Goal: Task Accomplishment & Management: Manage account settings

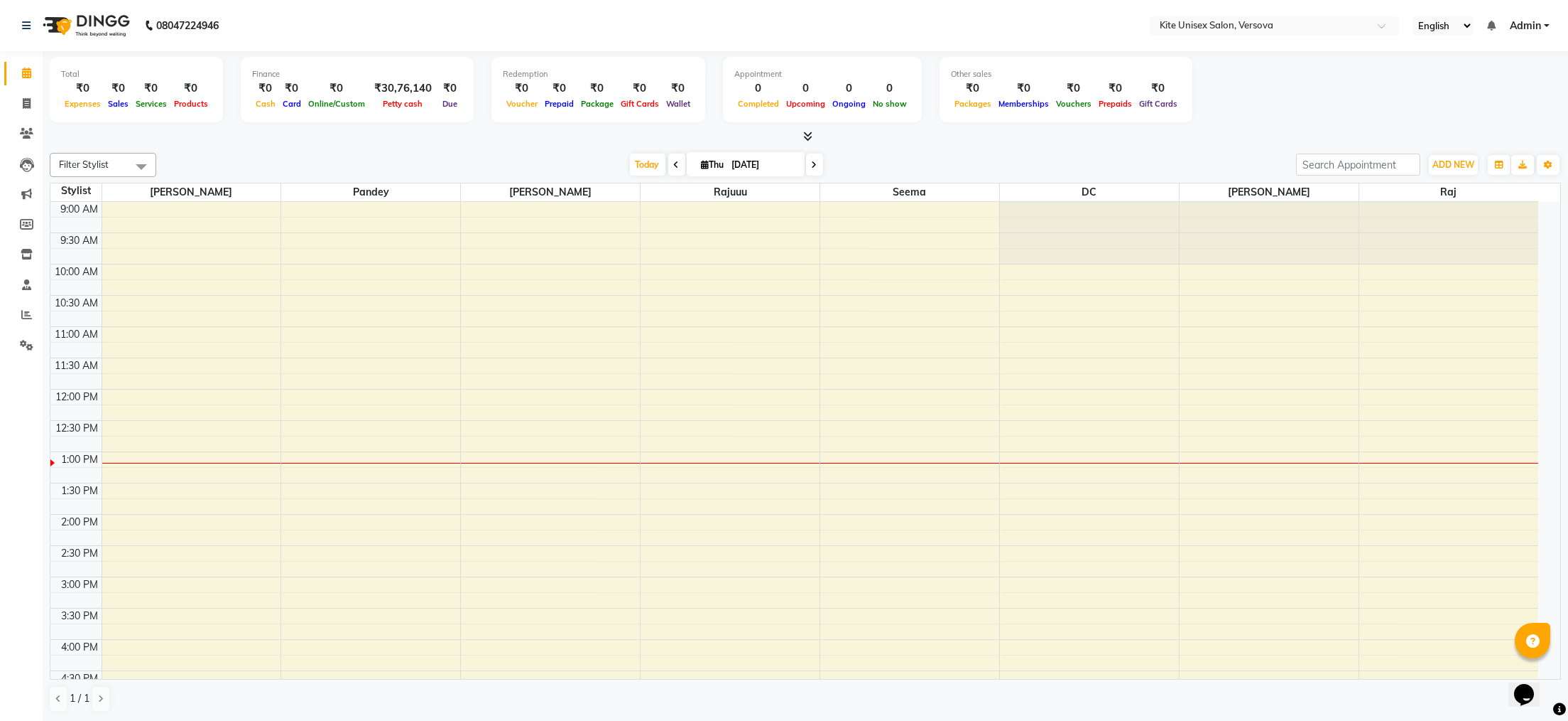
scroll to position [403, 0]
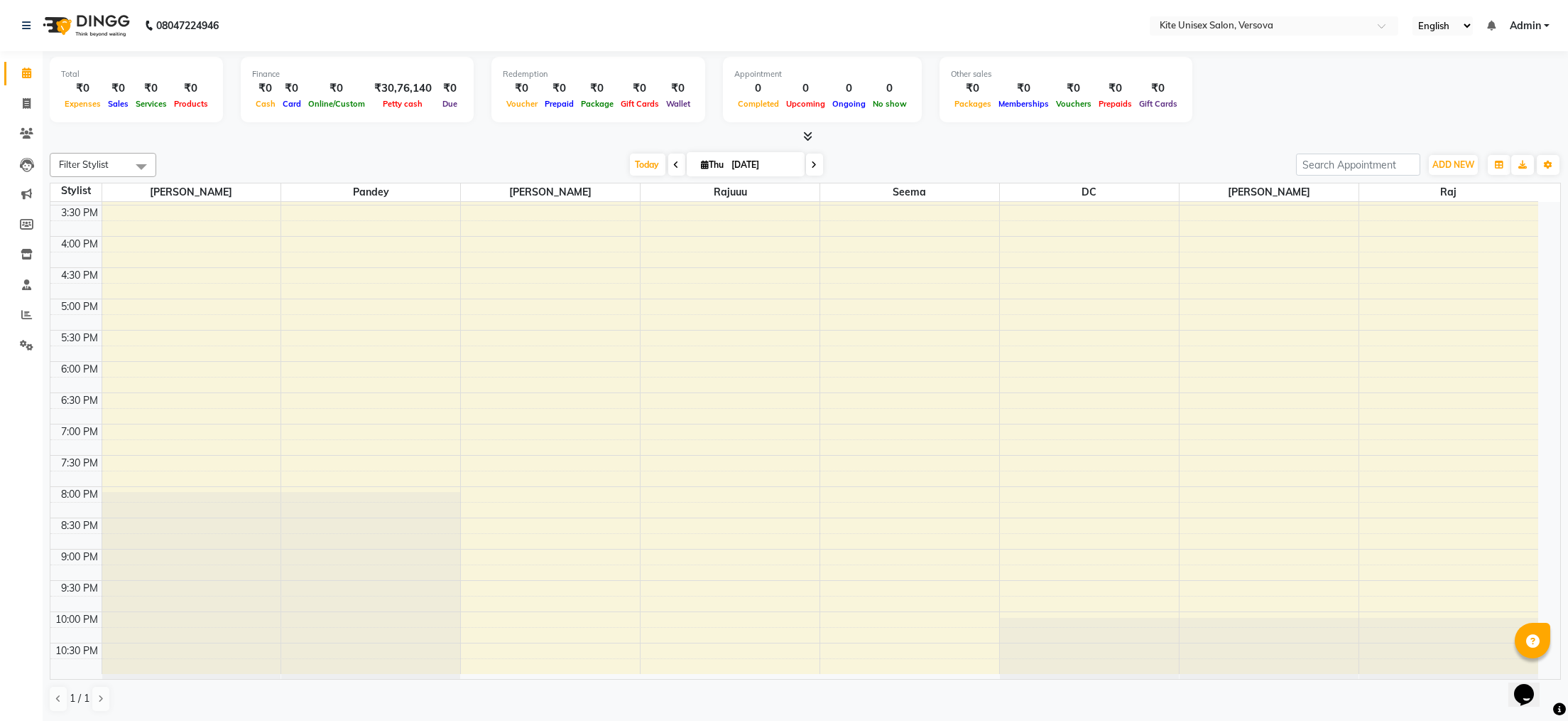
click at [674, 163] on icon at bounding box center [676, 164] width 5 height 8
type input "[DATE]"
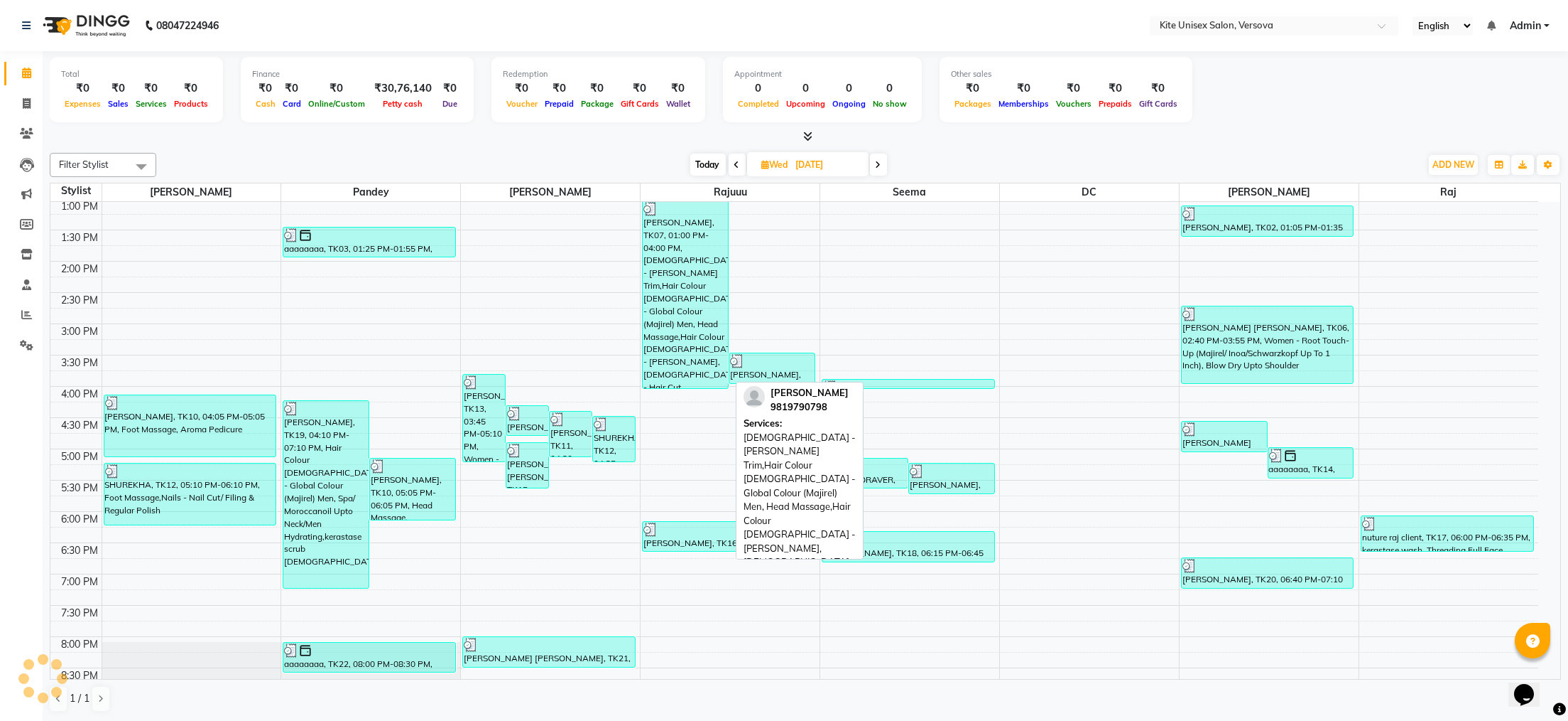
scroll to position [406, 0]
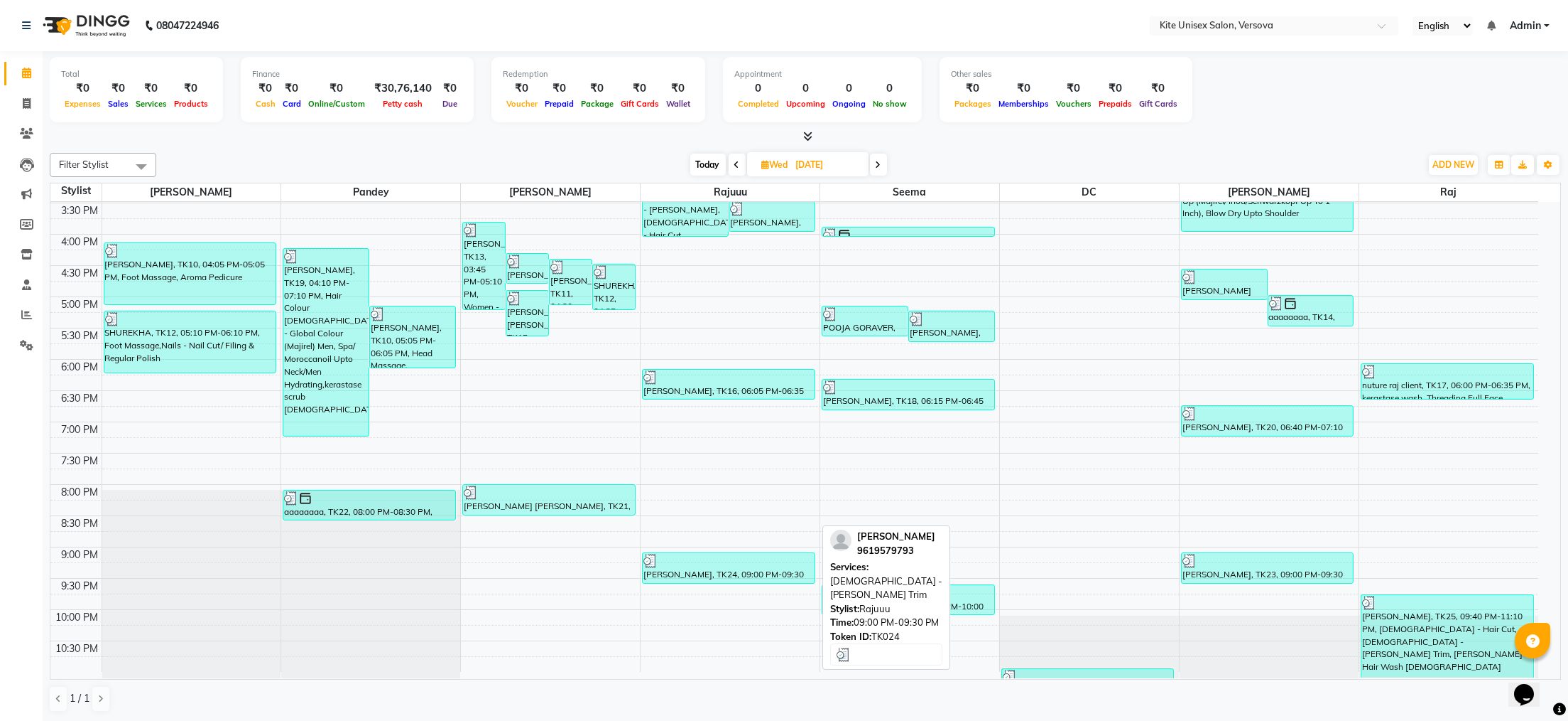
click at [728, 566] on div at bounding box center [728, 561] width 170 height 14
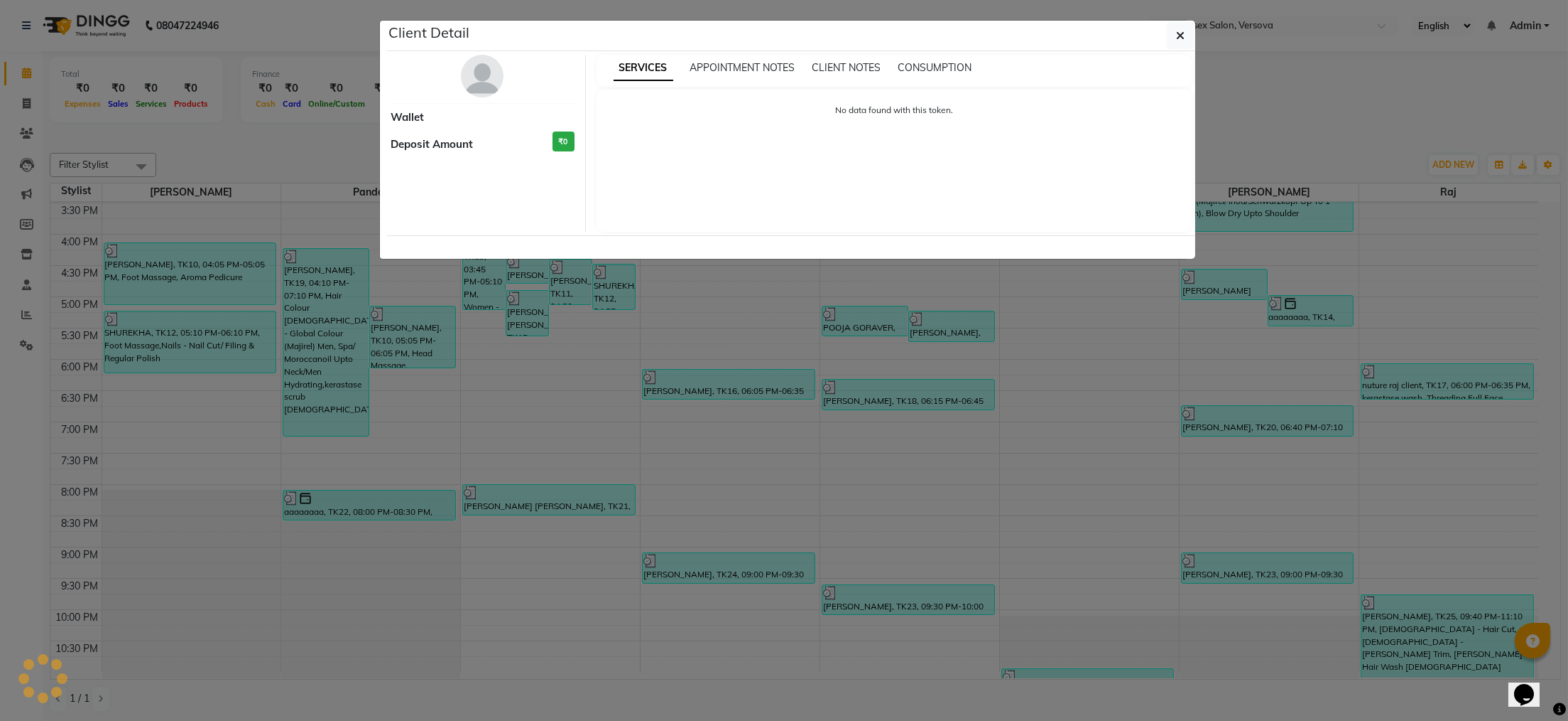
select select "3"
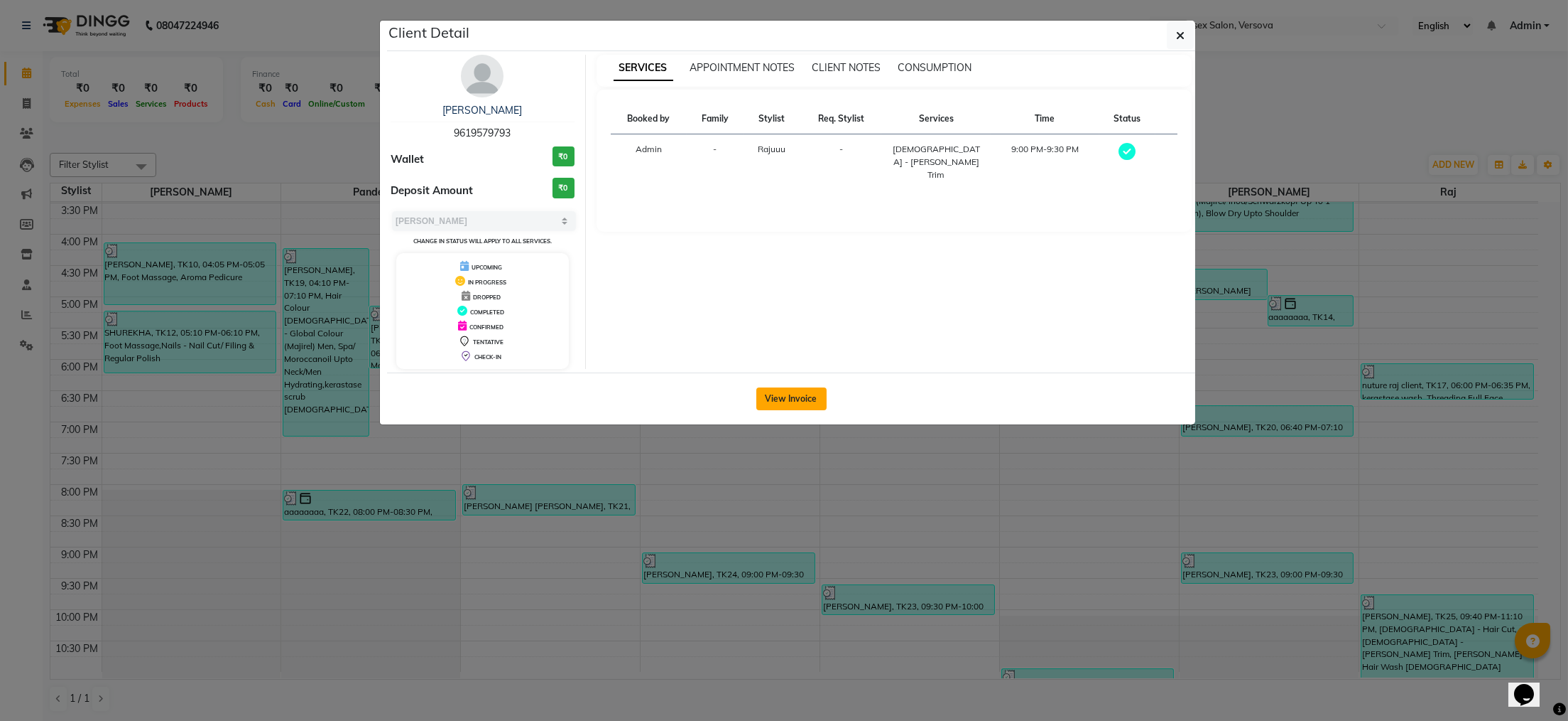
click at [771, 402] on button "View Invoice" at bounding box center [792, 398] width 70 height 23
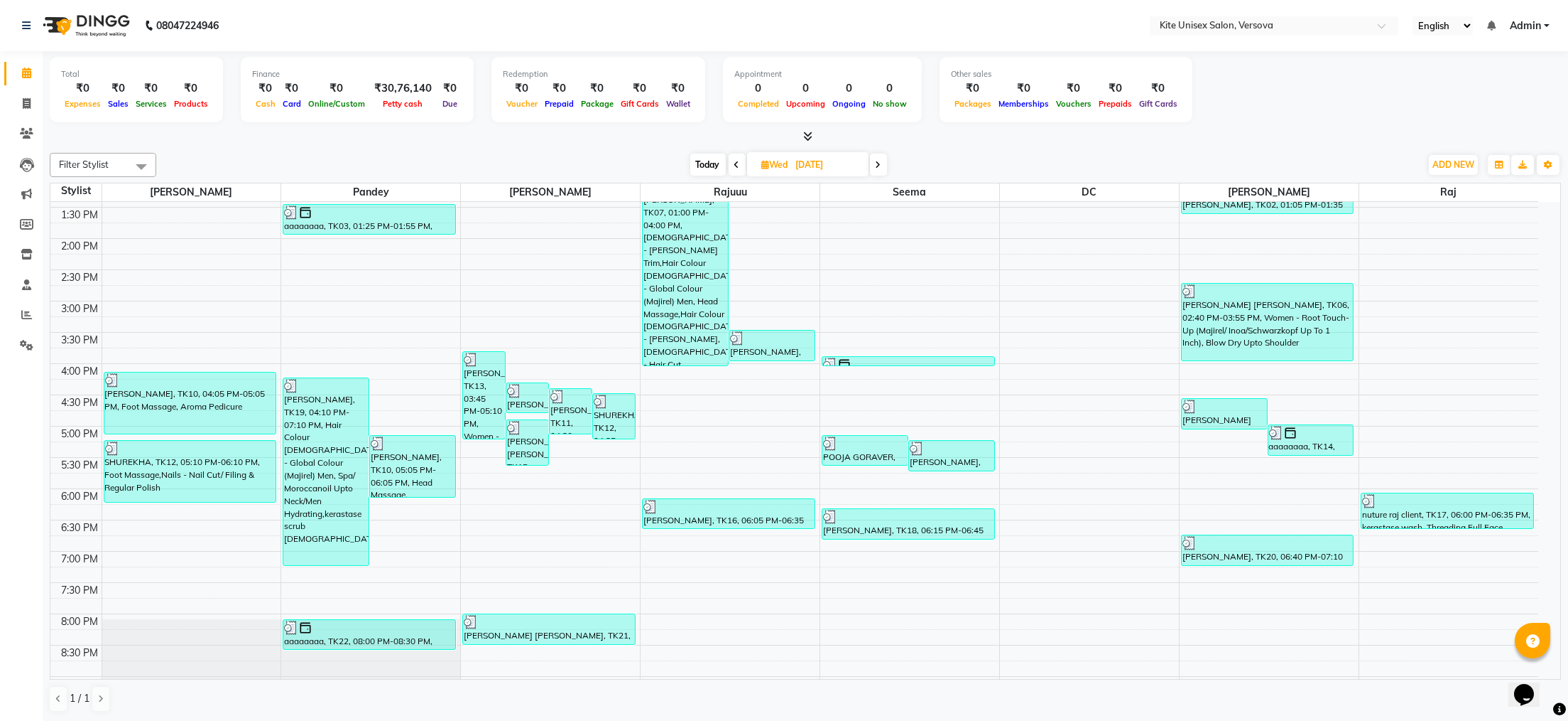
scroll to position [284, 0]
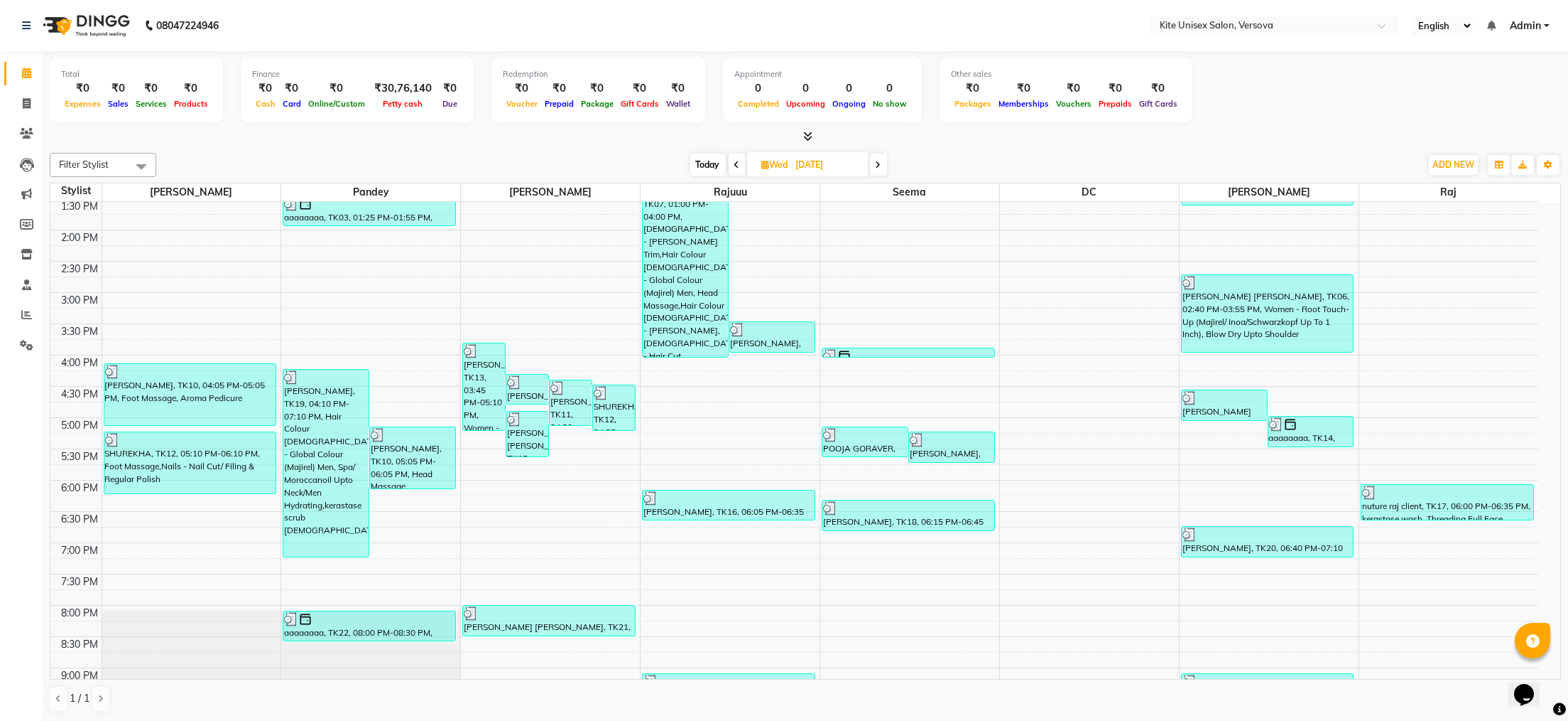
click at [880, 163] on icon at bounding box center [878, 164] width 5 height 8
type input "[DATE]"
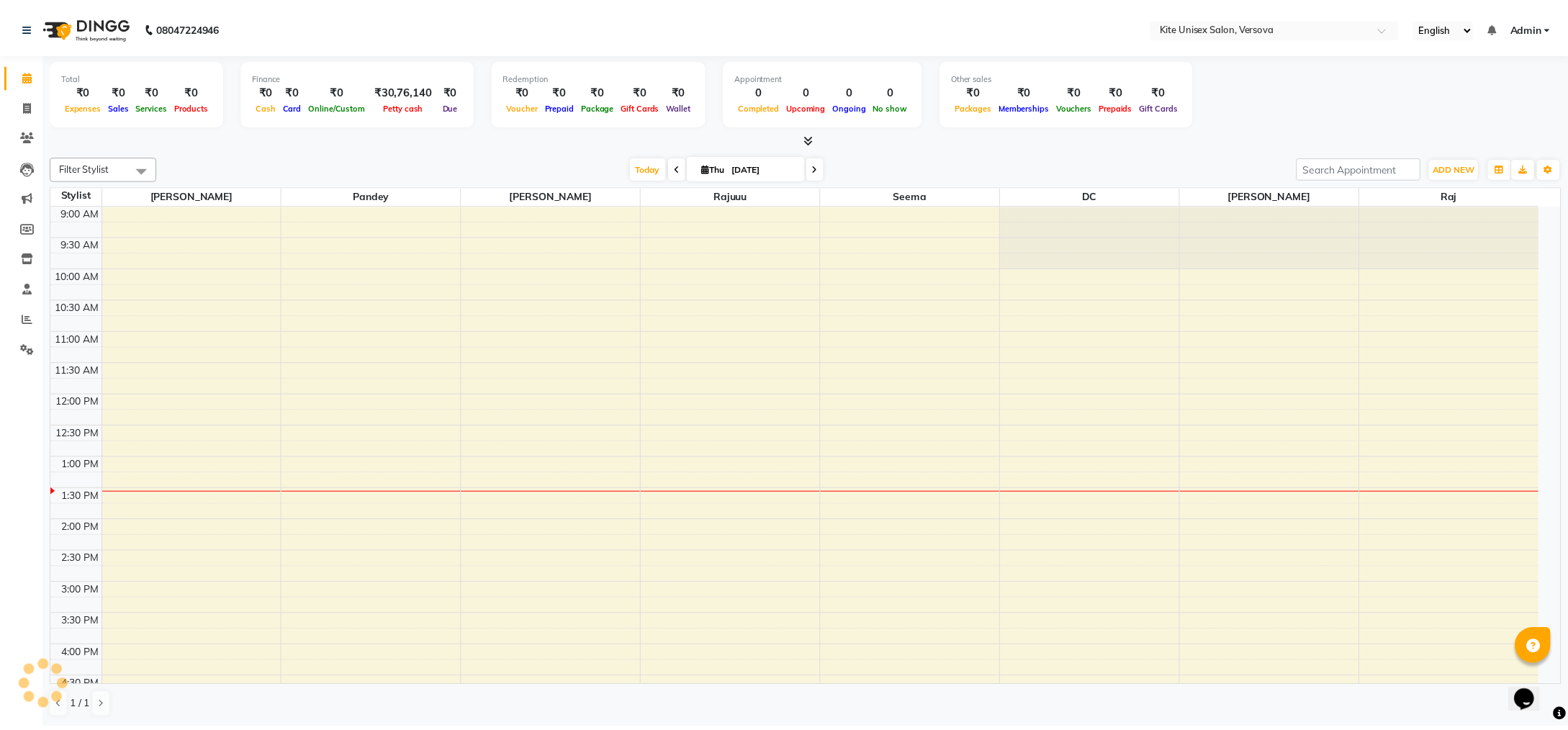
scroll to position [256, 0]
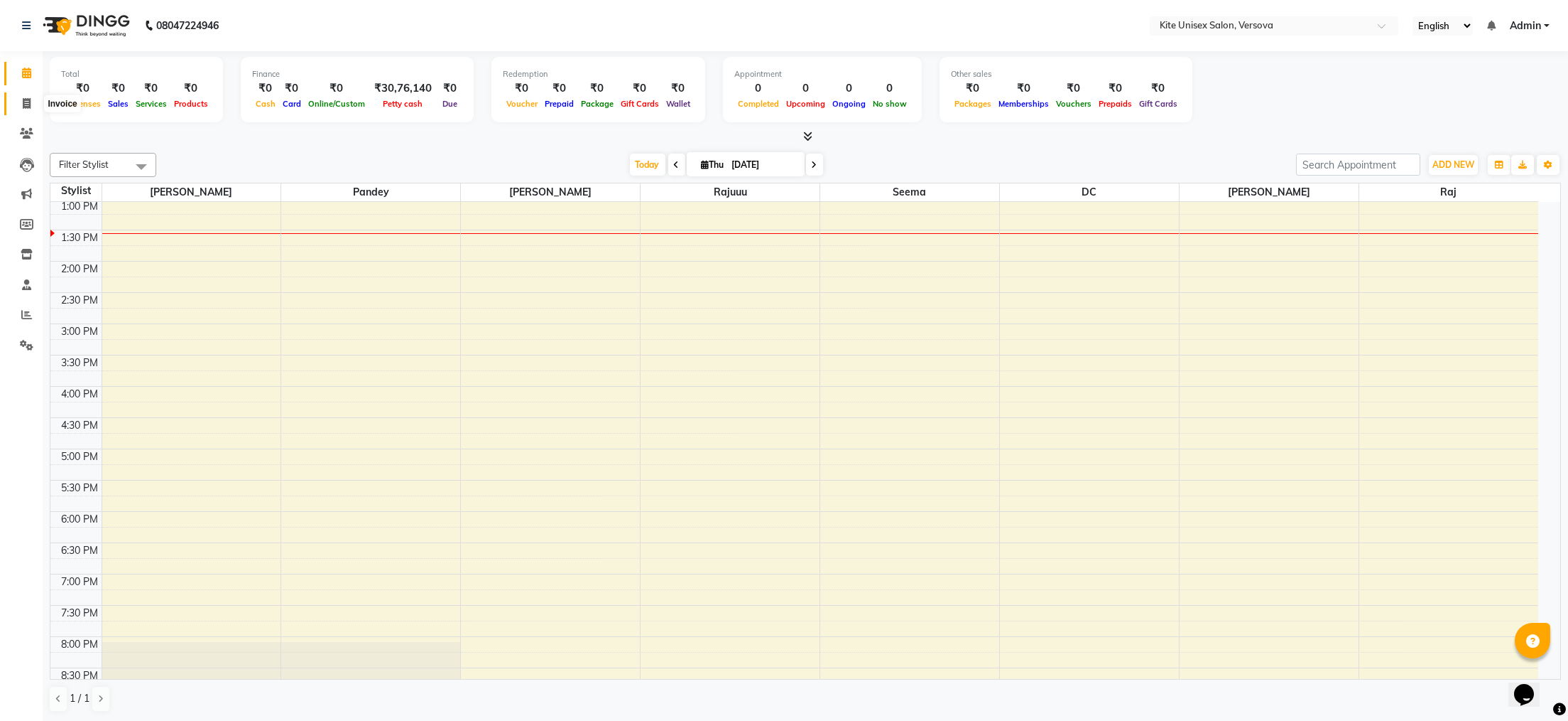
click at [28, 99] on icon at bounding box center [26, 104] width 8 height 11
select select "6093"
select select "service"
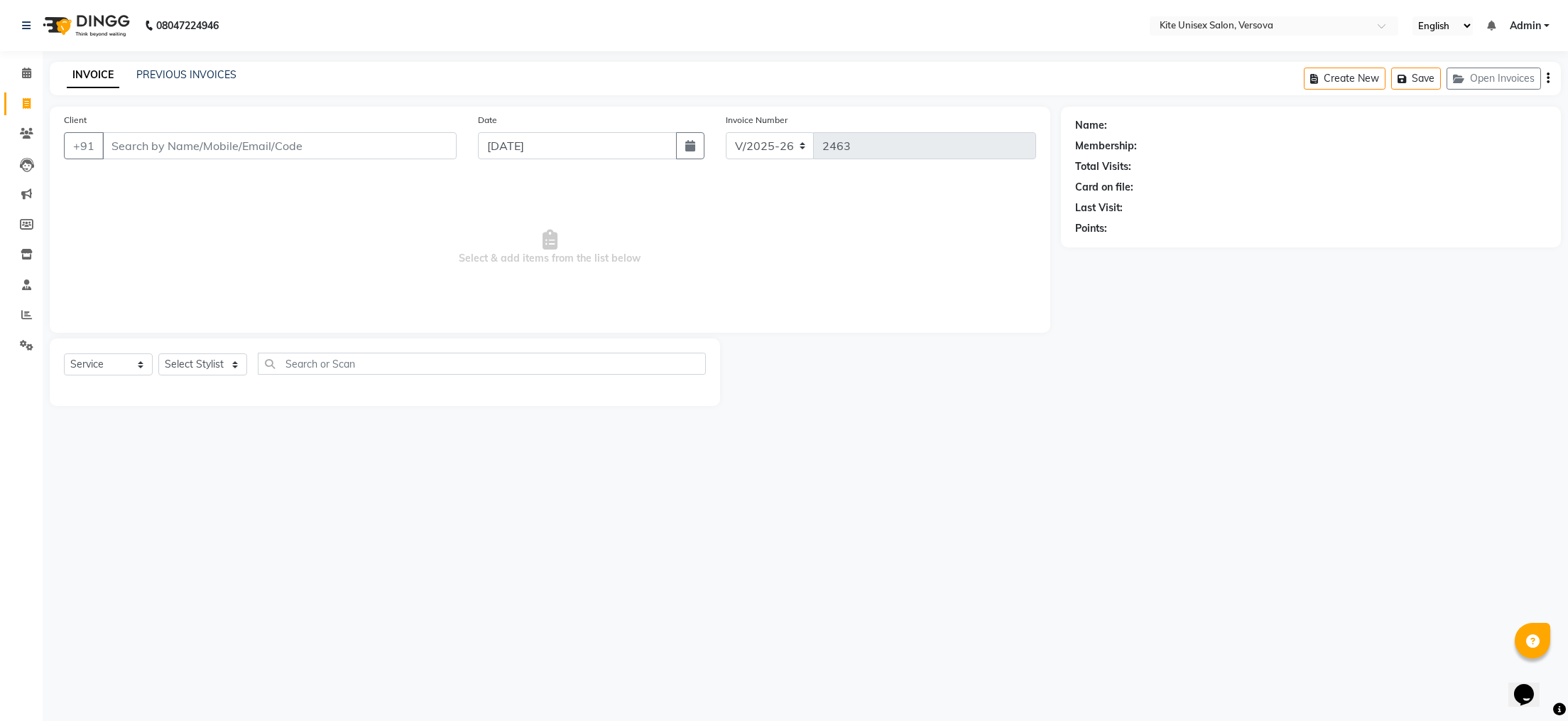
click at [116, 142] on input "Client" at bounding box center [280, 146] width 355 height 27
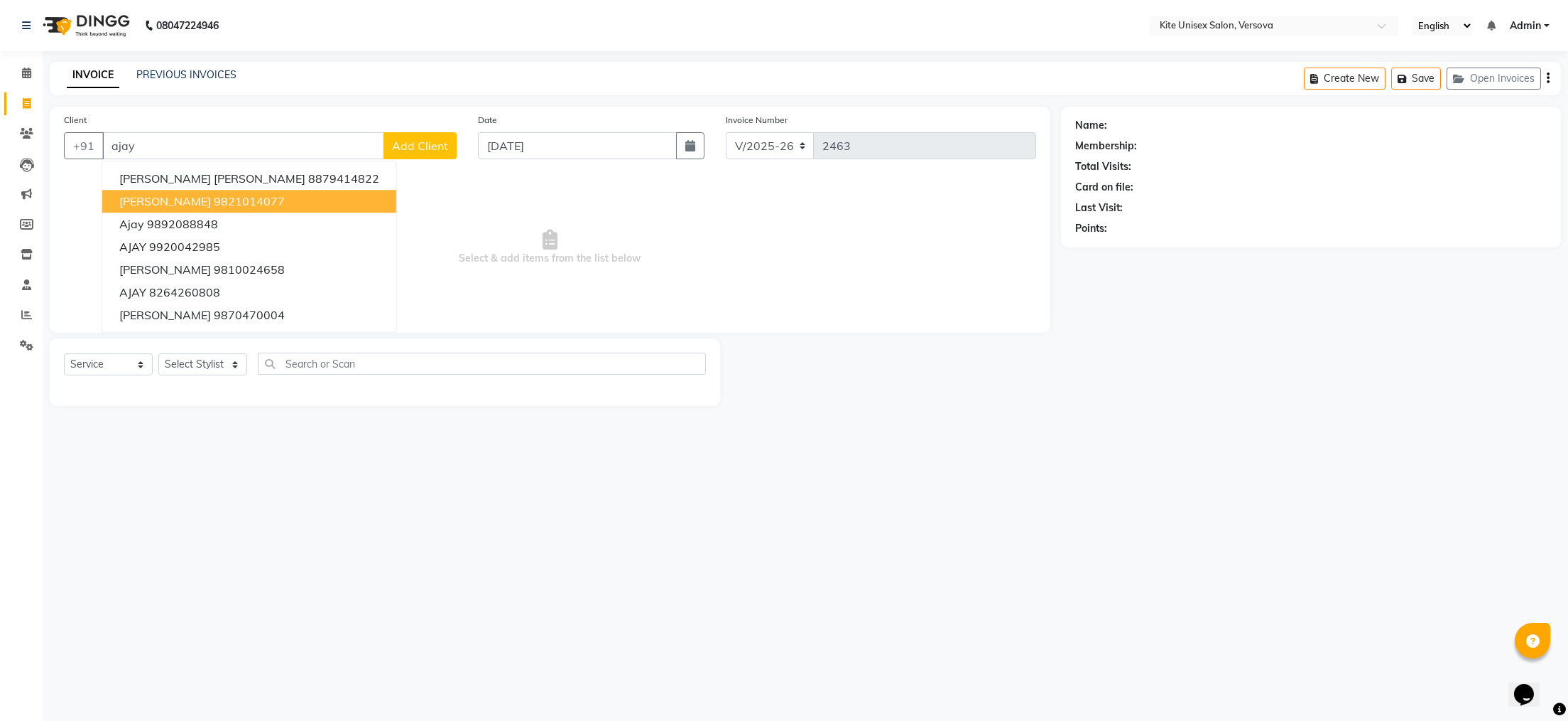
click at [213, 203] on ngb-highlight "9821014077" at bounding box center [249, 201] width 71 height 14
type input "9821014077"
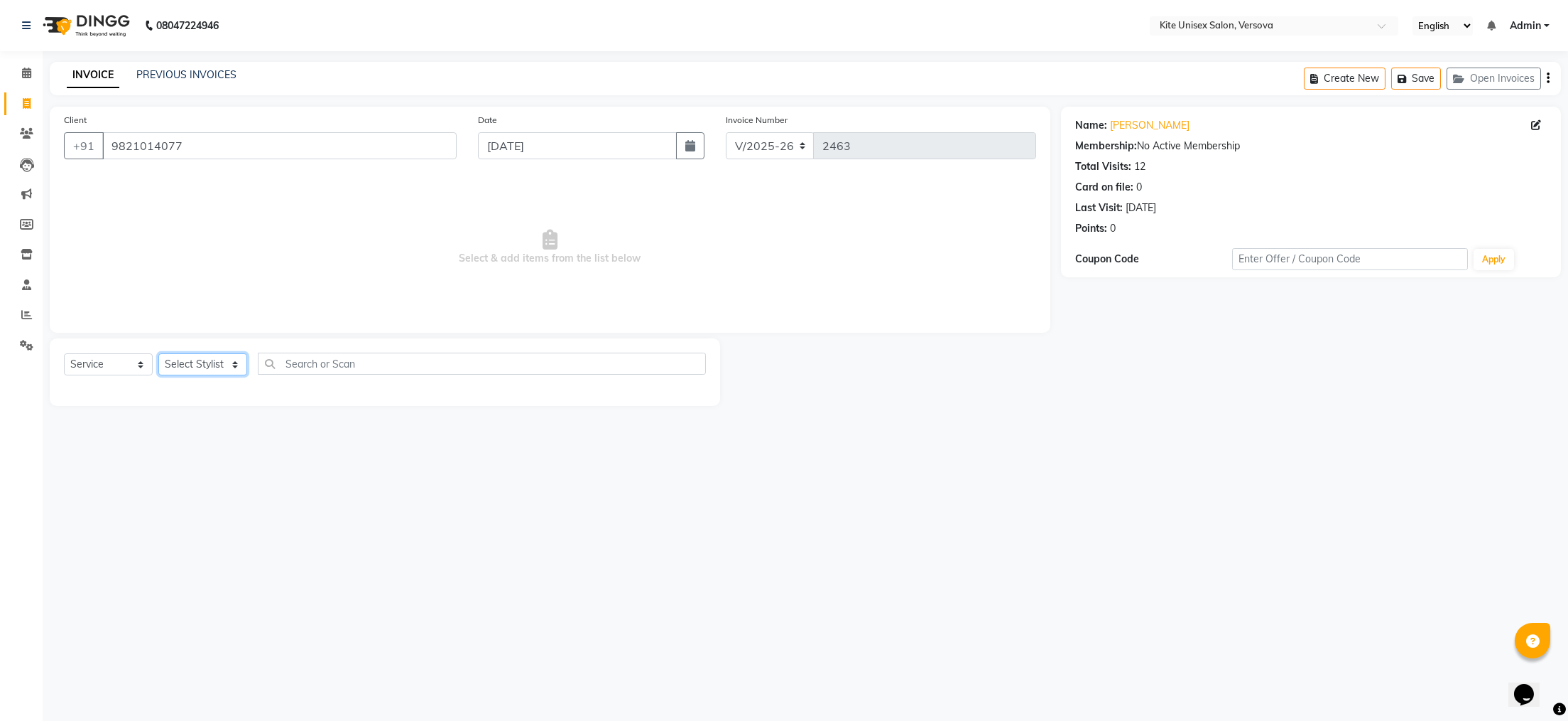
click at [233, 366] on select "Select Stylist [PERSON_NAME] DC [PERSON_NAME] [PERSON_NAME] Rajuuu [PERSON_NAME]" at bounding box center [203, 364] width 89 height 22
select select "50469"
click at [159, 354] on select "Select Stylist [PERSON_NAME] DC [PERSON_NAME] [PERSON_NAME] Rajuuu [PERSON_NAME]" at bounding box center [203, 364] width 89 height 22
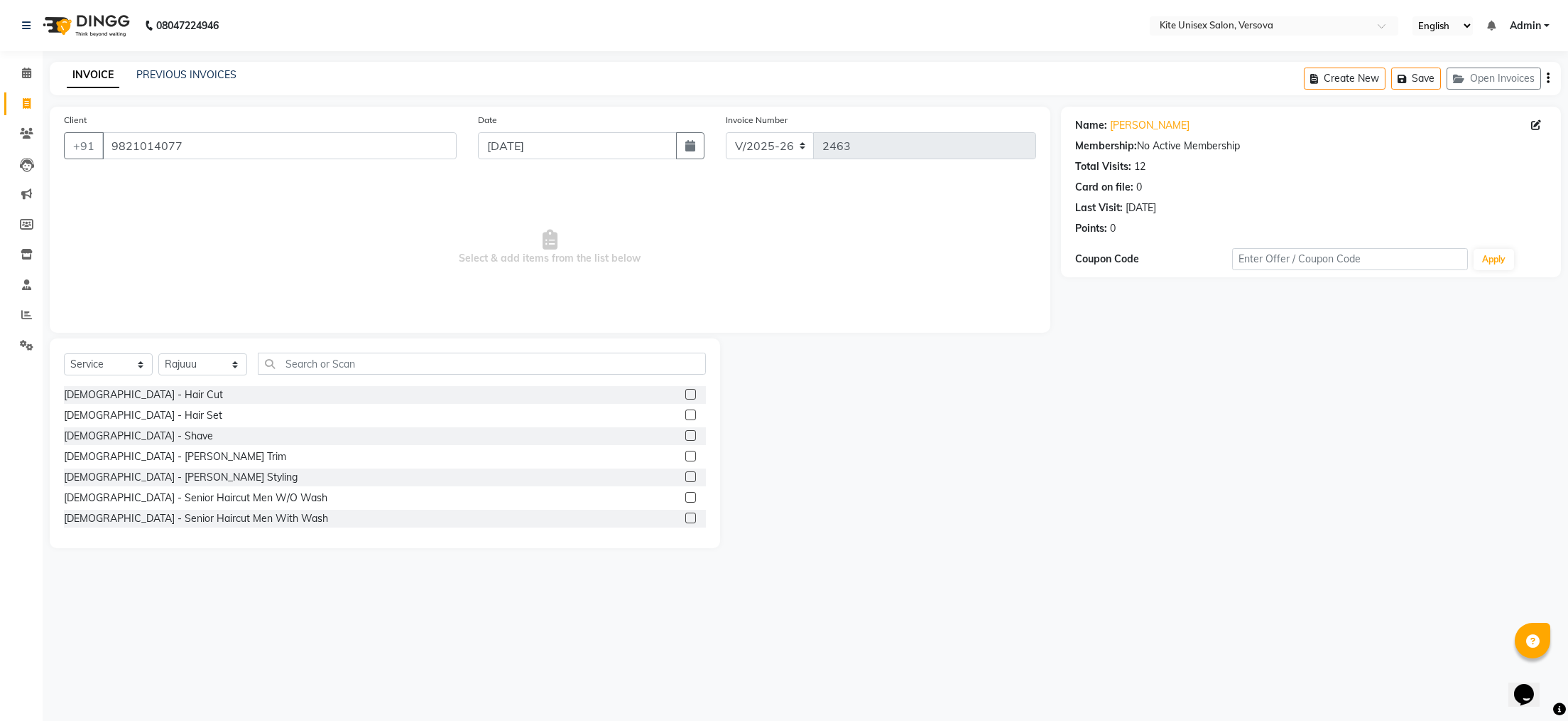
click at [685, 395] on label at bounding box center [691, 394] width 11 height 11
click at [685, 395] on input "checkbox" at bounding box center [690, 395] width 9 height 9
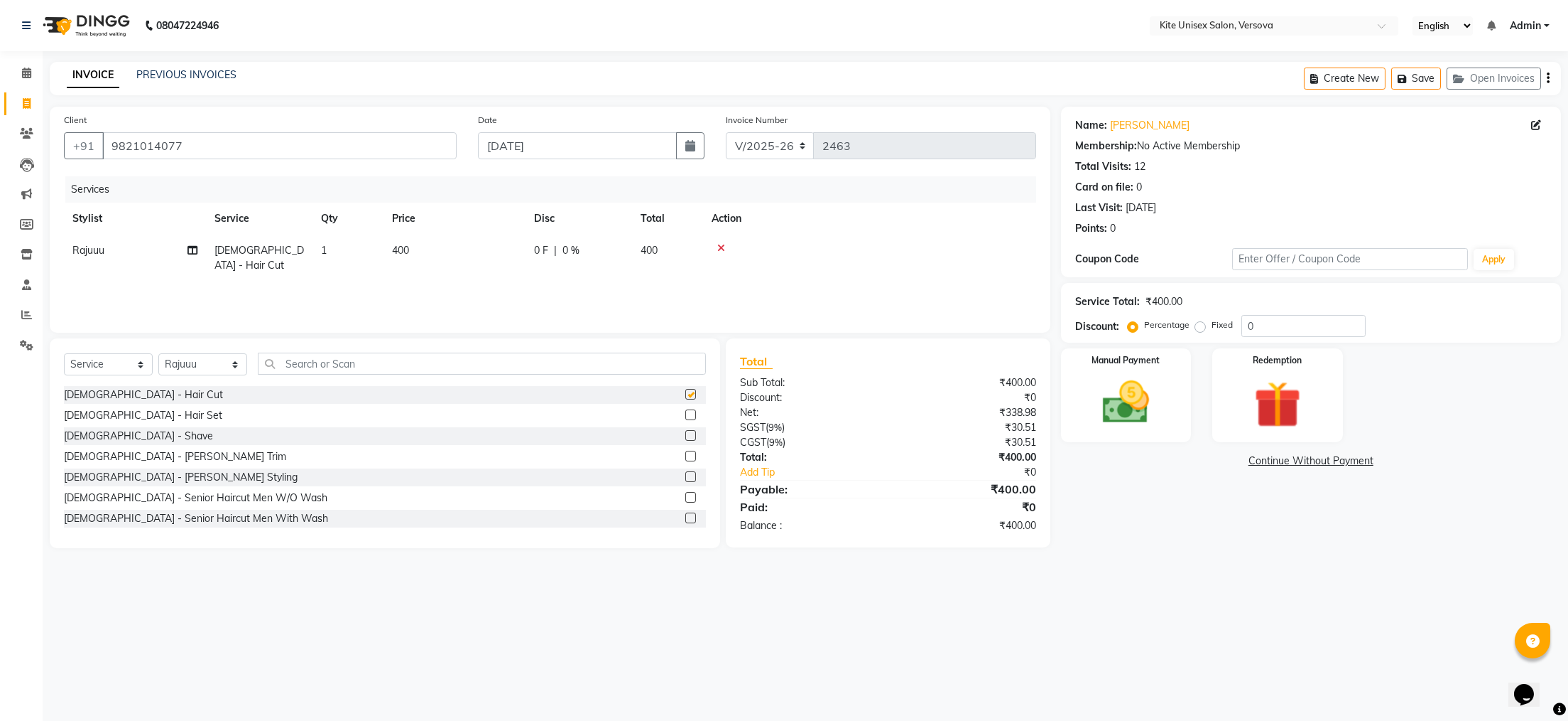
checkbox input "false"
click at [657, 242] on td "400" at bounding box center [667, 258] width 71 height 47
select select "50469"
click at [511, 252] on input "400" at bounding box center [521, 254] width 125 height 22
type input "4"
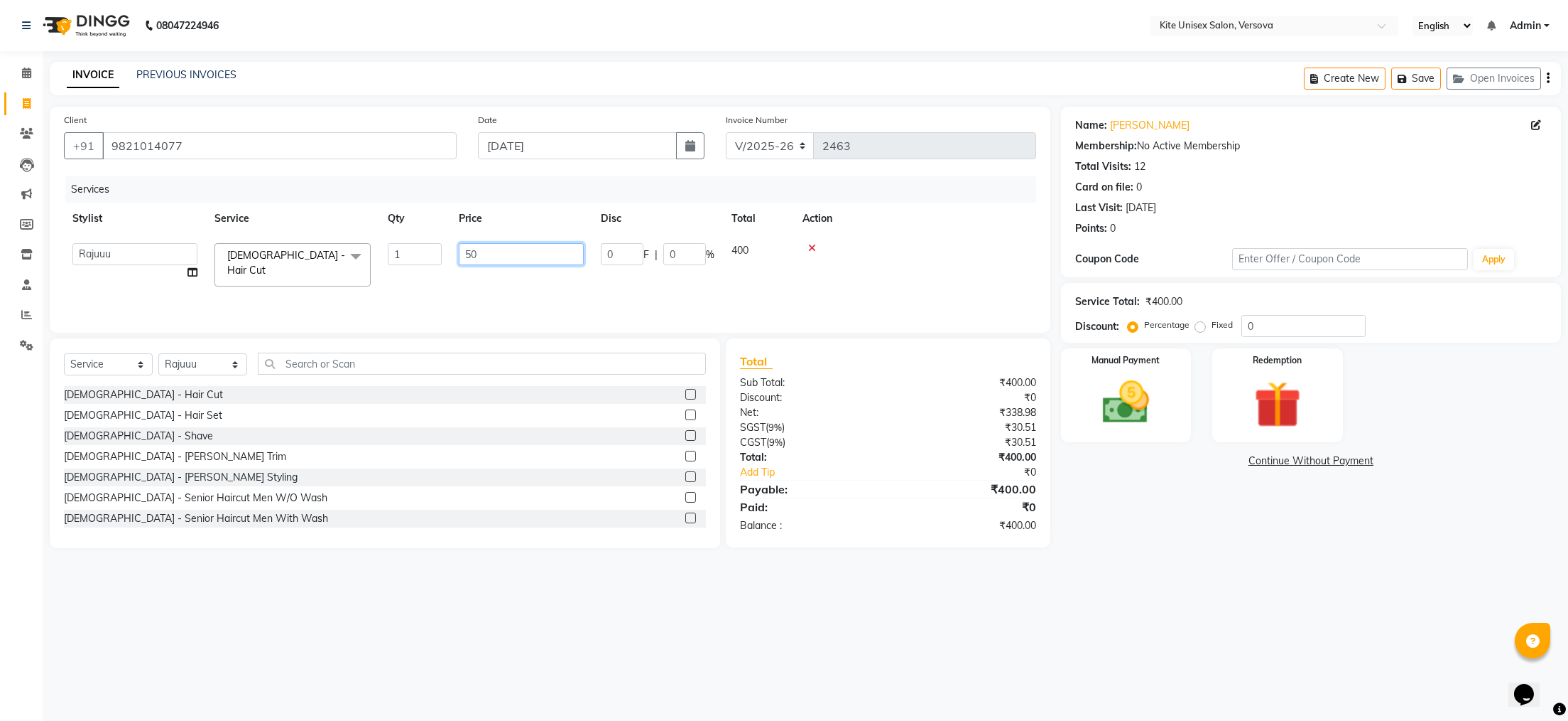
type input "500"
click at [838, 586] on div "08047224946 Select Location × Kite Unisex Salon, Versova English ENGLISH Españo…" at bounding box center [784, 360] width 1568 height 721
click at [1141, 404] on img at bounding box center [1126, 403] width 79 height 56
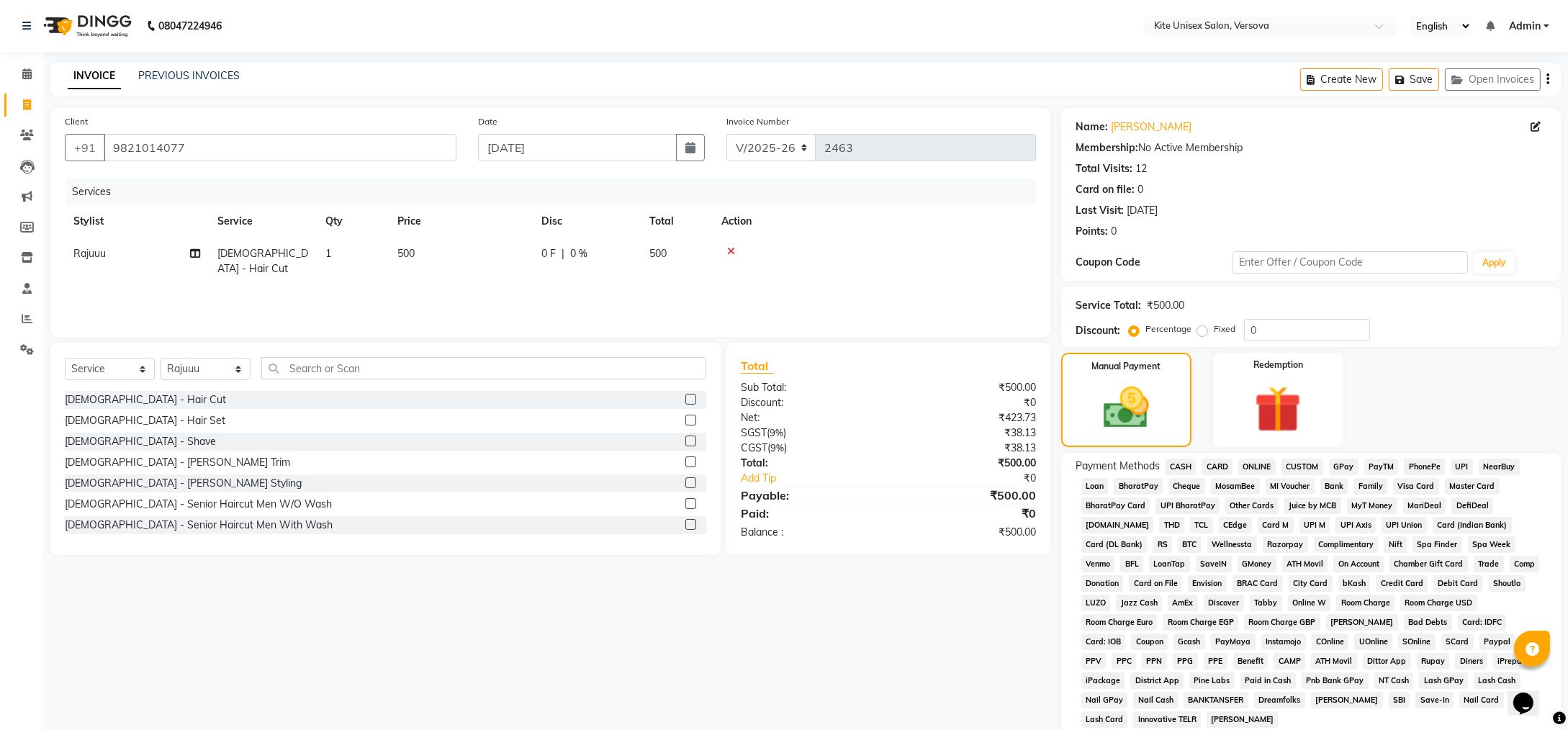
click at [1180, 464] on span "CASH" at bounding box center [1181, 466] width 31 height 16
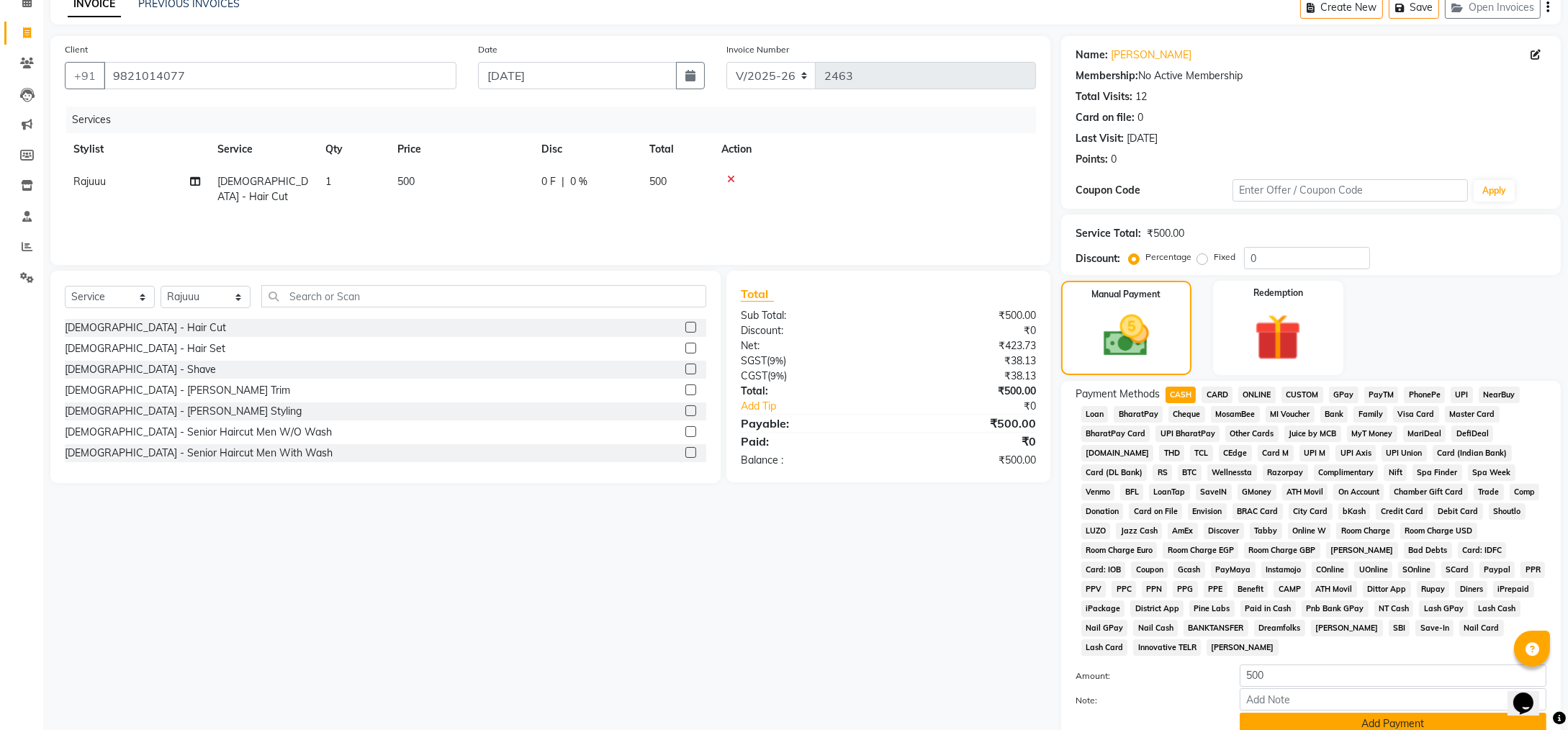
scroll to position [156, 0]
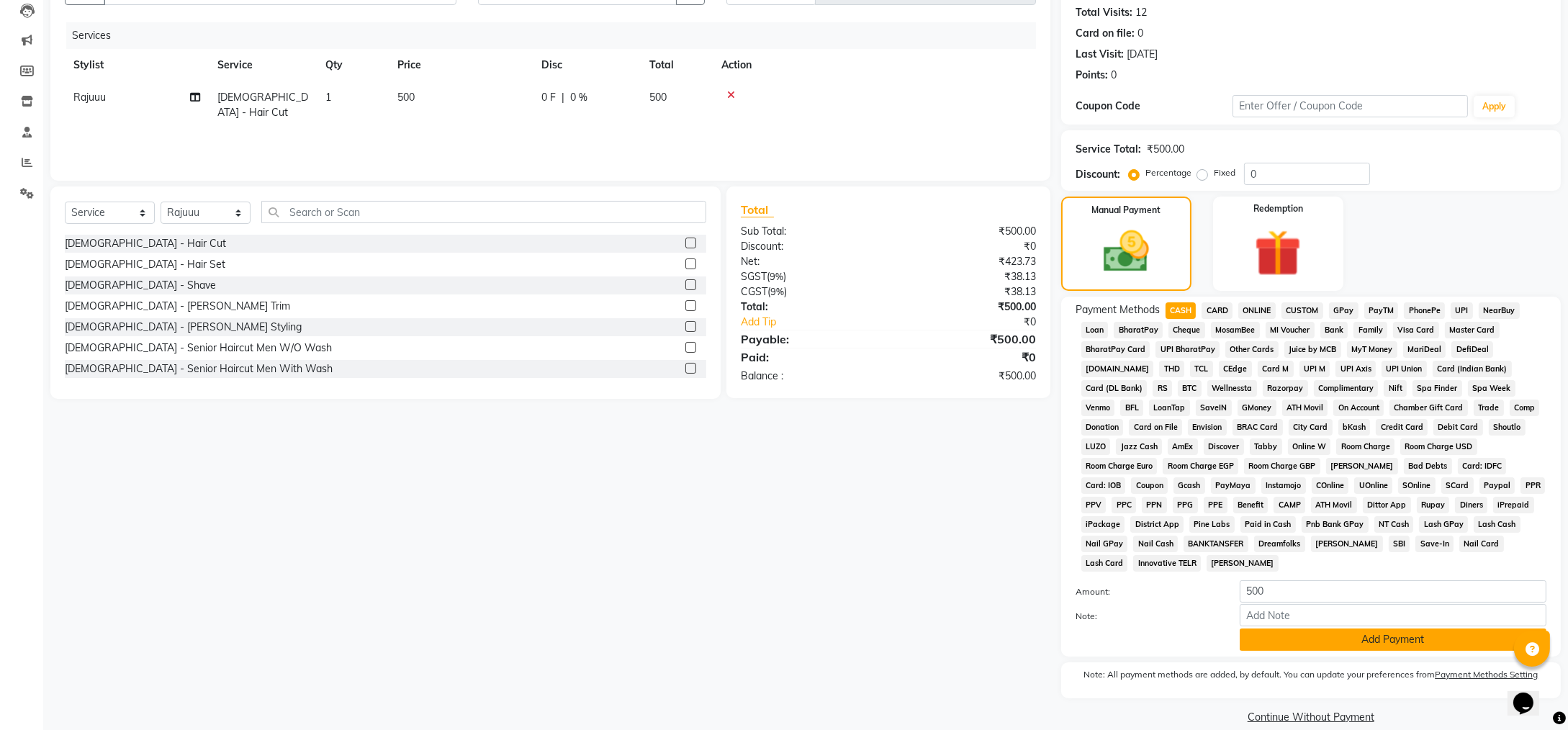
click at [1266, 628] on button "Add Payment" at bounding box center [1393, 639] width 307 height 22
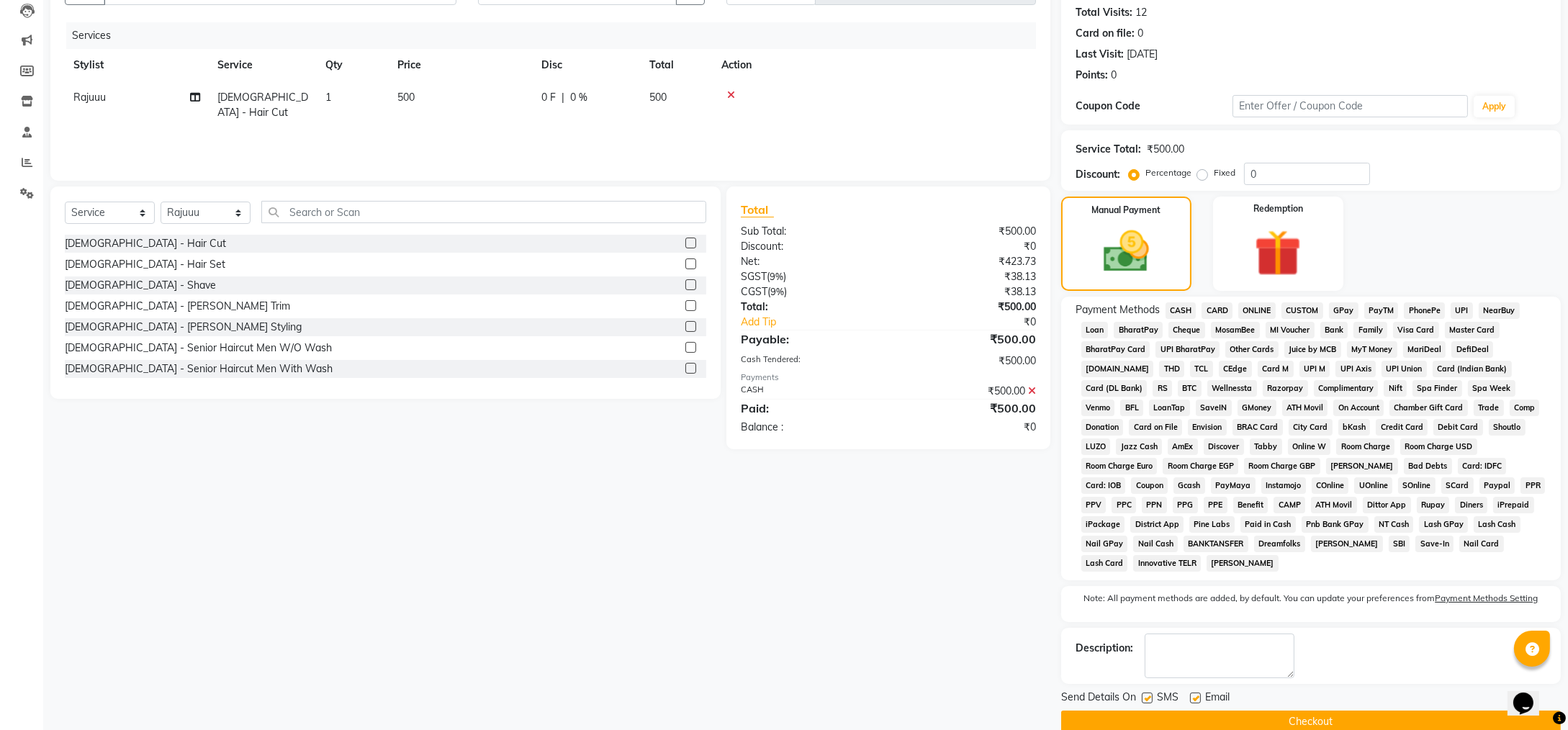
click at [1231, 710] on button "Checkout" at bounding box center [1310, 721] width 499 height 22
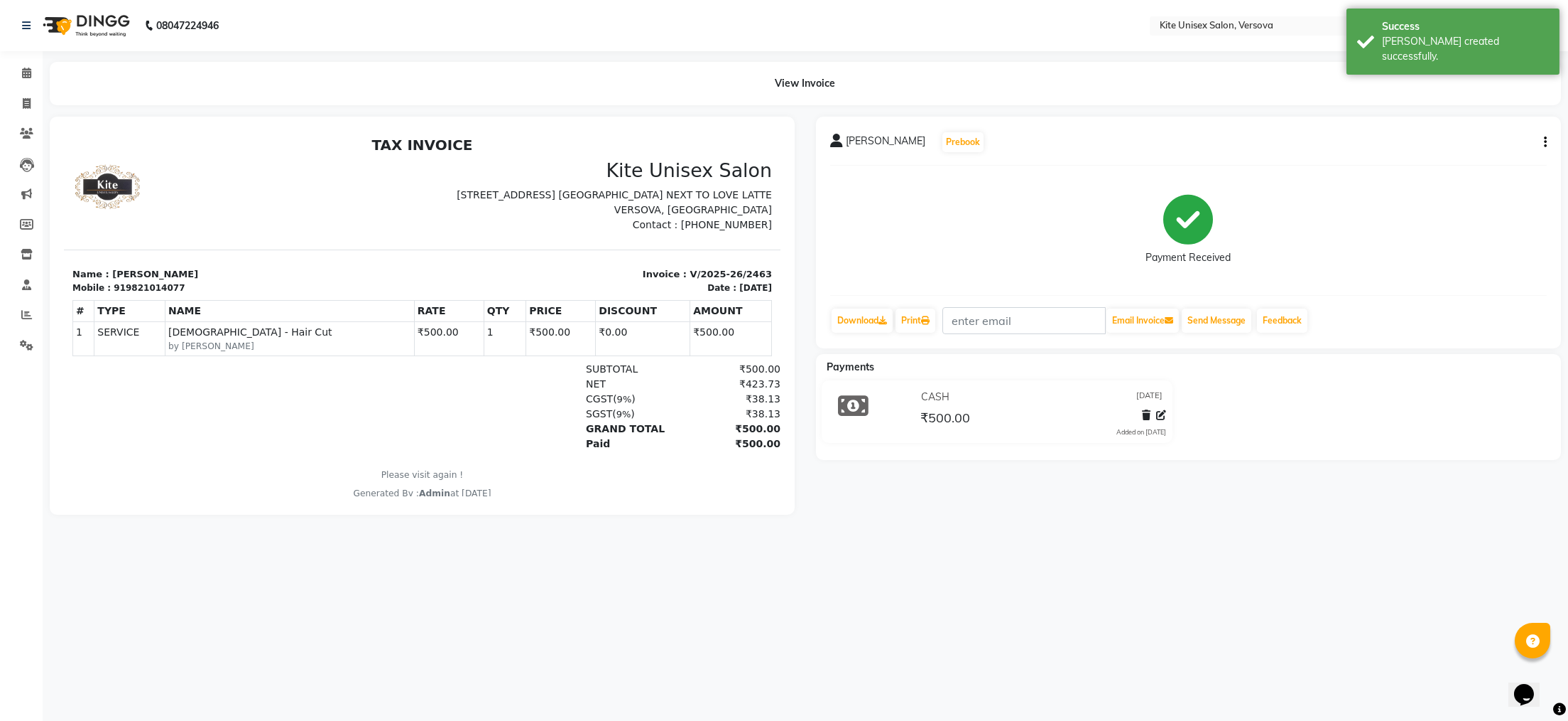
select select "6093"
select select "service"
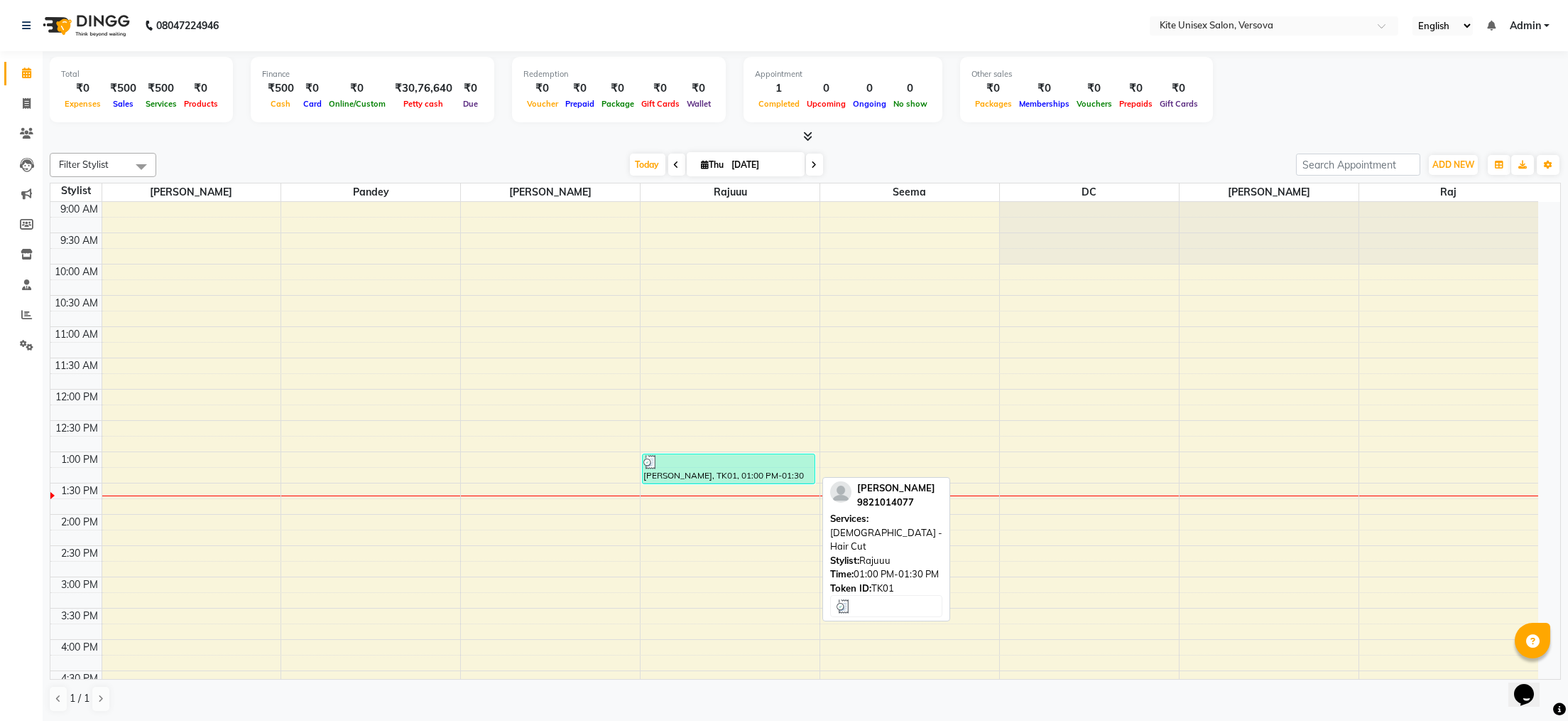
click at [686, 473] on div "[PERSON_NAME], TK01, 01:00 PM-01:30 PM, [DEMOGRAPHIC_DATA] - Hair Cut" at bounding box center [729, 469] width 172 height 29
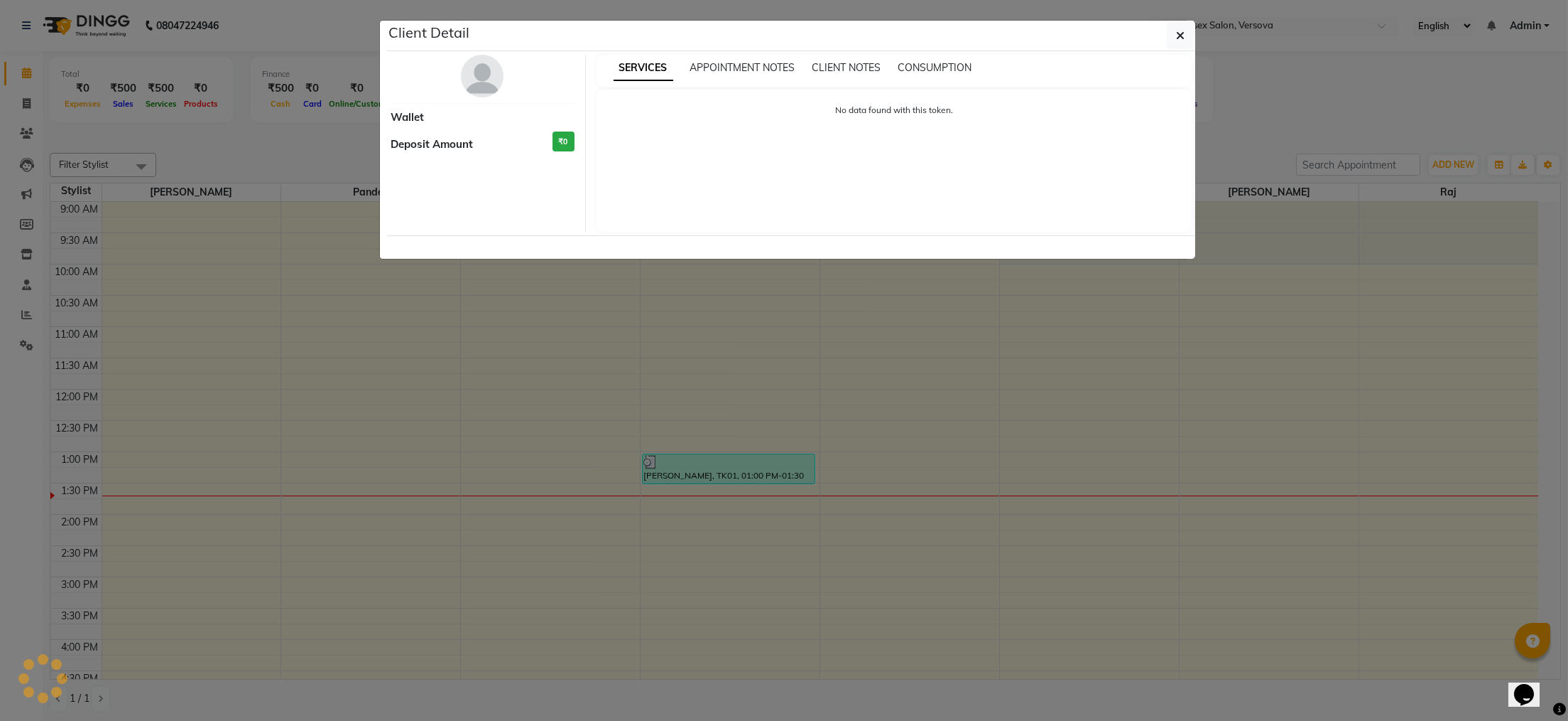
select select "3"
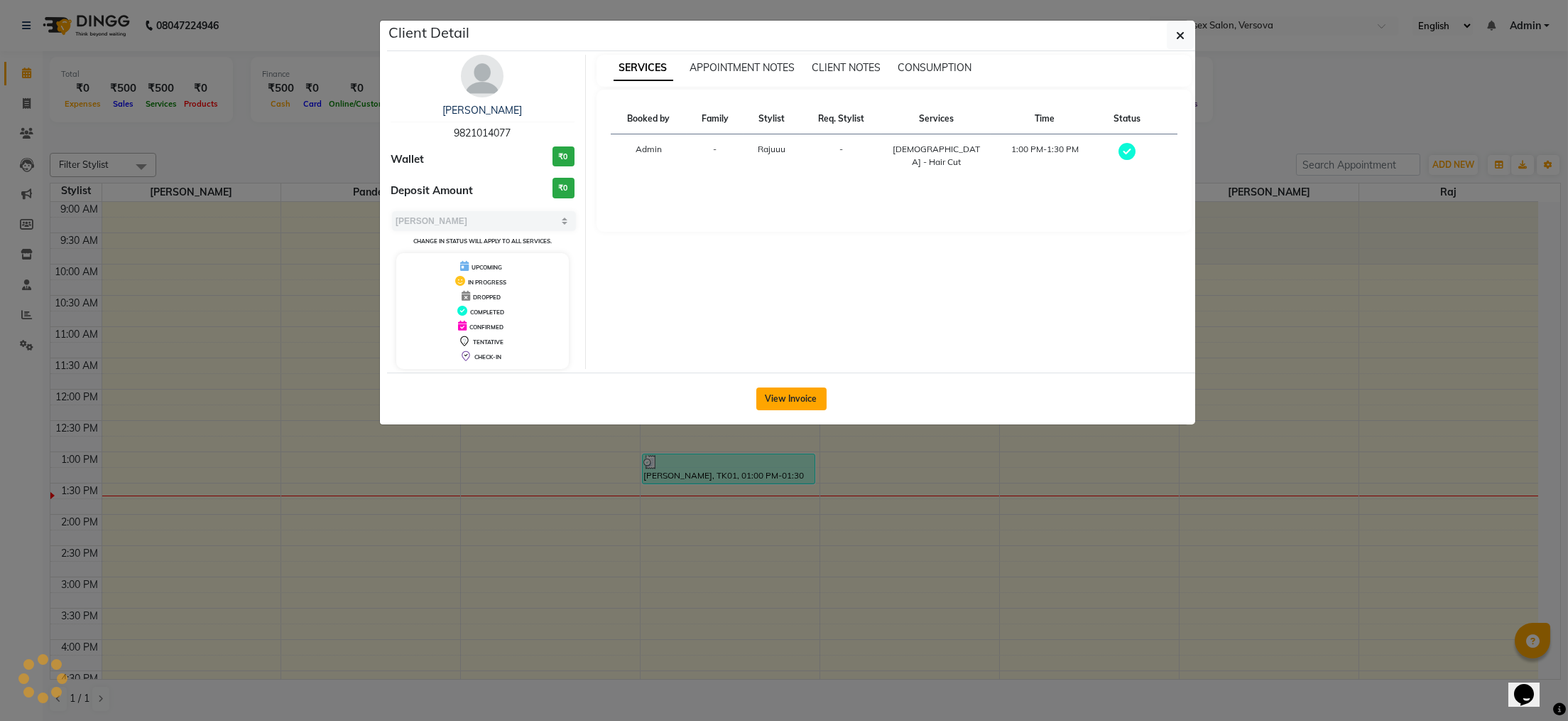
click at [769, 392] on button "View Invoice" at bounding box center [792, 398] width 70 height 23
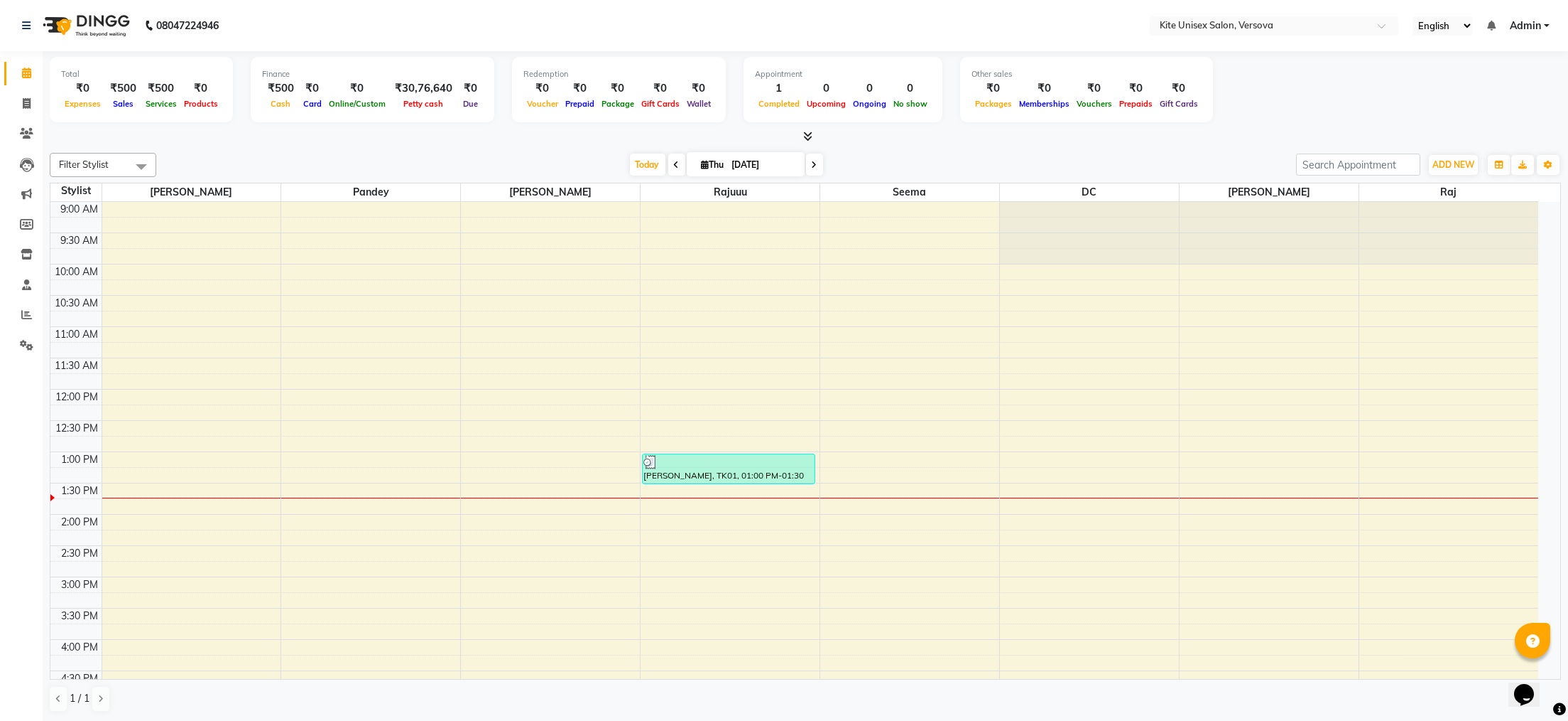
click at [674, 161] on span at bounding box center [676, 164] width 17 height 22
type input "[DATE]"
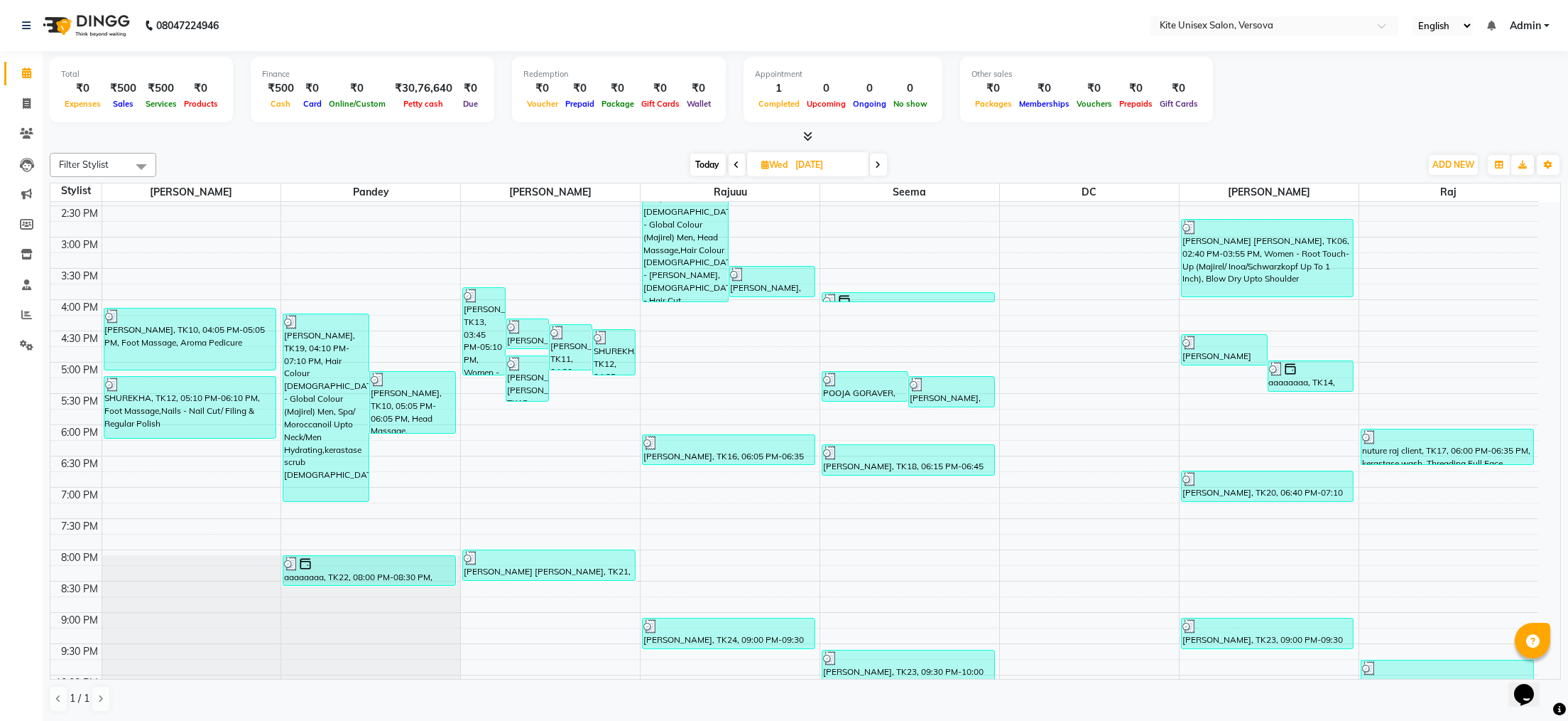
scroll to position [406, 0]
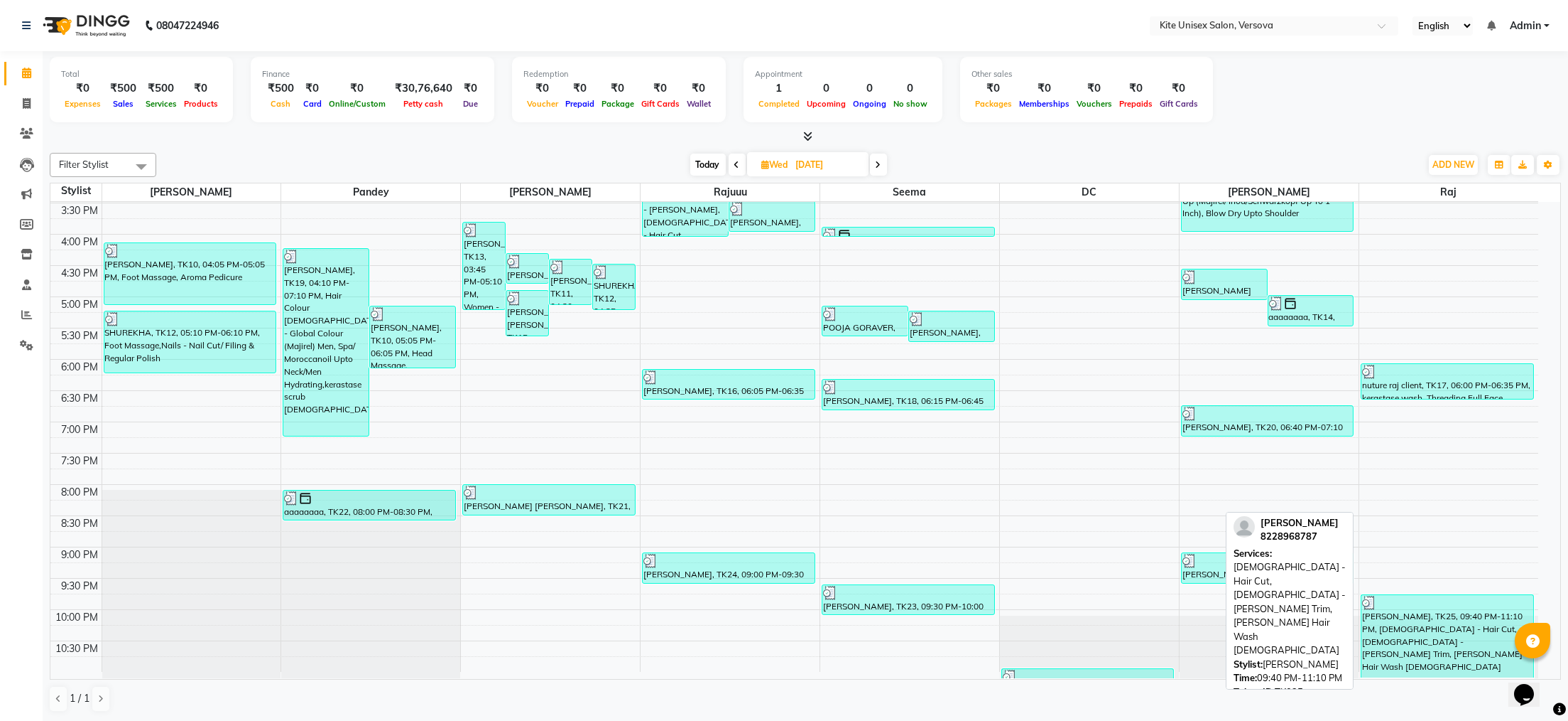
click at [1397, 618] on div "[PERSON_NAME], TK25, 09:40 PM-11:10 PM, [DEMOGRAPHIC_DATA] - Hair Cut, [DEMOGRA…" at bounding box center [1447, 635] width 172 height 82
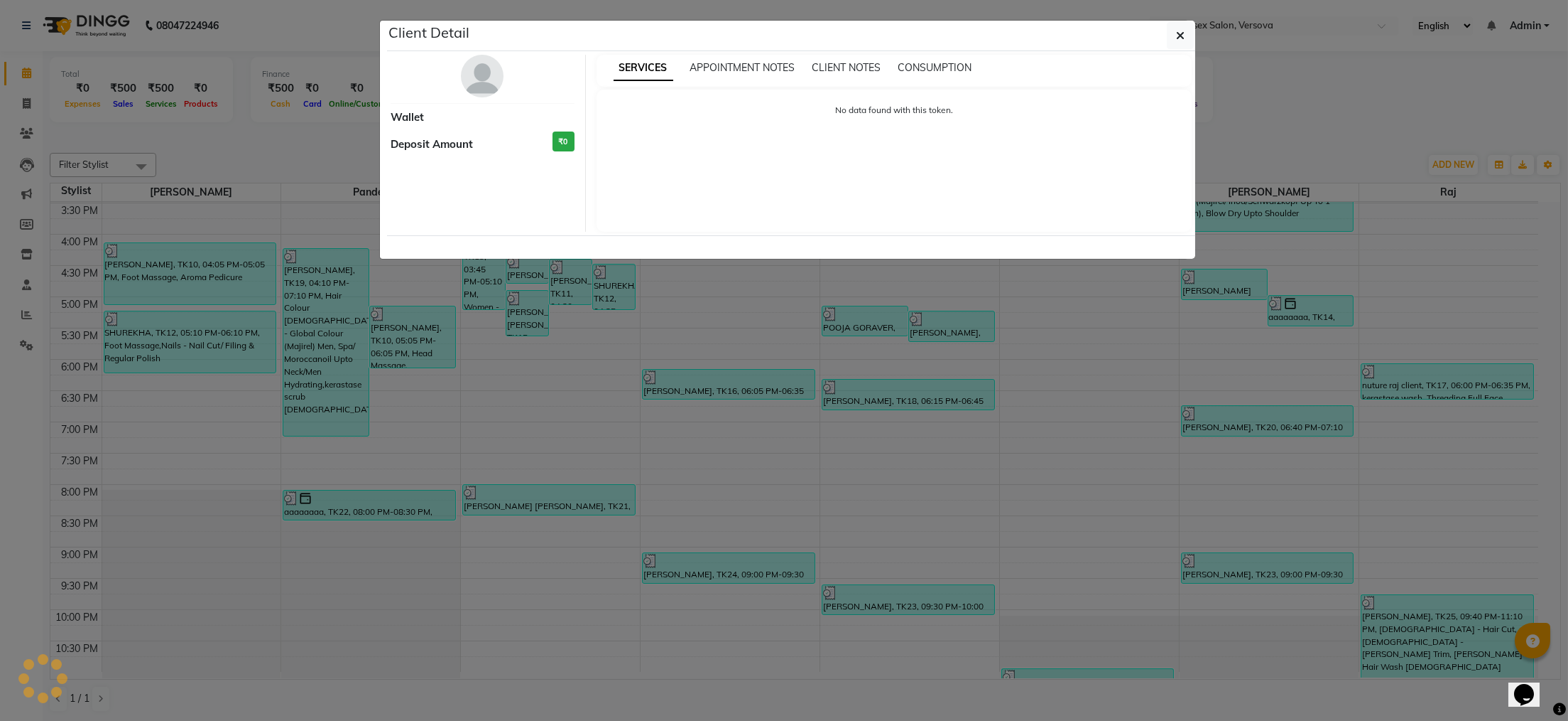
select select "3"
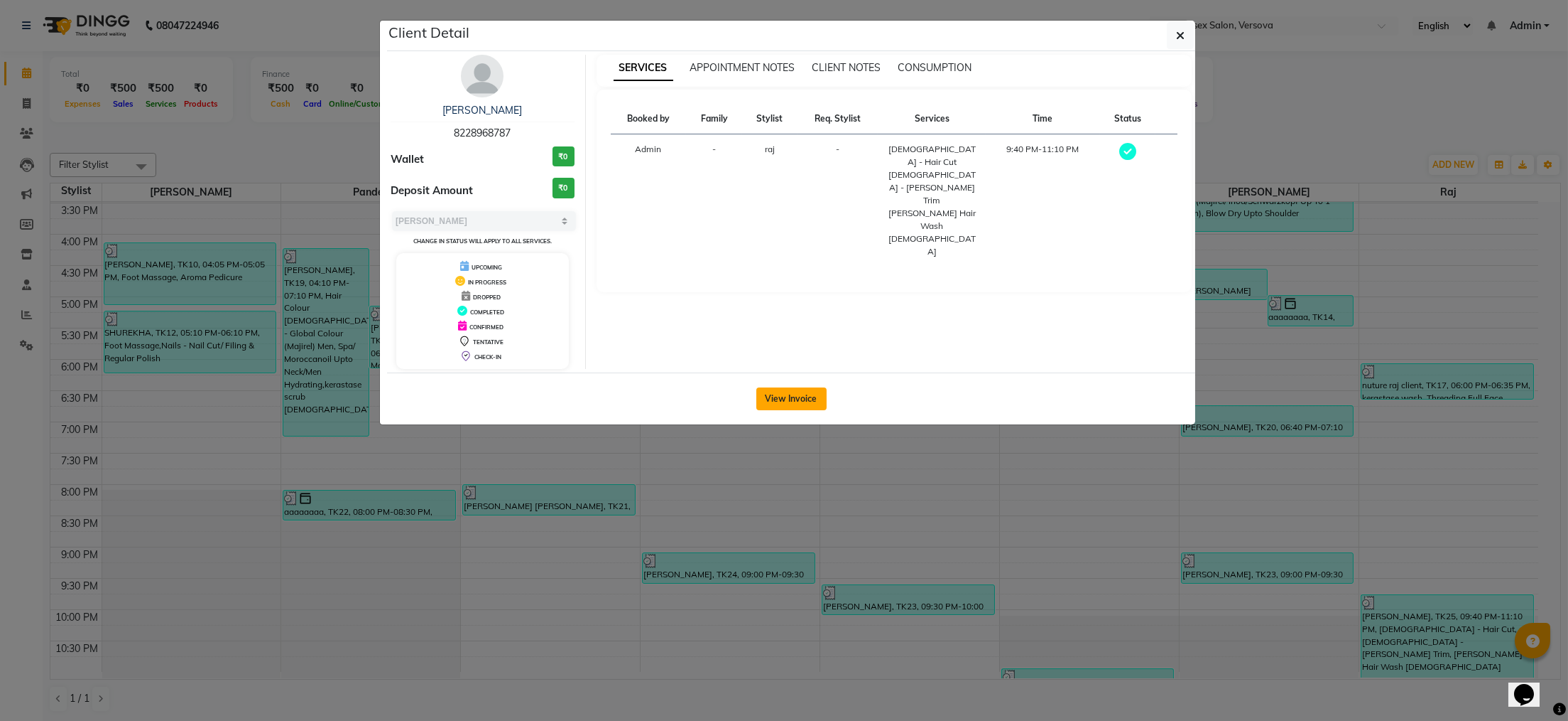
click at [797, 391] on button "View Invoice" at bounding box center [792, 398] width 70 height 23
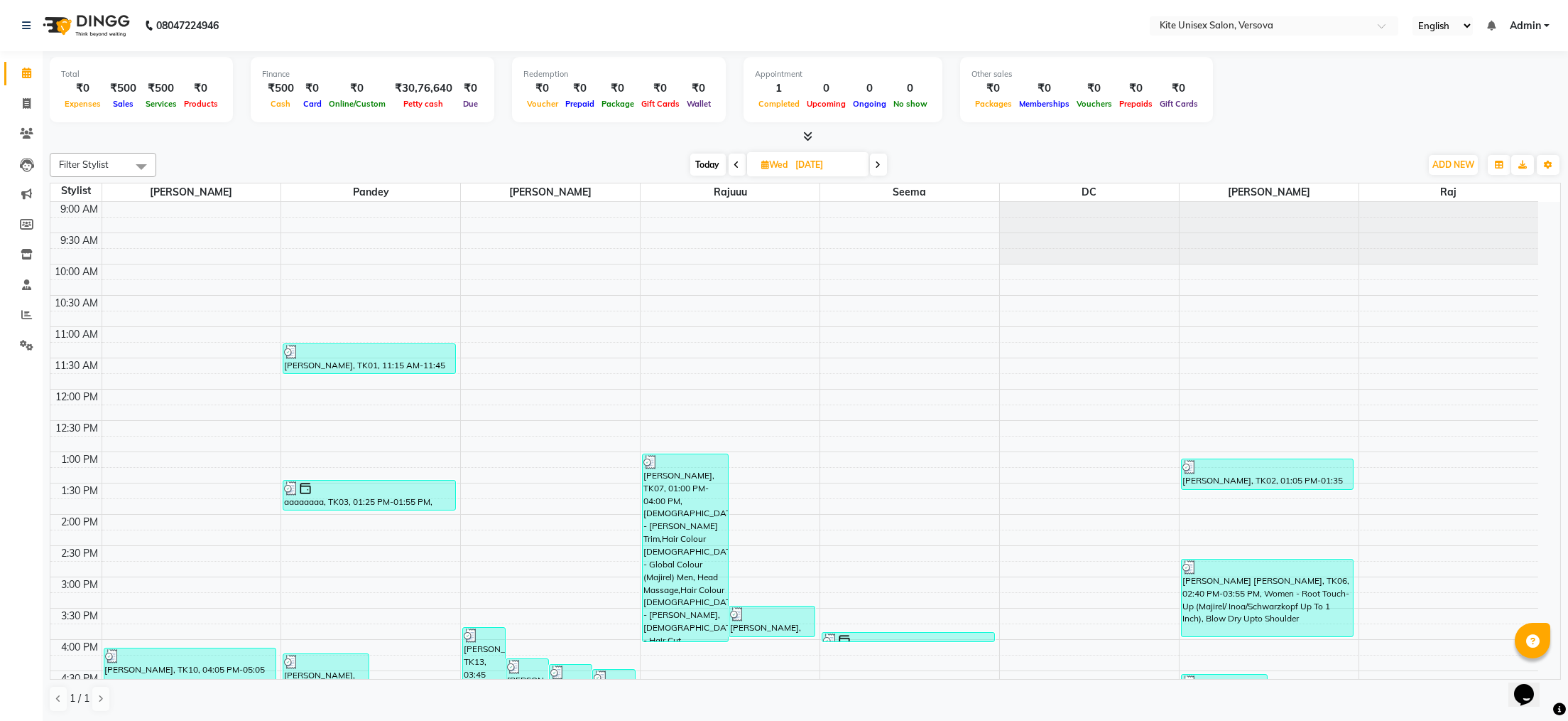
click at [882, 163] on span at bounding box center [878, 164] width 17 height 22
type input "[DATE]"
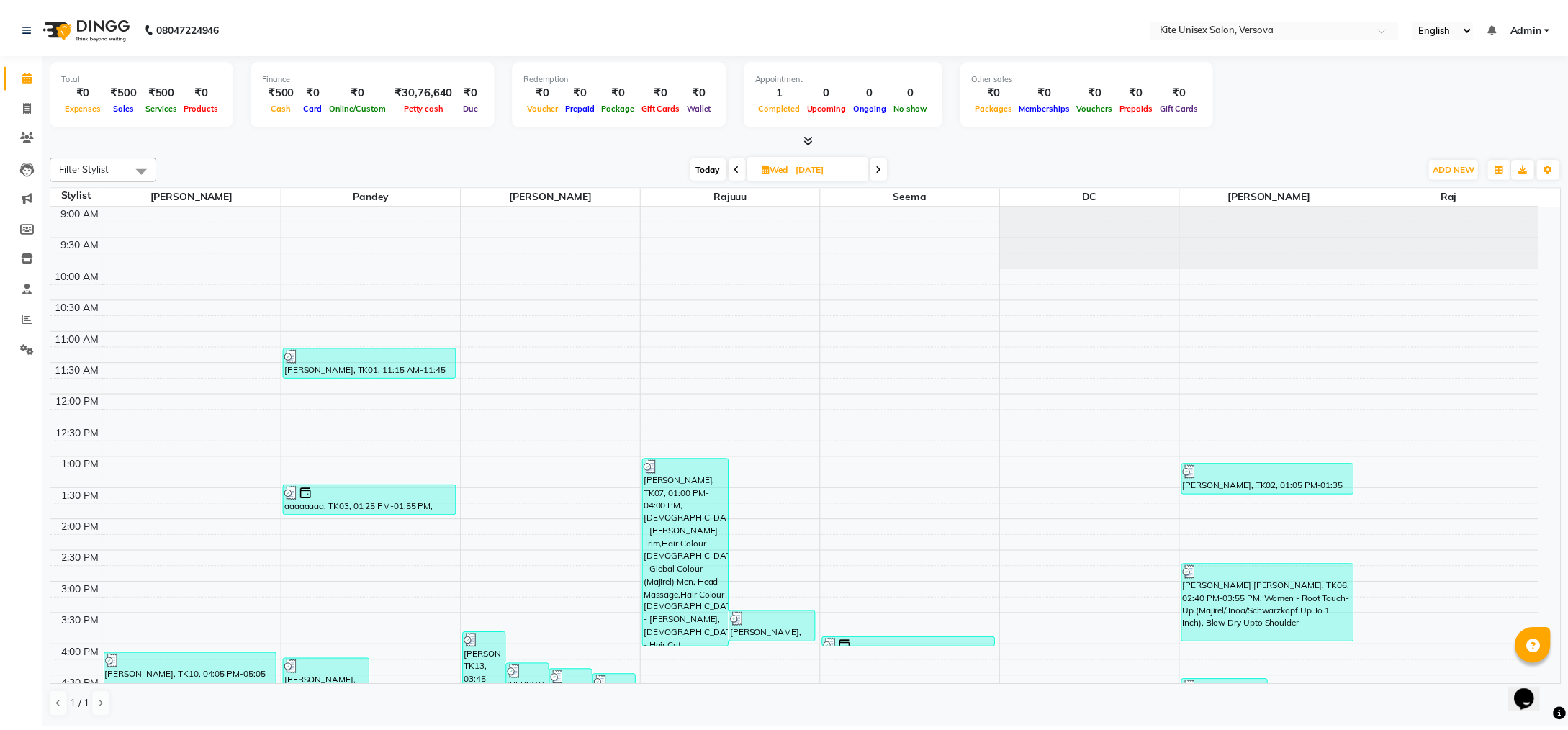
scroll to position [256, 0]
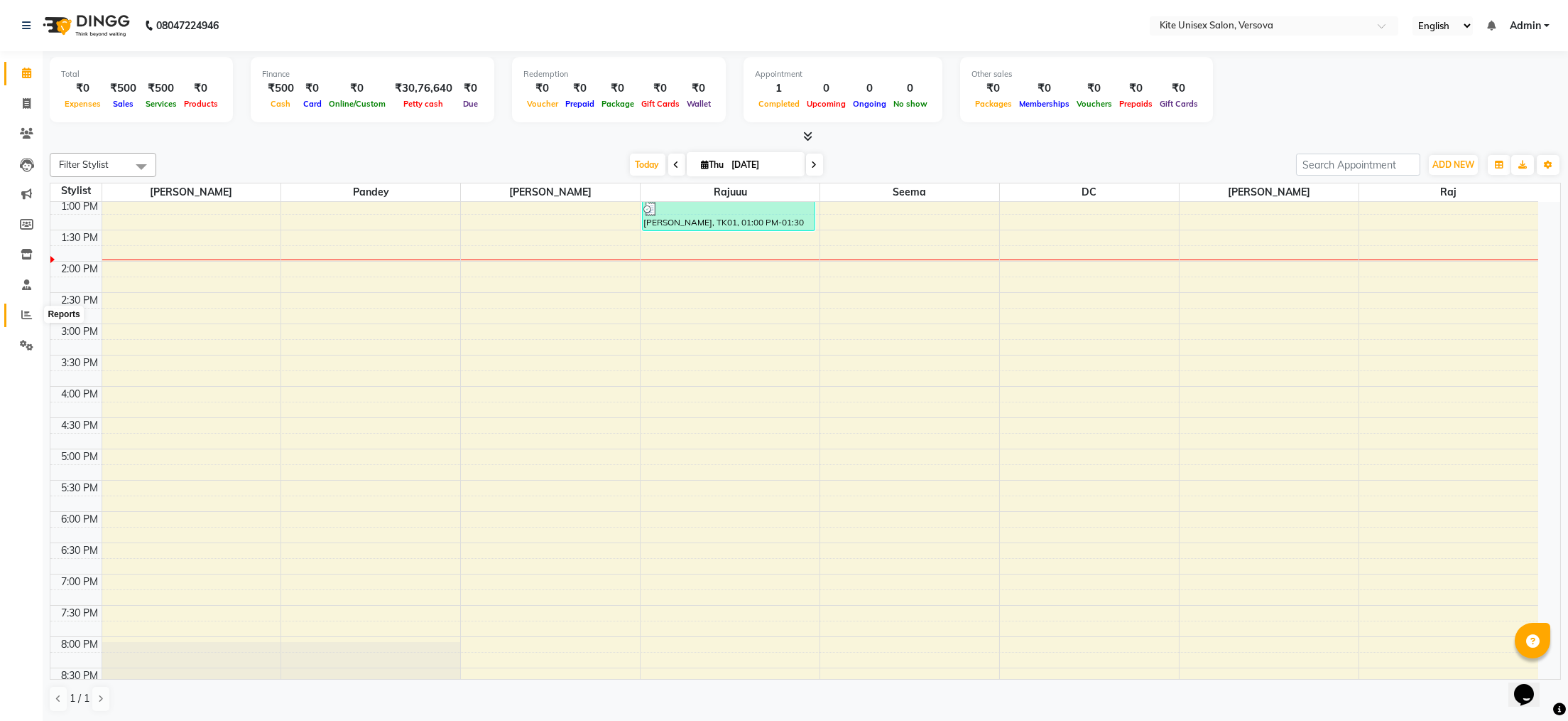
click at [26, 313] on icon at bounding box center [27, 315] width 11 height 11
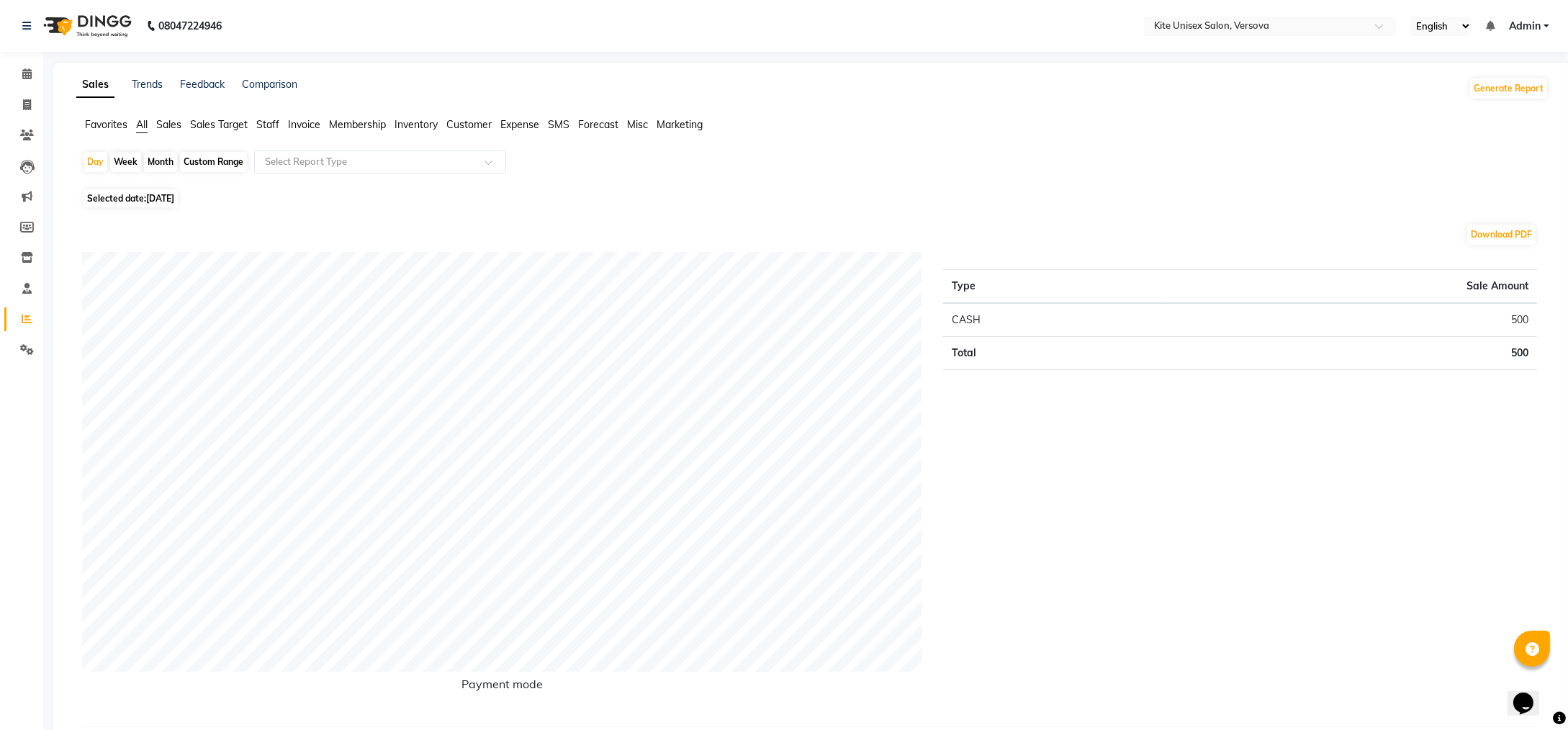
click at [162, 155] on div "Month" at bounding box center [161, 162] width 33 height 20
select select "9"
select select "2025"
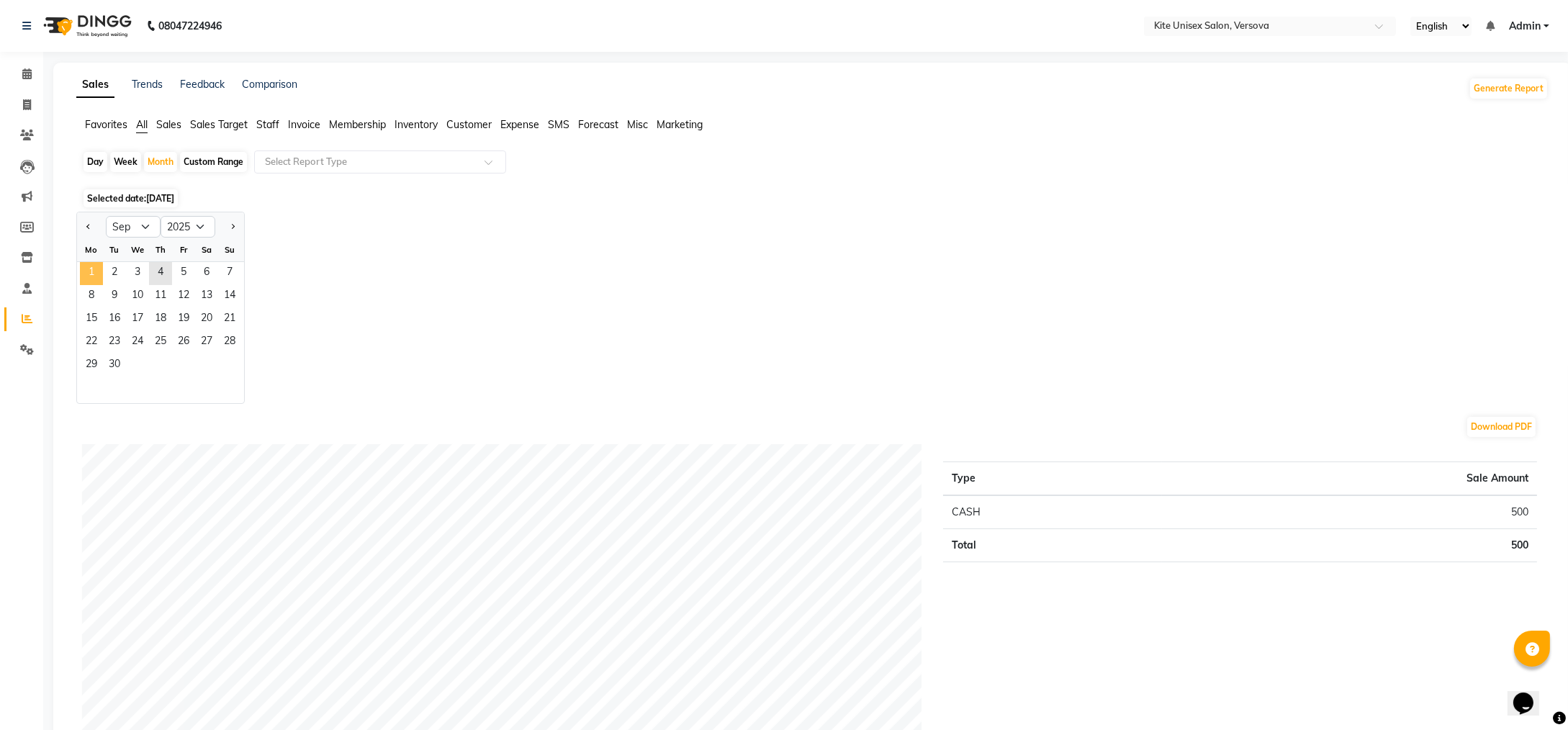
click at [97, 266] on span "1" at bounding box center [91, 273] width 23 height 23
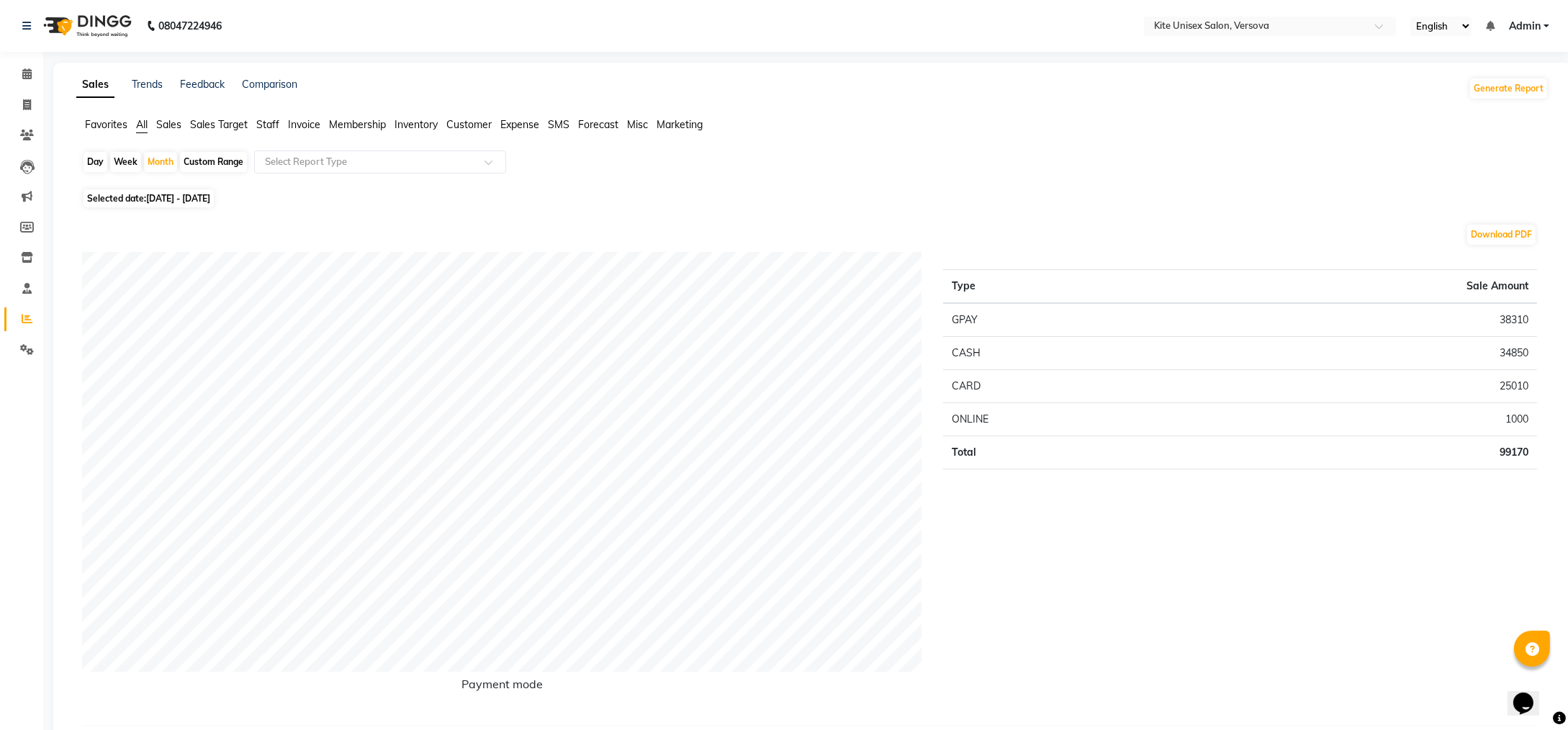
click at [264, 122] on span "Staff" at bounding box center [267, 124] width 23 height 13
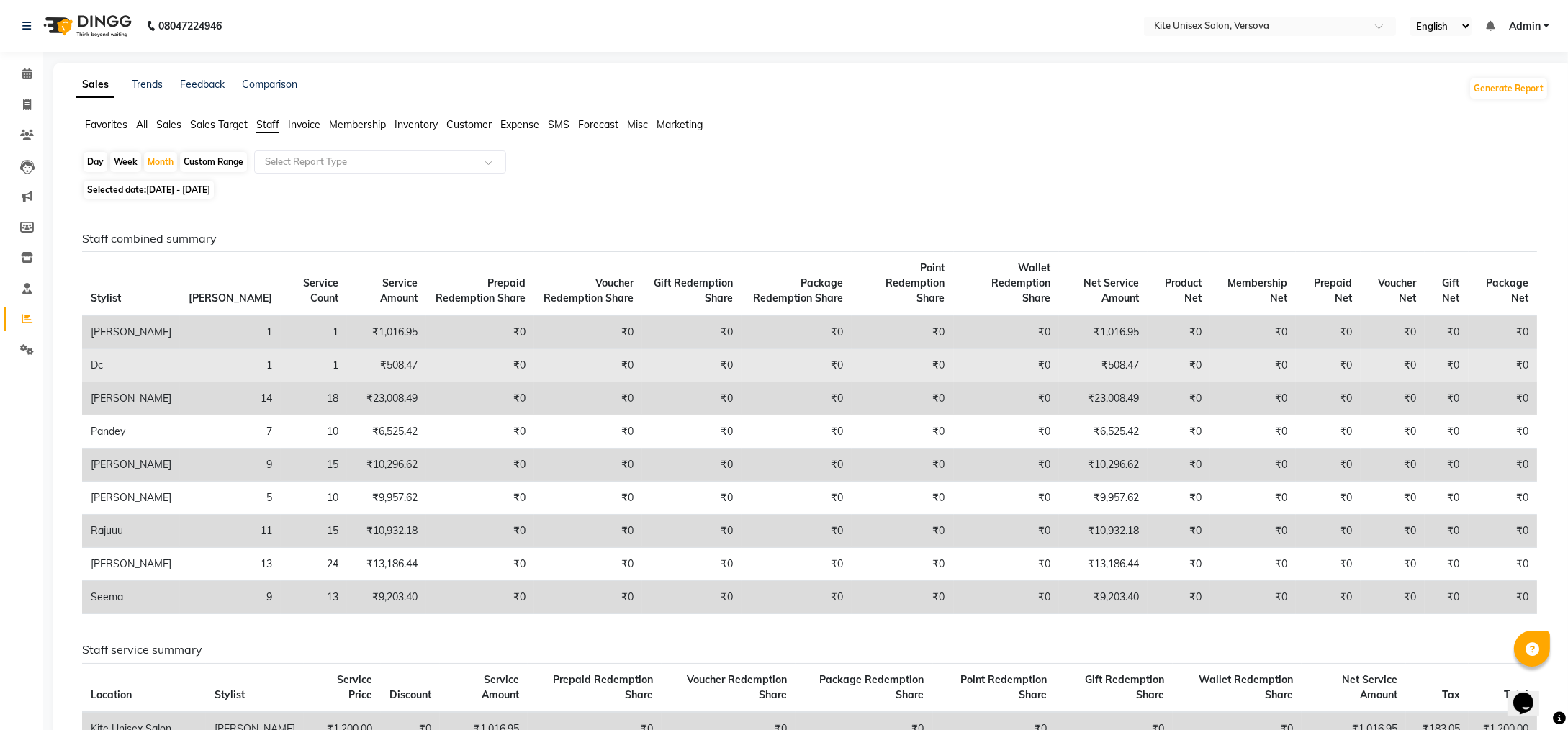
scroll to position [563, 0]
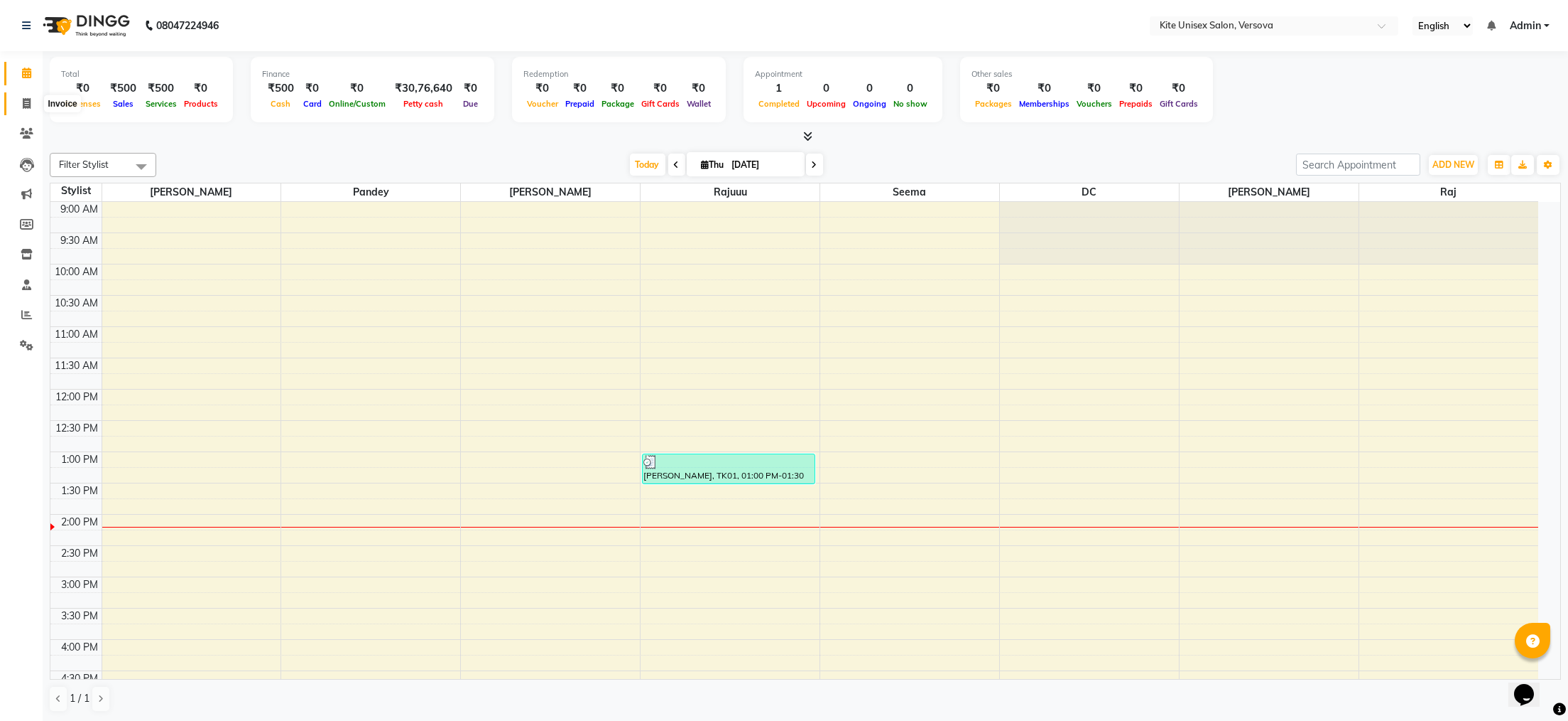
click at [24, 106] on icon at bounding box center [26, 104] width 8 height 11
select select "6093"
select select "service"
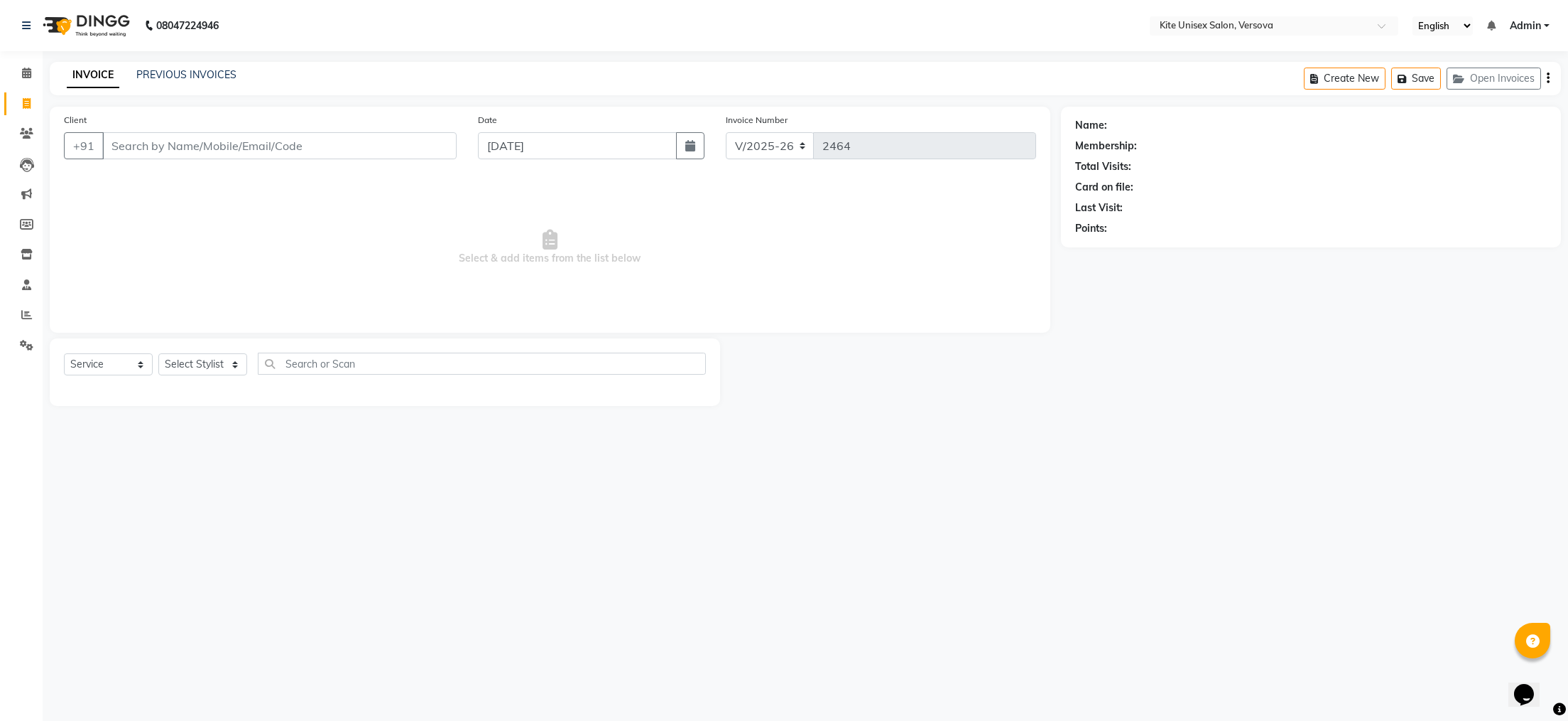
click at [130, 140] on input "Client" at bounding box center [280, 146] width 355 height 27
click at [126, 143] on input "Client" at bounding box center [280, 146] width 355 height 27
click at [158, 178] on span "8828170" at bounding box center [175, 178] width 50 height 14
type input "8828170240"
click at [233, 360] on select "Select Stylist [PERSON_NAME] DC [PERSON_NAME] [PERSON_NAME] Rajuuu [PERSON_NAME]" at bounding box center [203, 364] width 89 height 22
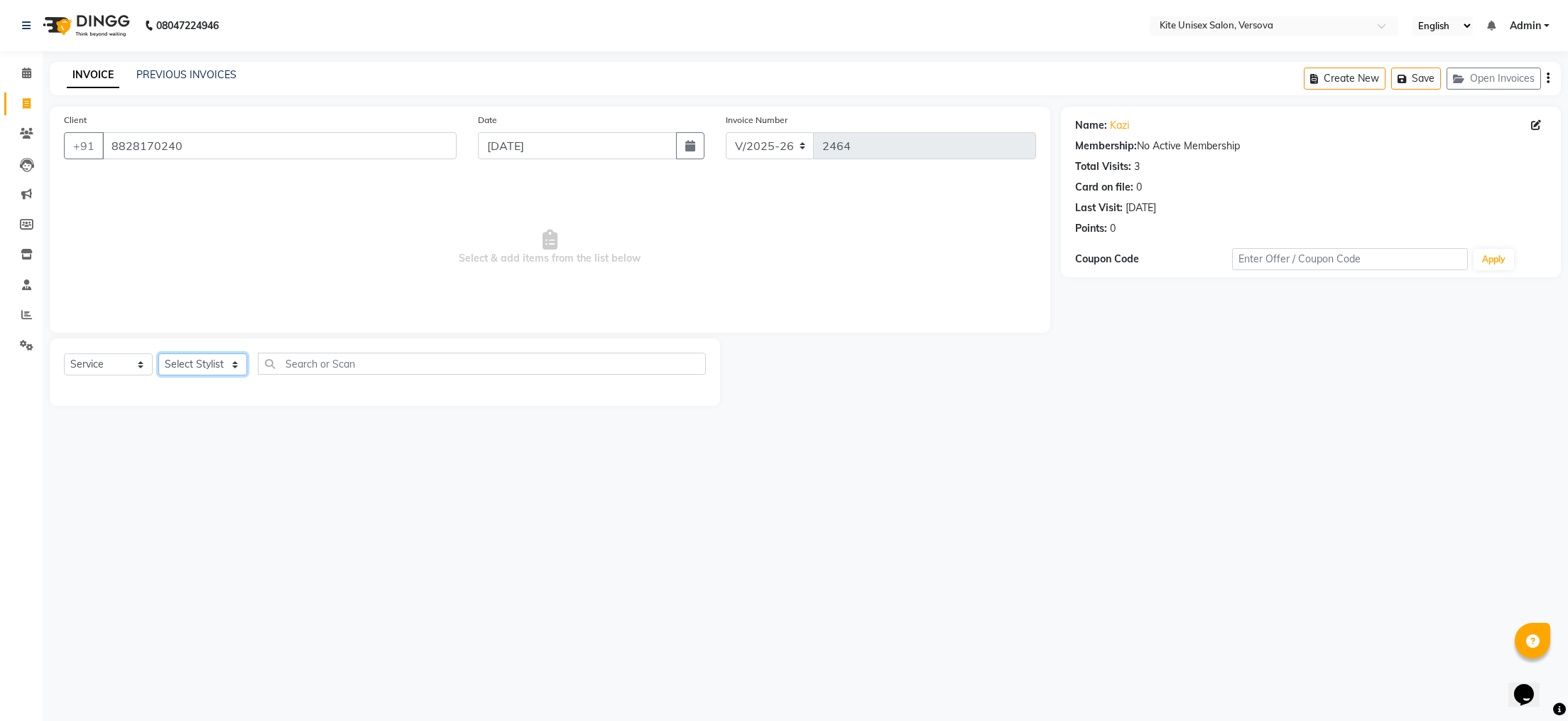
select select "68437"
click at [159, 354] on select "Select Stylist [PERSON_NAME] DC [PERSON_NAME] [PERSON_NAME] Rajuuu [PERSON_NAME]" at bounding box center [203, 364] width 89 height 22
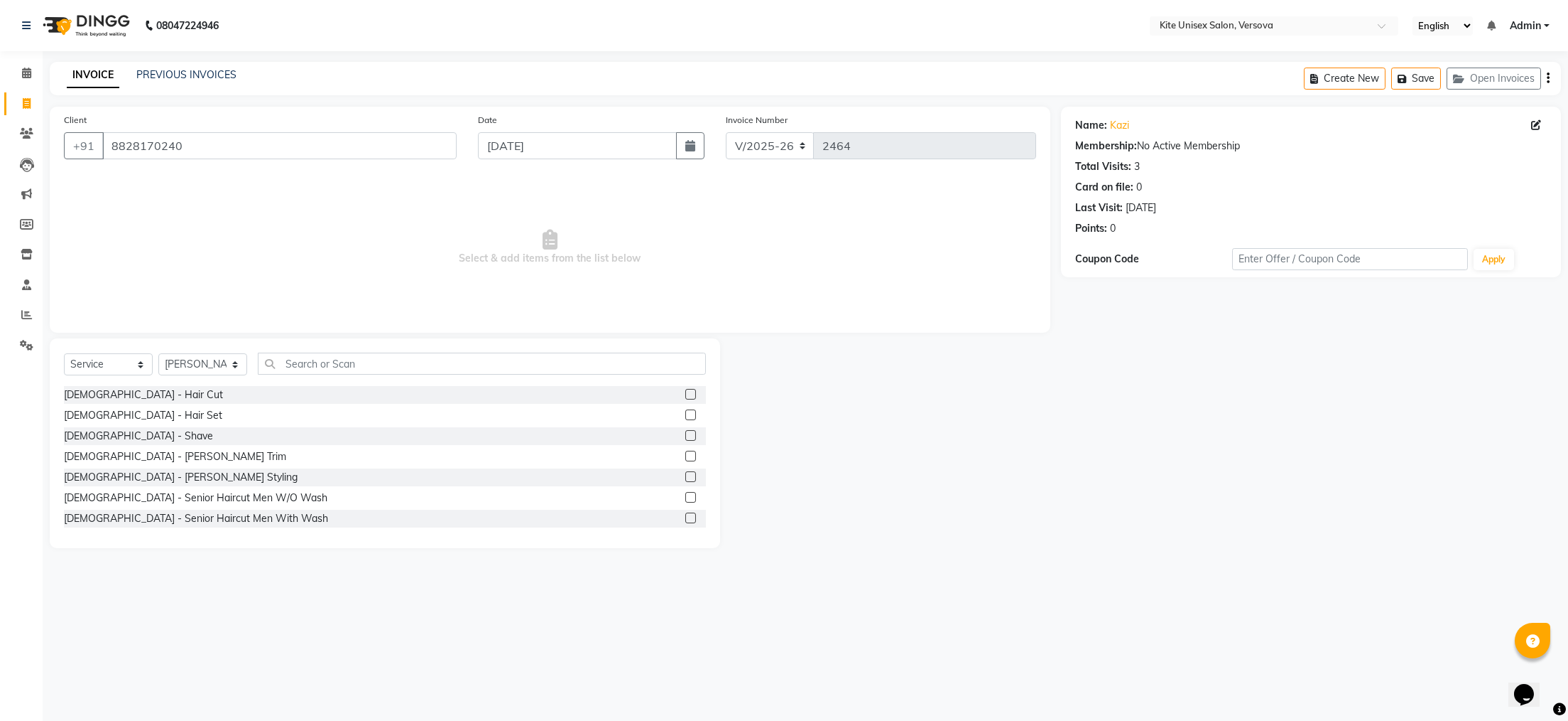
click at [685, 389] on label at bounding box center [691, 394] width 11 height 11
click at [685, 390] on input "checkbox" at bounding box center [690, 395] width 9 height 9
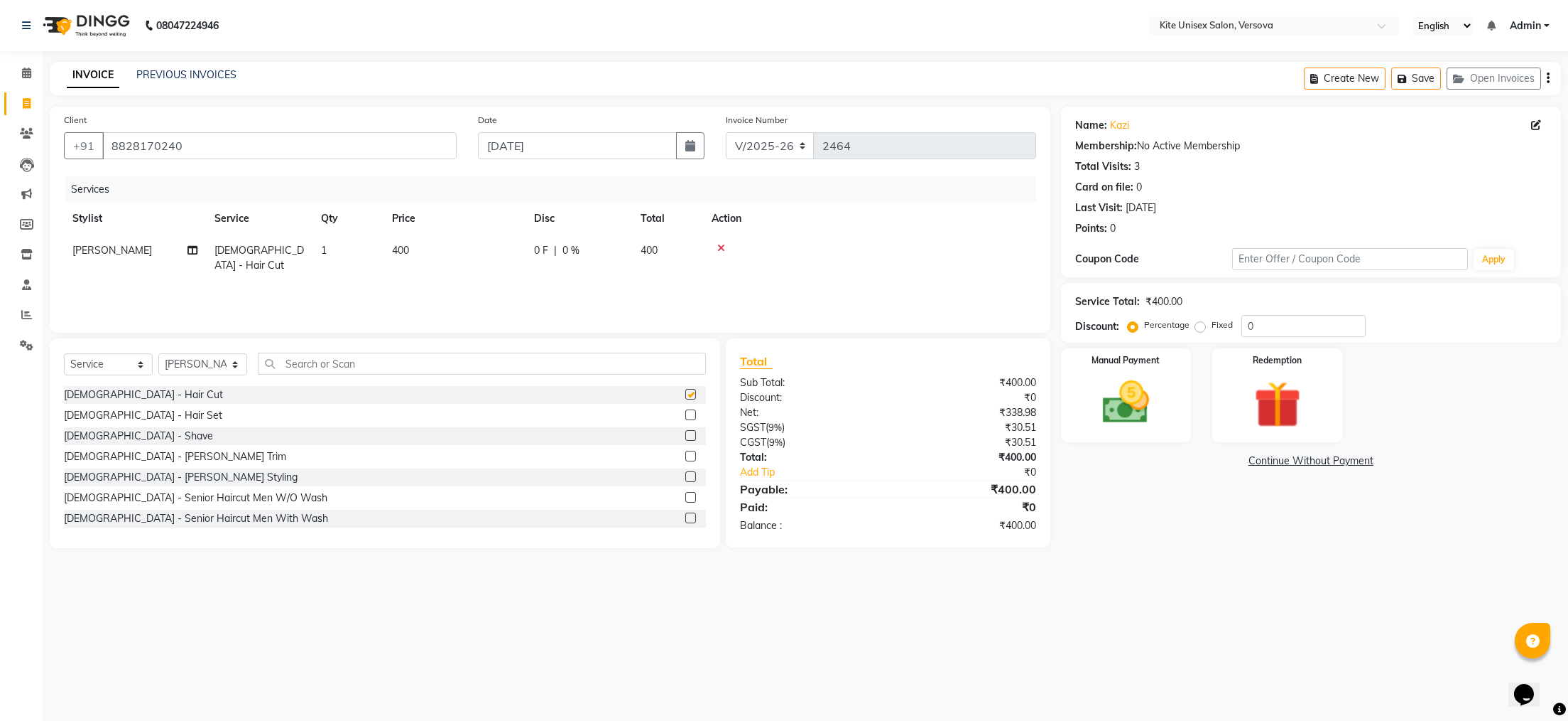
checkbox input "false"
drag, startPoint x: 1131, startPoint y: 406, endPoint x: 1091, endPoint y: 392, distance: 42.4
click at [1131, 406] on img at bounding box center [1126, 403] width 79 height 56
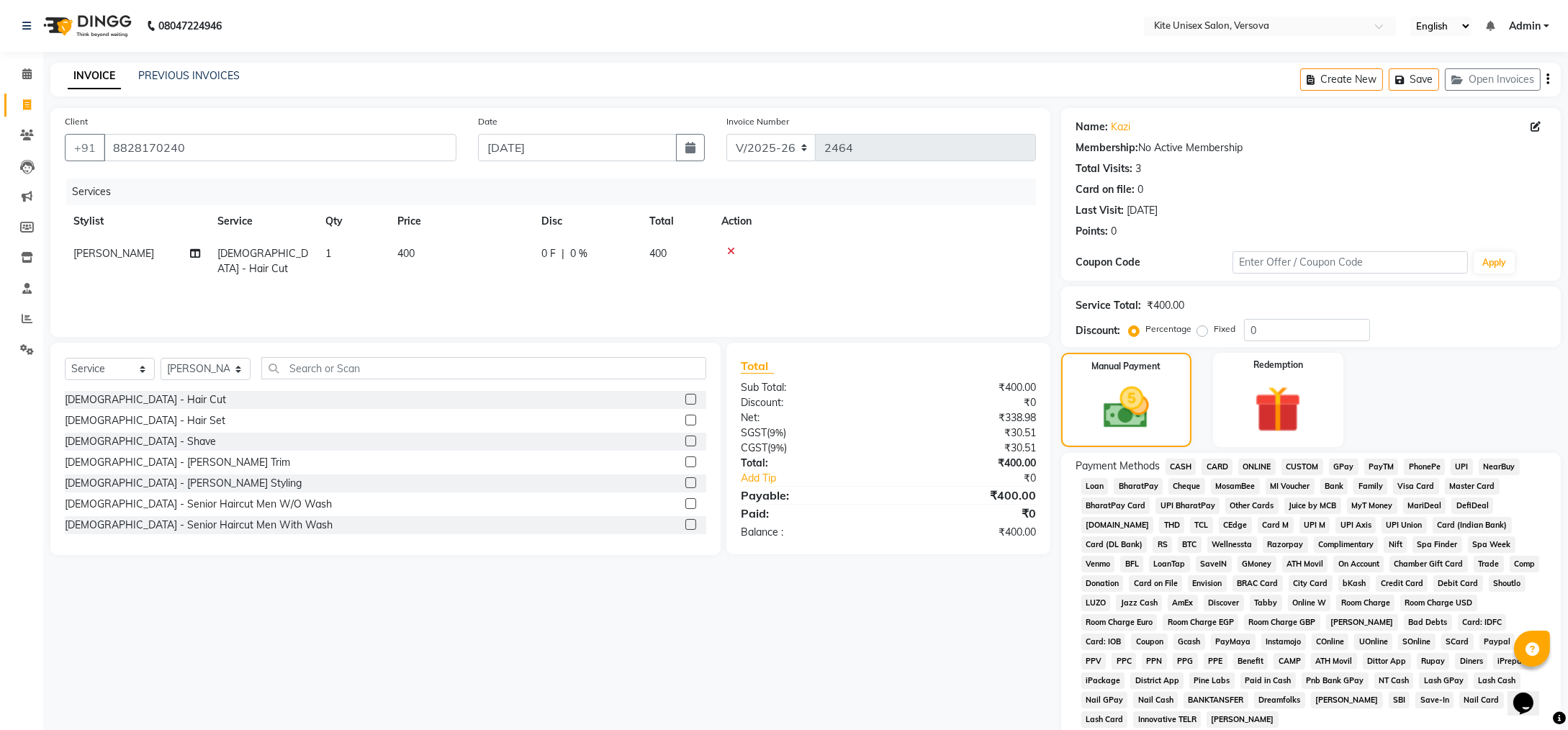
click at [1180, 464] on span "CASH" at bounding box center [1181, 466] width 31 height 16
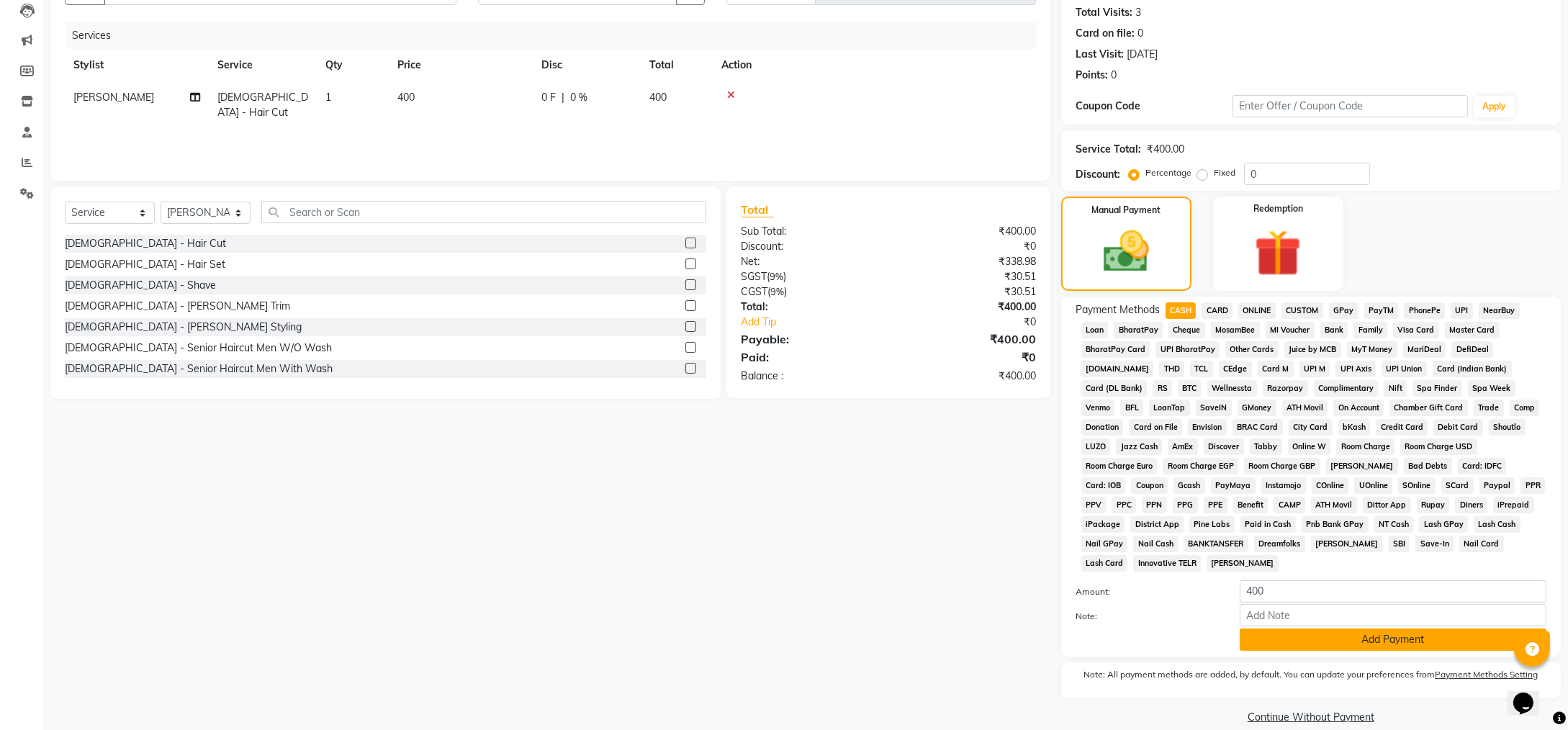
click at [1258, 628] on button "Add Payment" at bounding box center [1393, 639] width 307 height 22
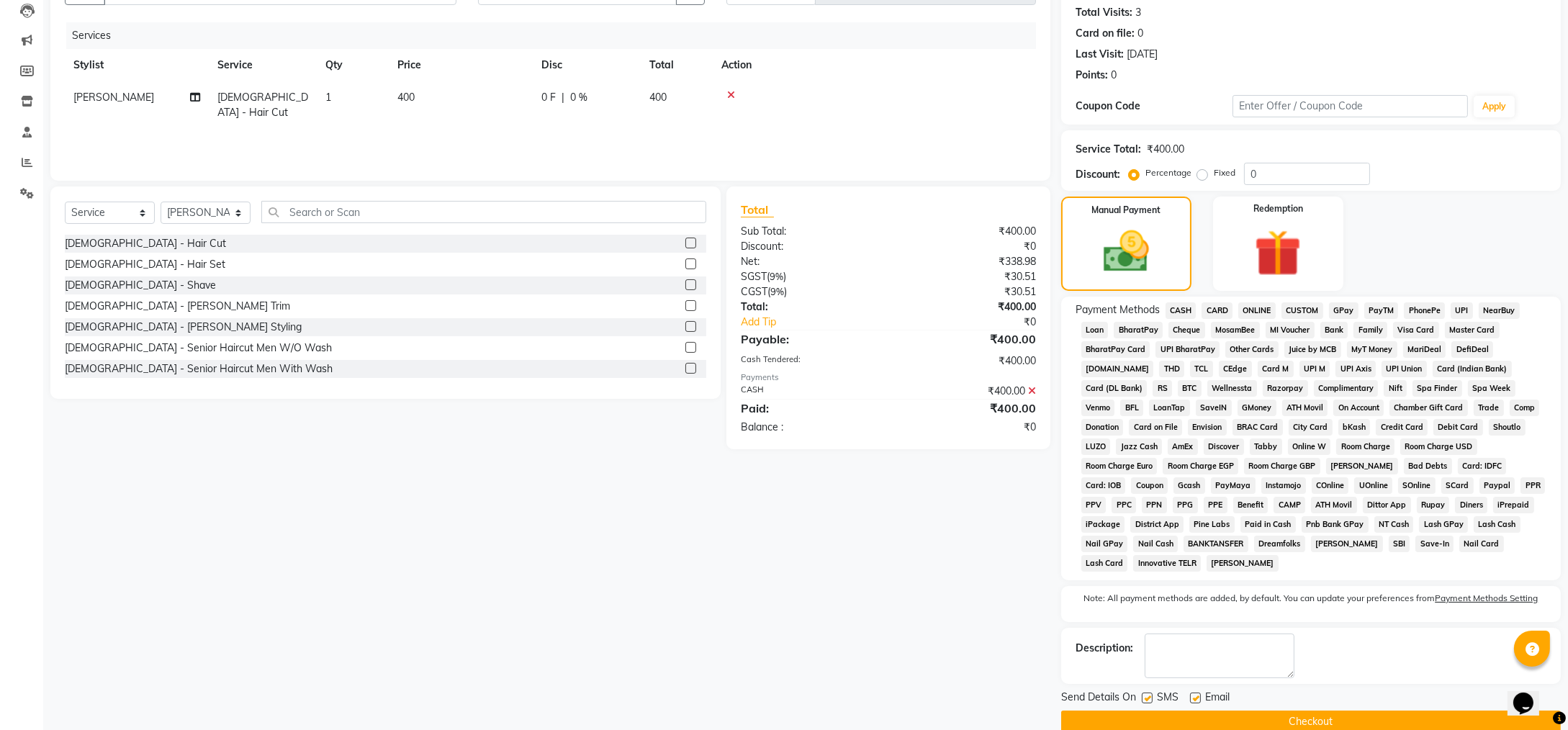
click at [1165, 710] on button "Checkout" at bounding box center [1310, 721] width 499 height 22
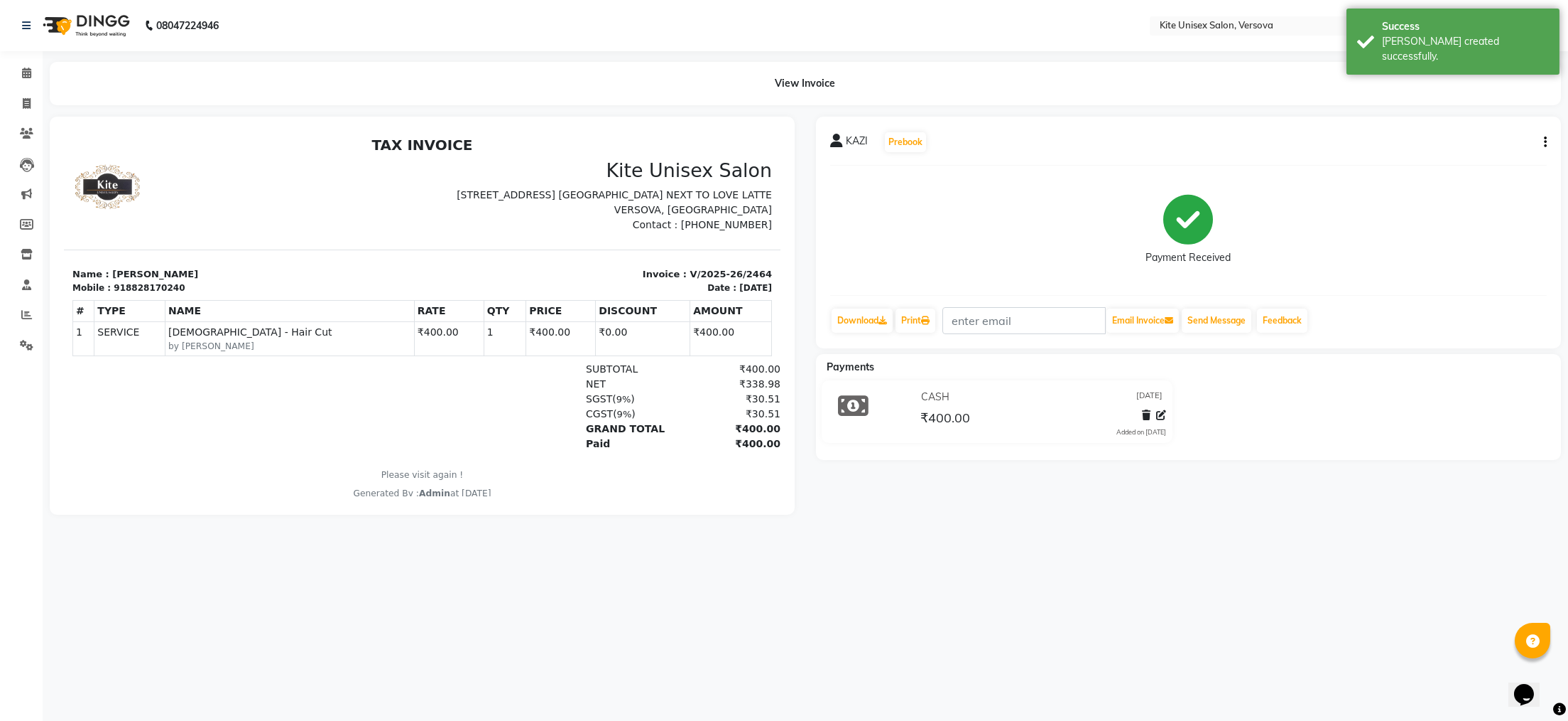
select select "6093"
select select "service"
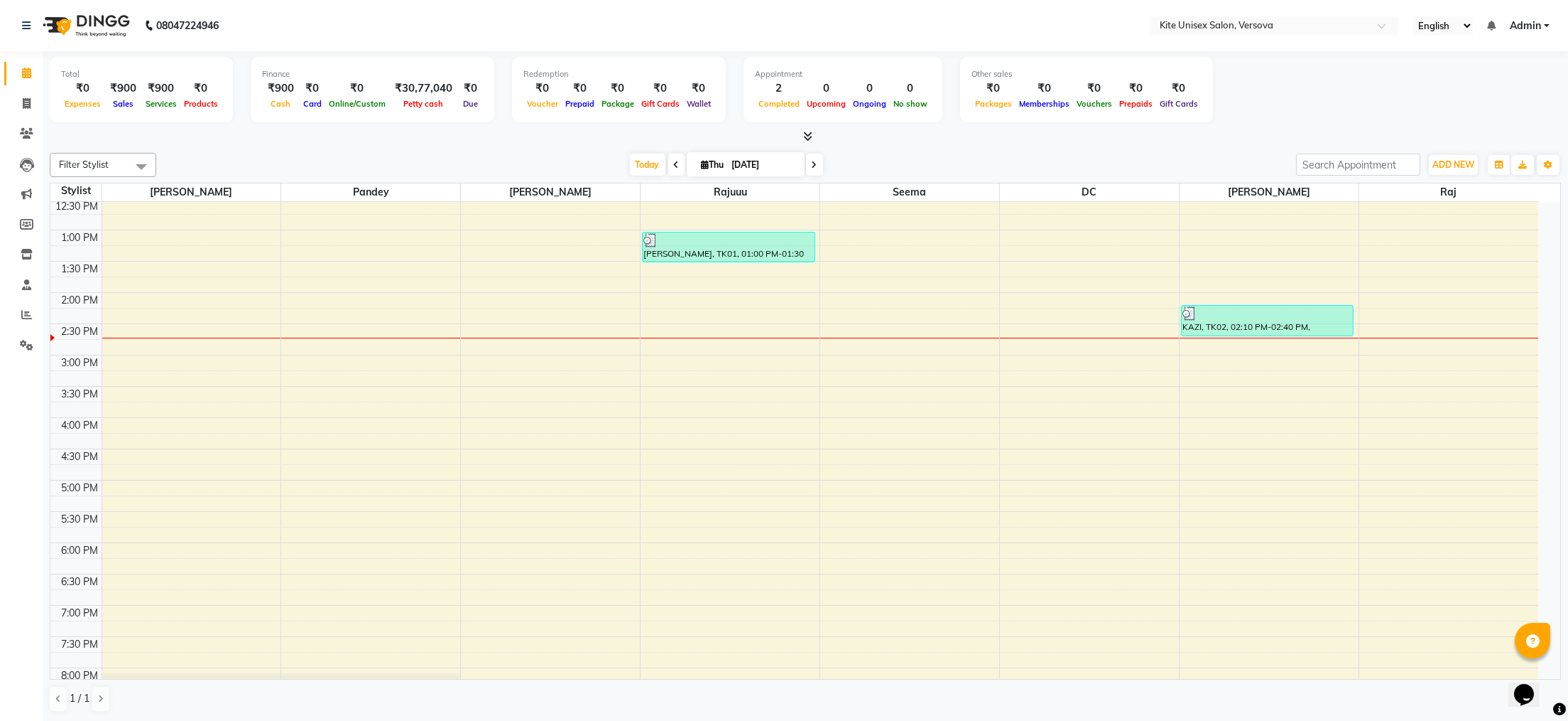
scroll to position [119, 0]
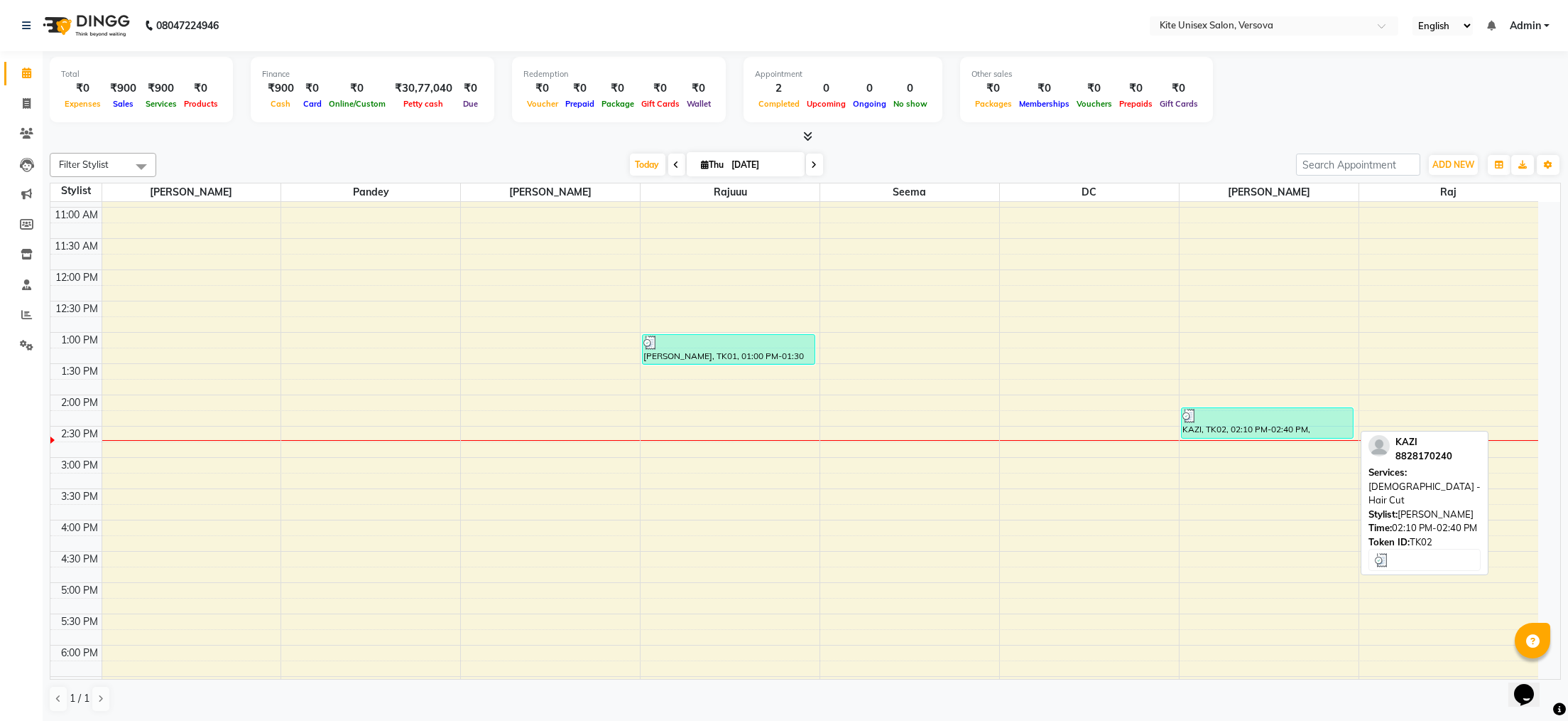
click at [1198, 421] on div at bounding box center [1267, 415] width 170 height 14
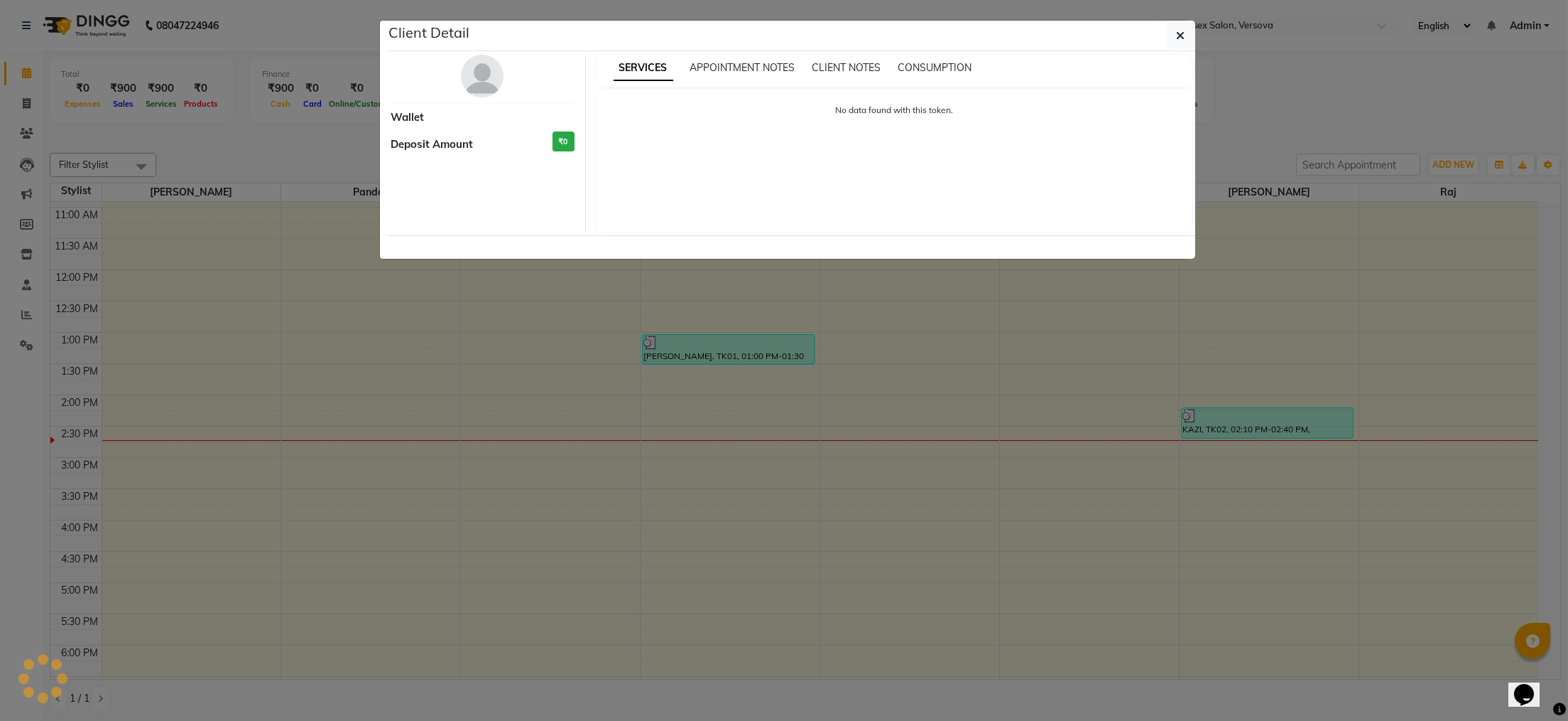
select select "3"
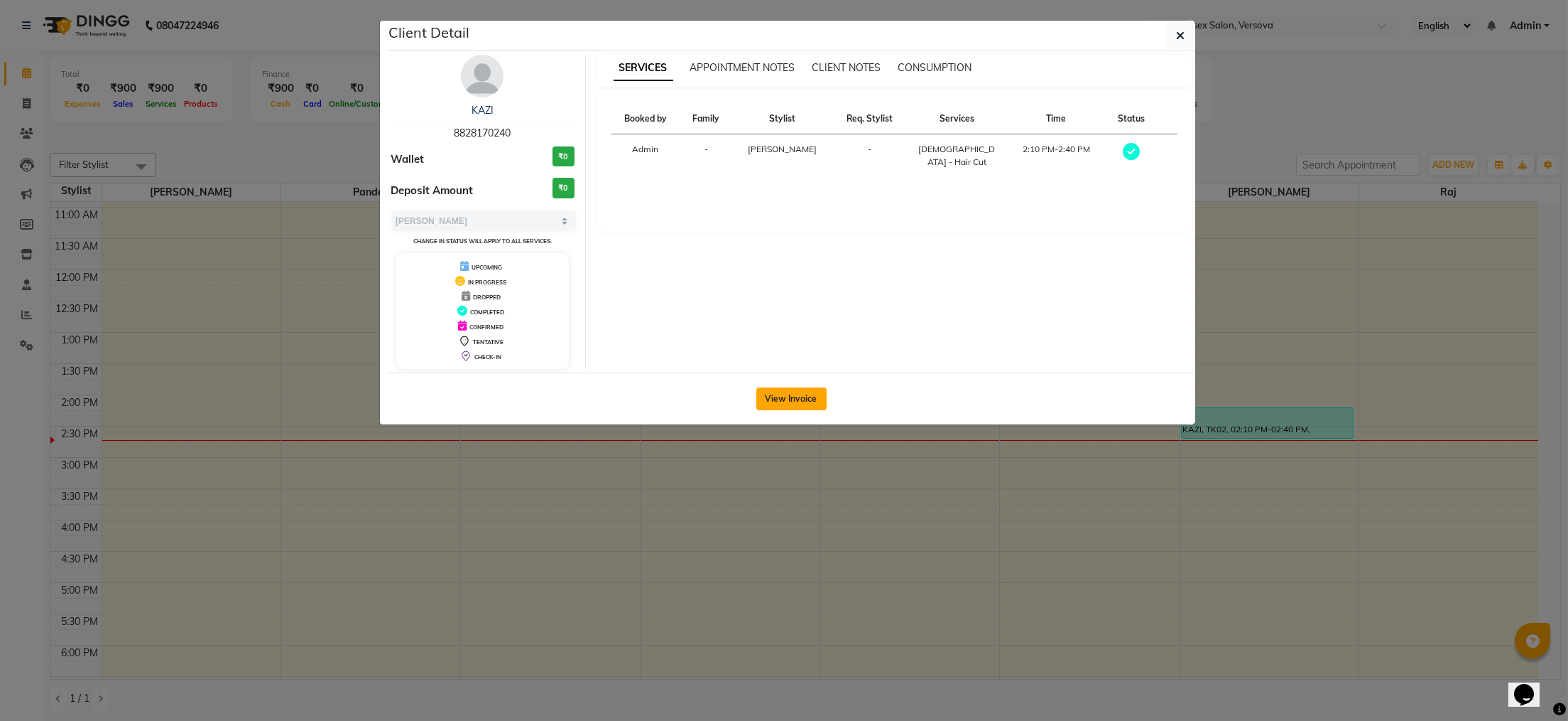
click at [793, 398] on button "View Invoice" at bounding box center [792, 398] width 70 height 23
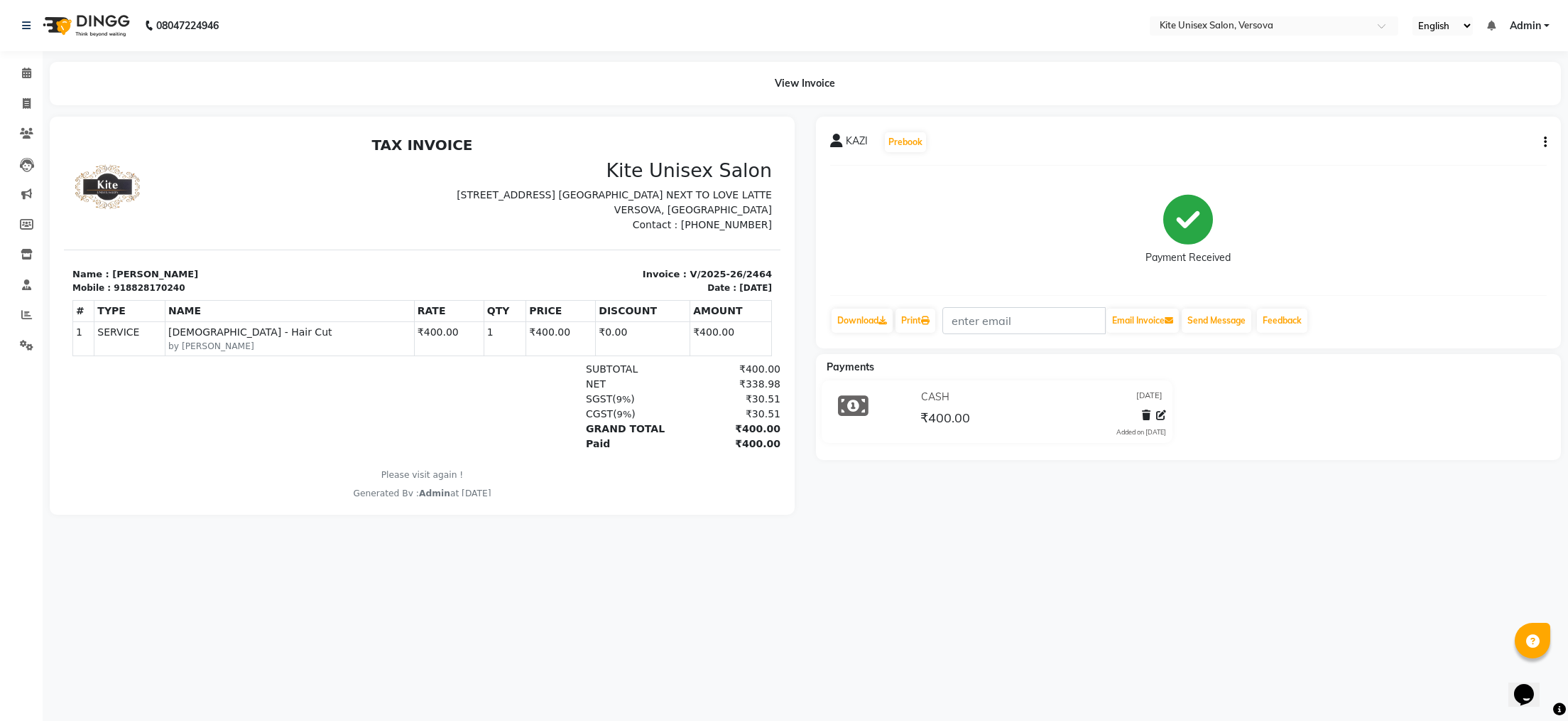
click at [1544, 142] on icon "button" at bounding box center [1545, 142] width 3 height 1
click at [1444, 163] on div "Edit Invoice" at bounding box center [1474, 160] width 97 height 18
select select "service"
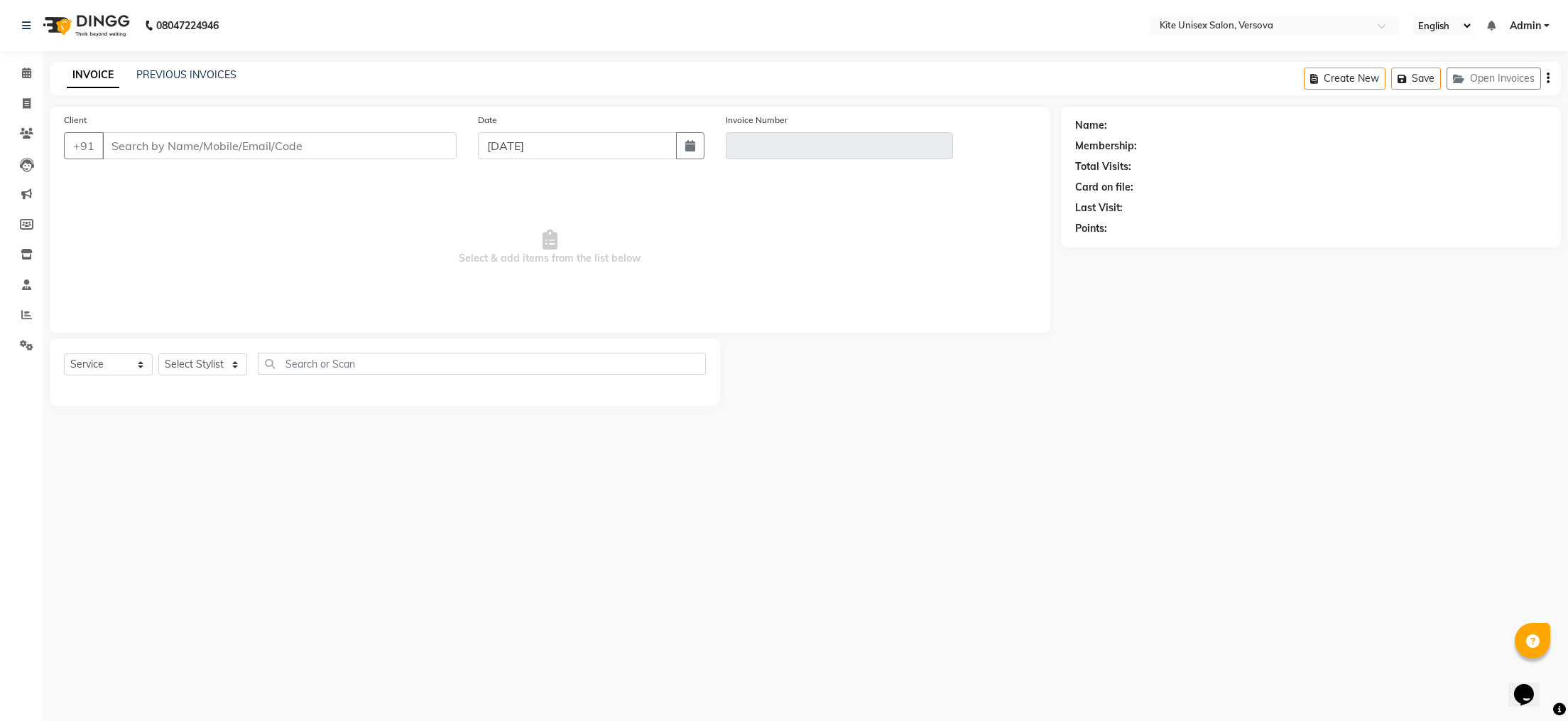
type input "8828170240"
type input "V/2025-26/2464"
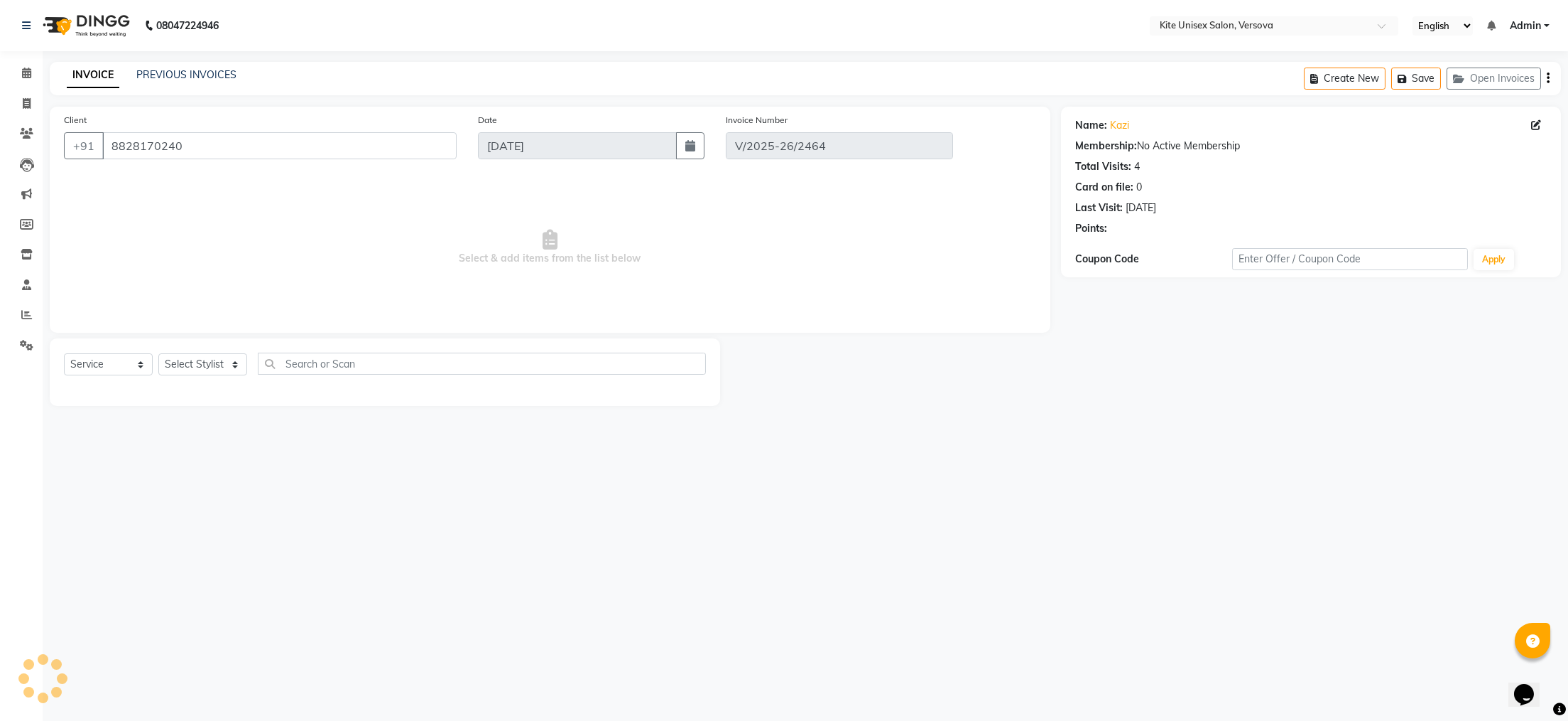
select select "select"
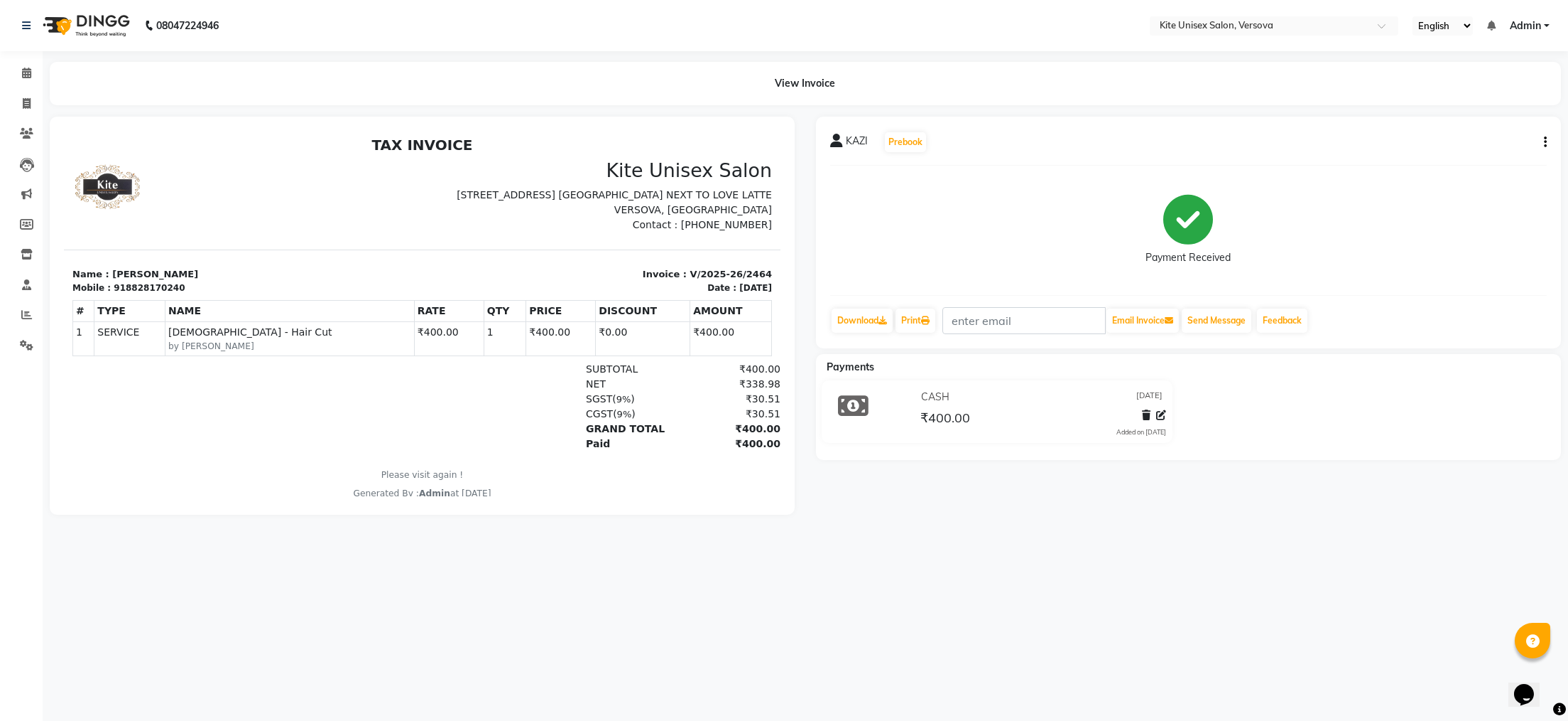
click at [1547, 136] on div "KAZI Prebook Payment Received Download Print Email Invoice Send Message Feedback" at bounding box center [1188, 232] width 745 height 232
click at [1547, 141] on div "KAZI Prebook Payment Received Download Print Email Invoice Send Message Feedback" at bounding box center [1188, 232] width 745 height 232
click at [1544, 143] on icon "button" at bounding box center [1545, 142] width 3 height 1
click at [1500, 126] on div "Split Service Amount" at bounding box center [1474, 125] width 97 height 18
select select "68437"
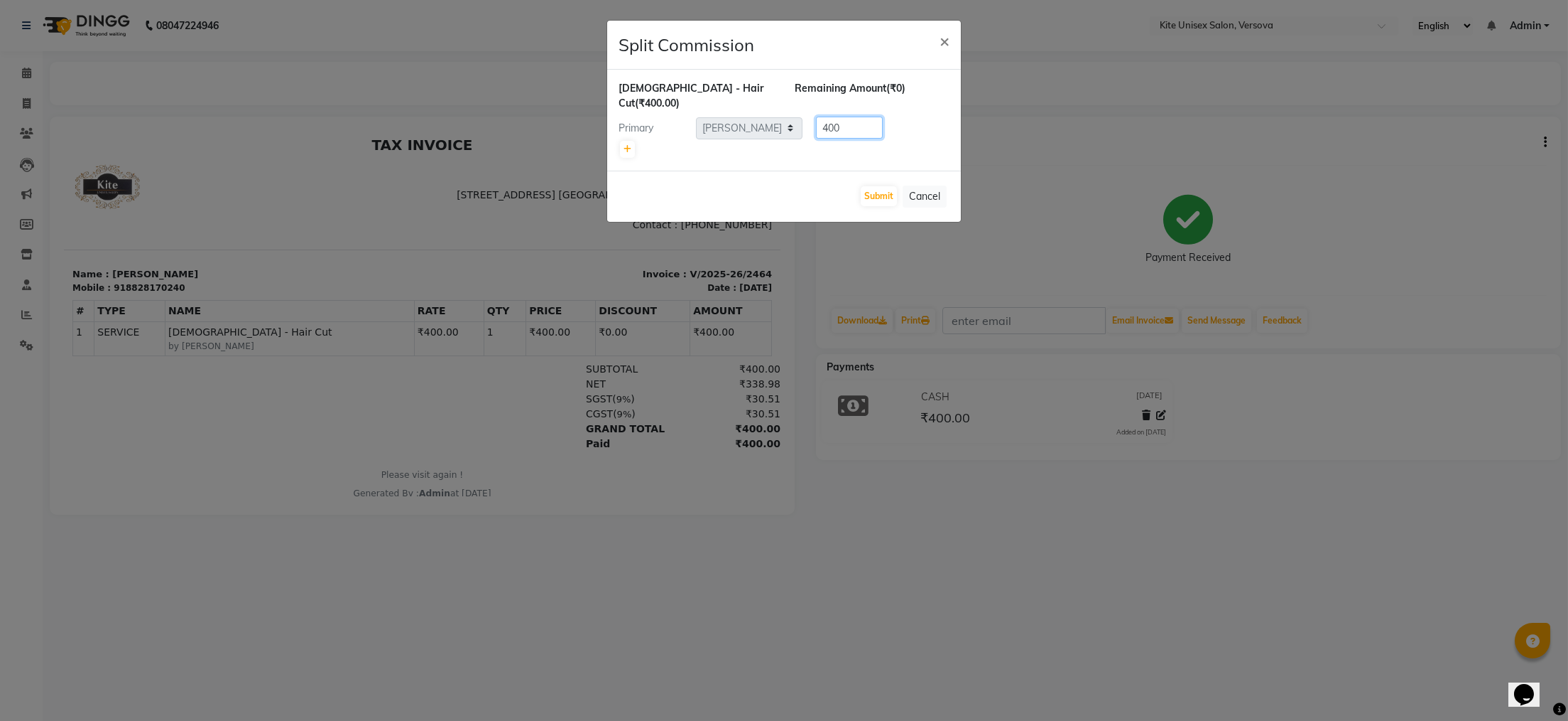
click at [855, 116] on input "400" at bounding box center [849, 127] width 67 height 22
type input "4"
type input "500"
click at [887, 187] on button "Submit" at bounding box center [879, 196] width 36 height 20
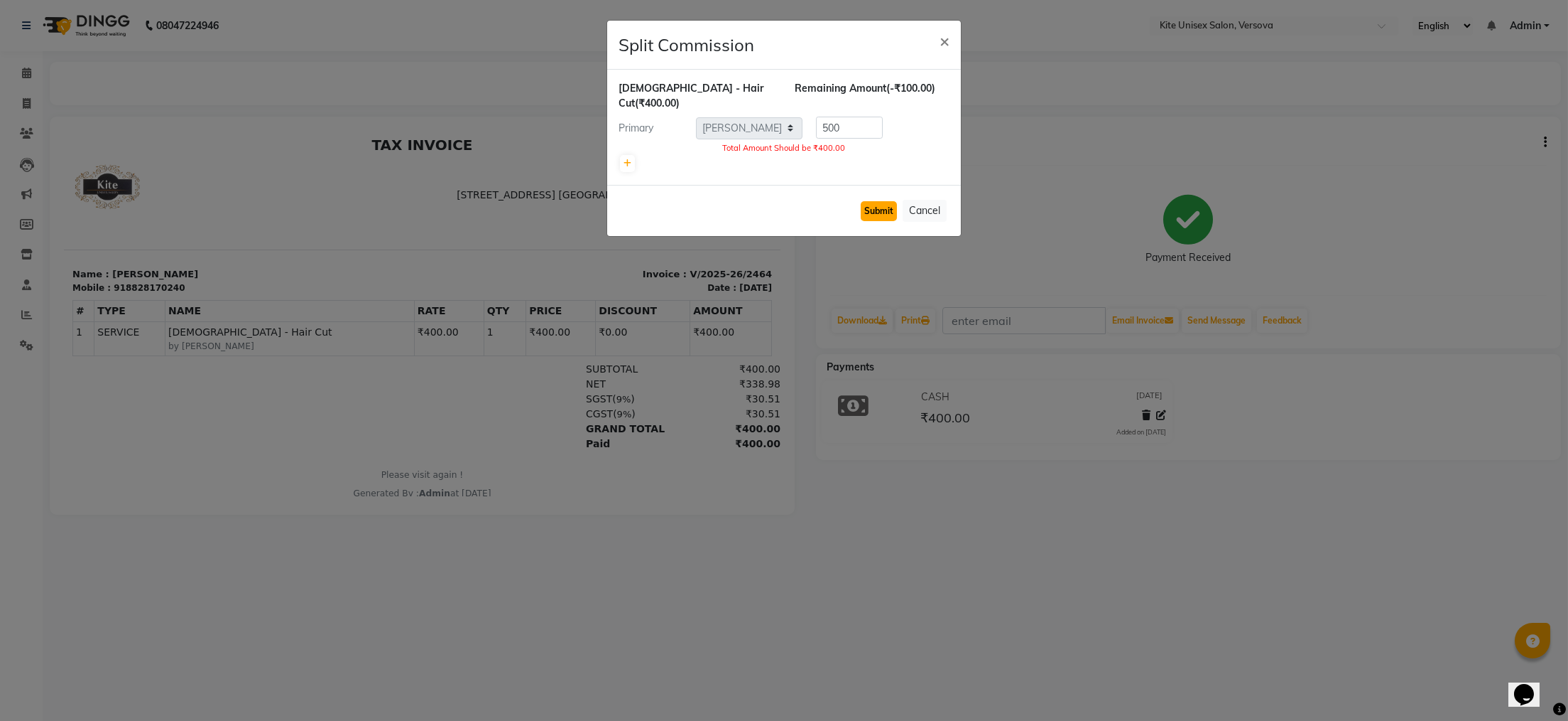
click at [893, 201] on button "Submit" at bounding box center [879, 211] width 36 height 20
click at [935, 200] on button "Cancel" at bounding box center [924, 211] width 44 height 22
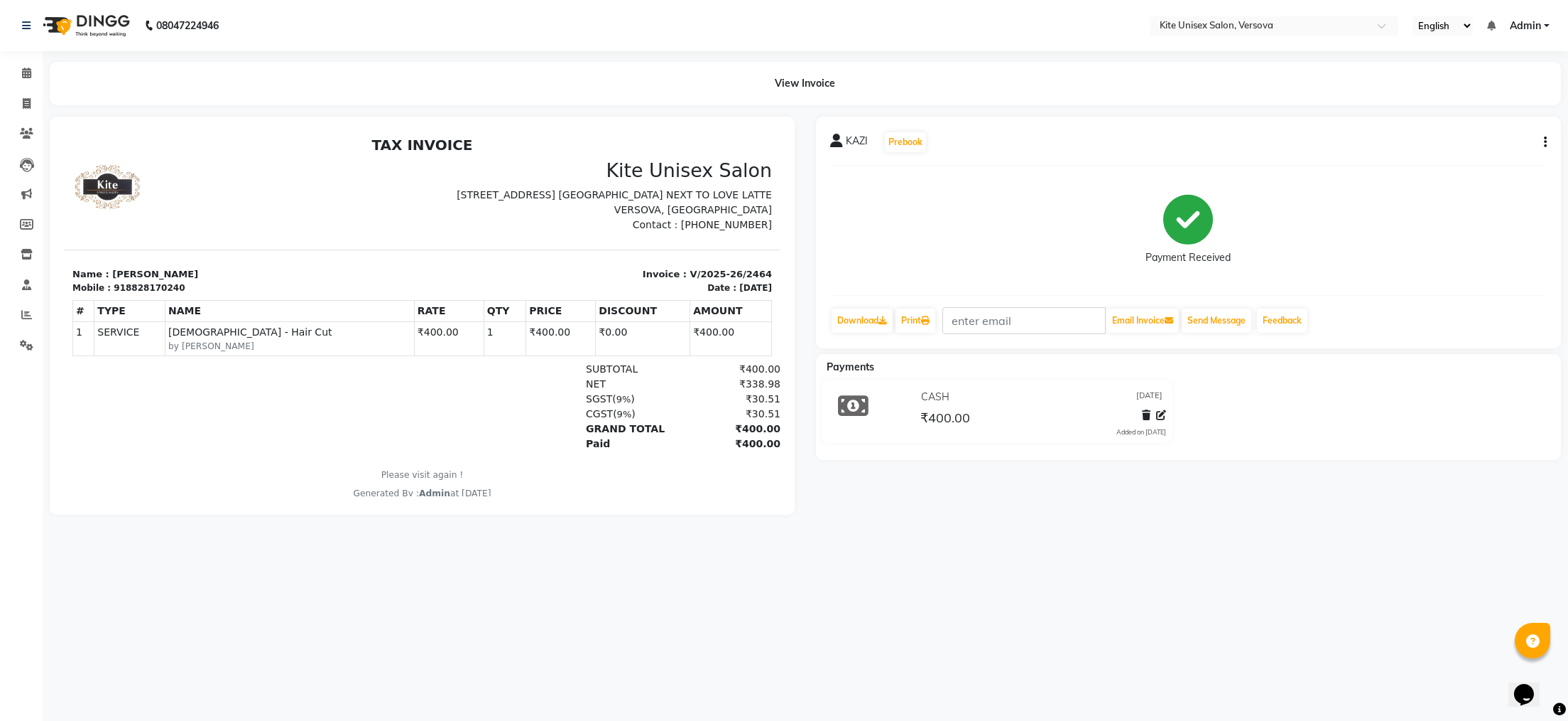
click at [1541, 140] on button "button" at bounding box center [1542, 142] width 8 height 15
click at [1476, 145] on div "Edit Item Staff" at bounding box center [1474, 142] width 97 height 18
select select "68437"
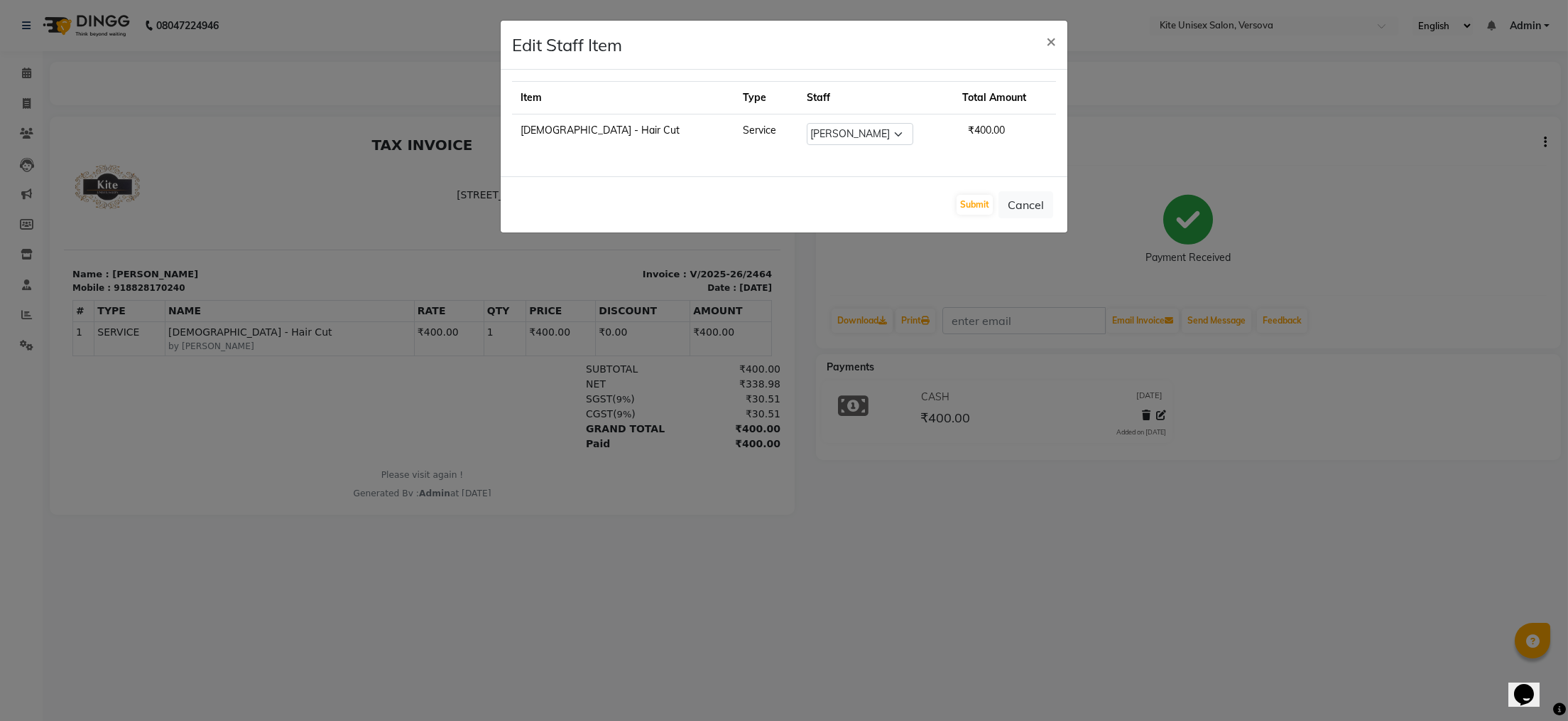
click at [971, 132] on span "₹400.00" at bounding box center [987, 130] width 49 height 24
drag, startPoint x: 946, startPoint y: 126, endPoint x: 976, endPoint y: 126, distance: 30.0
click at [976, 126] on span "₹400.00" at bounding box center [987, 130] width 49 height 24
click at [1054, 41] on span "×" at bounding box center [1051, 41] width 10 height 22
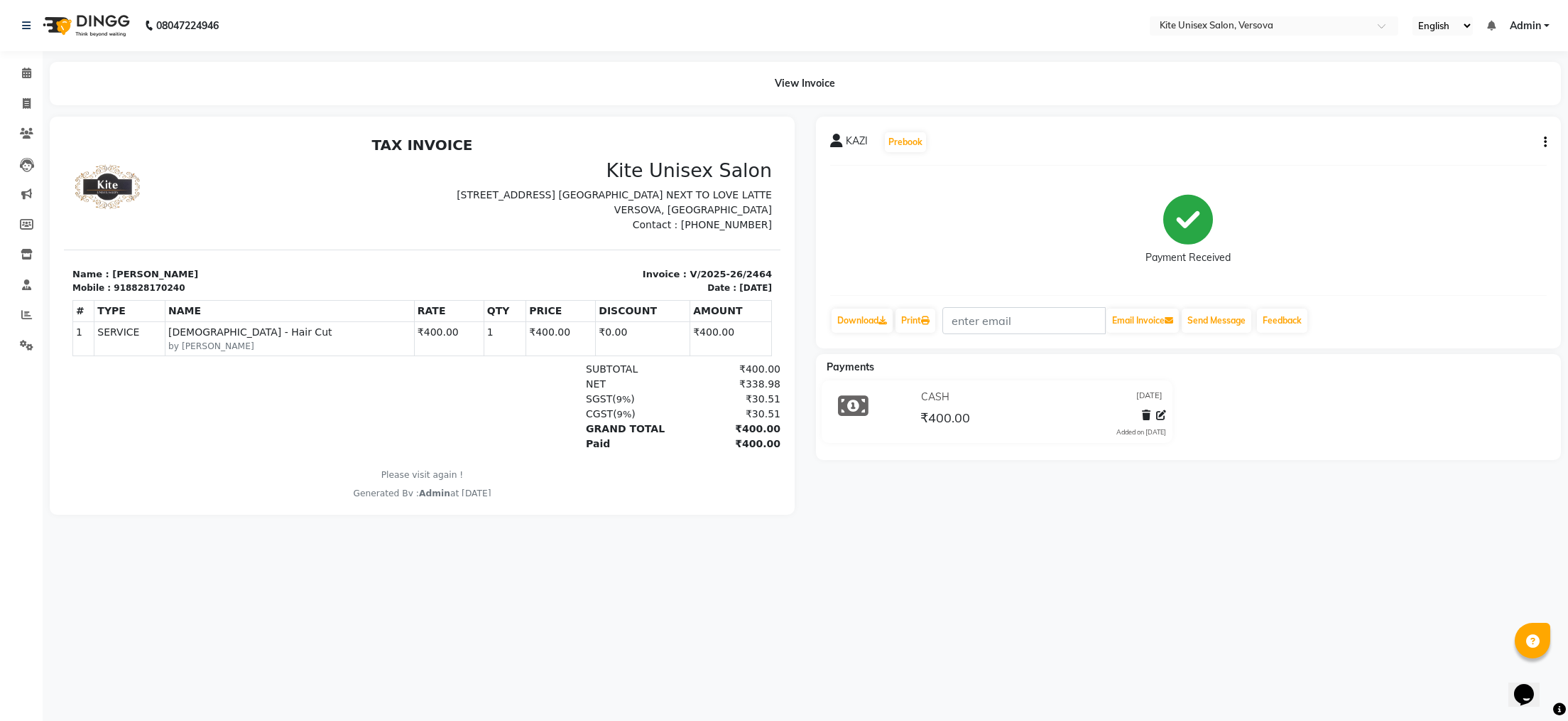
click at [1545, 142] on icon "button" at bounding box center [1545, 142] width 3 height 1
click at [1444, 177] on div "Print Settings" at bounding box center [1474, 178] width 97 height 18
click at [1544, 142] on icon "button" at bounding box center [1545, 142] width 3 height 1
click at [1466, 123] on div "Split Service Amount" at bounding box center [1474, 125] width 97 height 18
select select "68437"
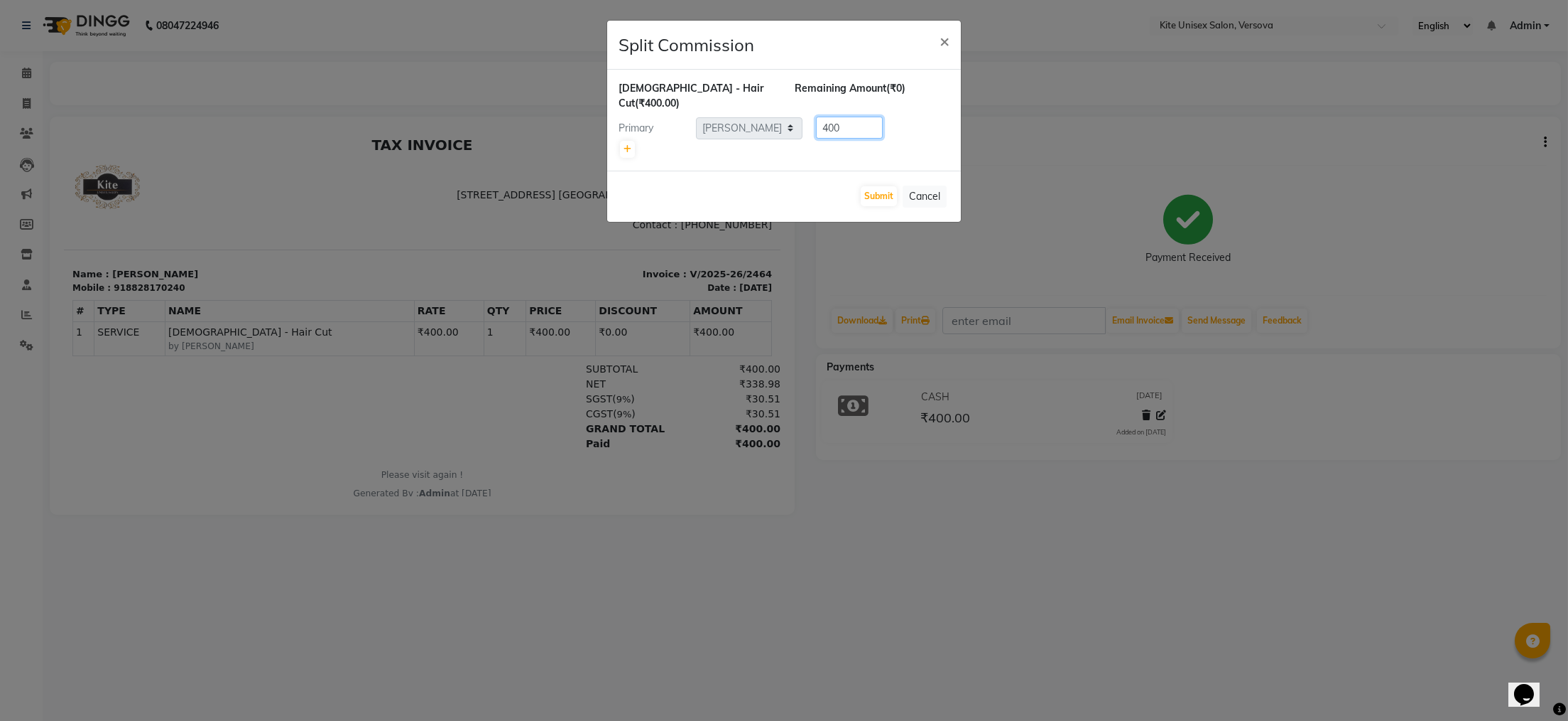
click at [849, 116] on input "400" at bounding box center [849, 127] width 67 height 22
type input "4"
click at [627, 145] on icon at bounding box center [627, 149] width 8 height 8
type input "200"
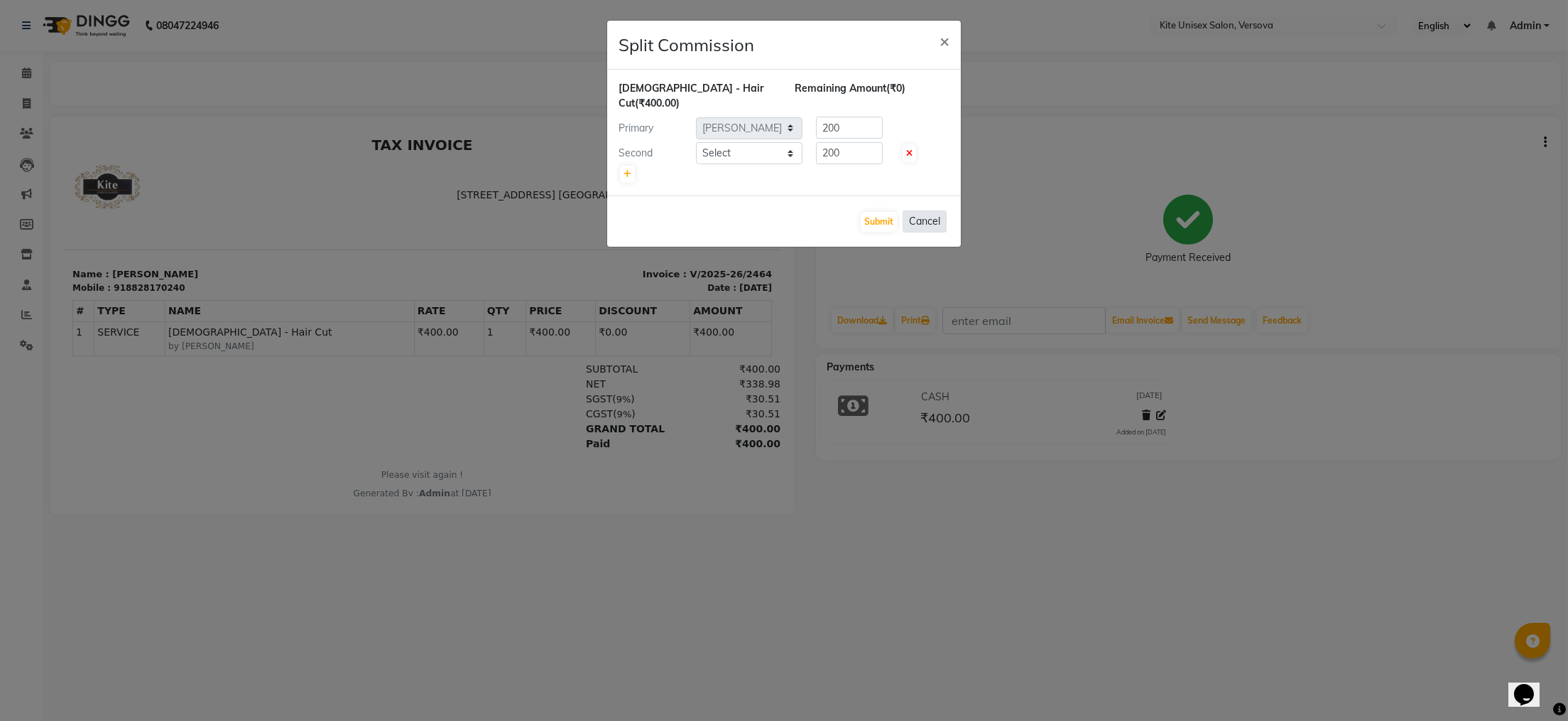
click at [919, 210] on button "Cancel" at bounding box center [924, 221] width 44 height 22
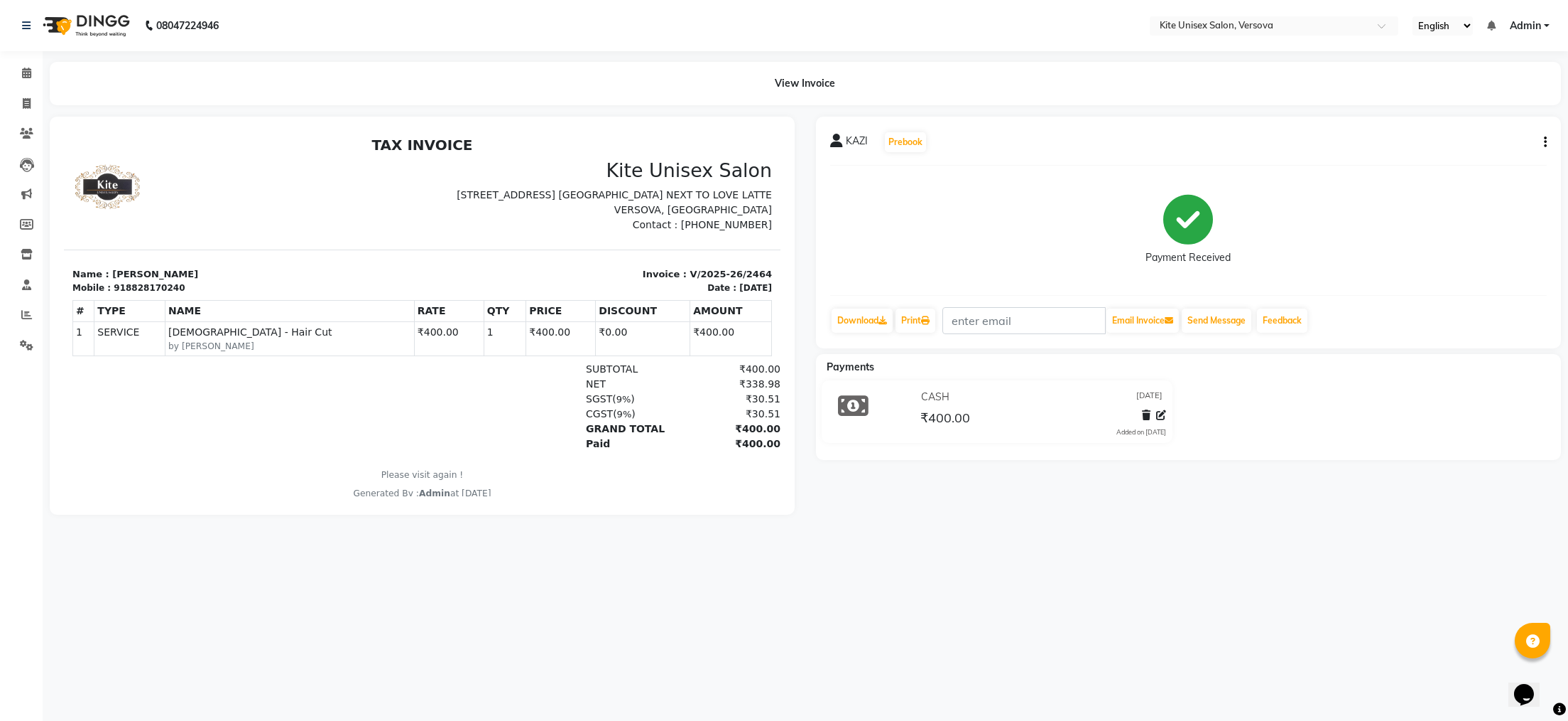
click at [1546, 142] on icon "button" at bounding box center [1545, 142] width 3 height 1
click at [1459, 163] on div "Edit Invoice" at bounding box center [1474, 160] width 97 height 18
select select "service"
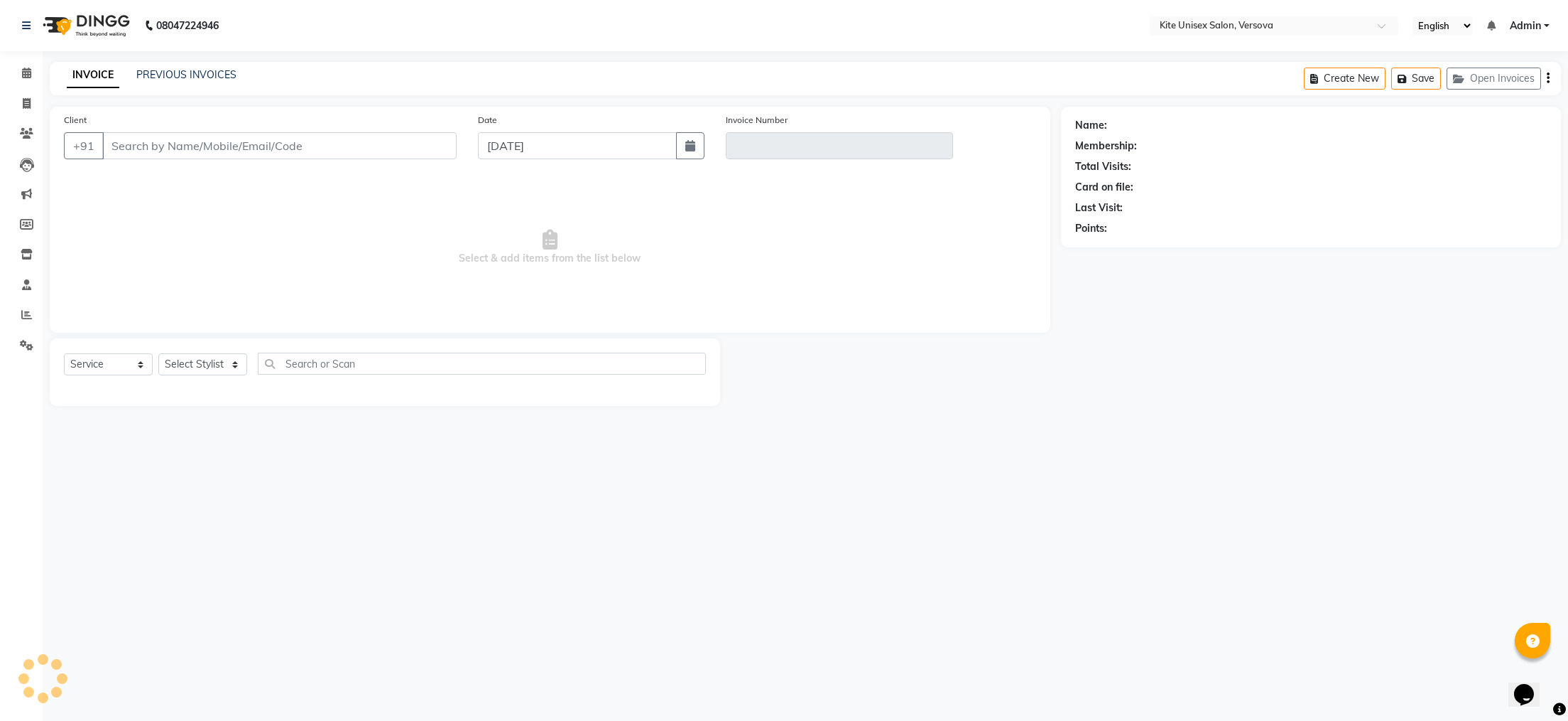
type input "8828170240"
type input "V/2025-26/2464"
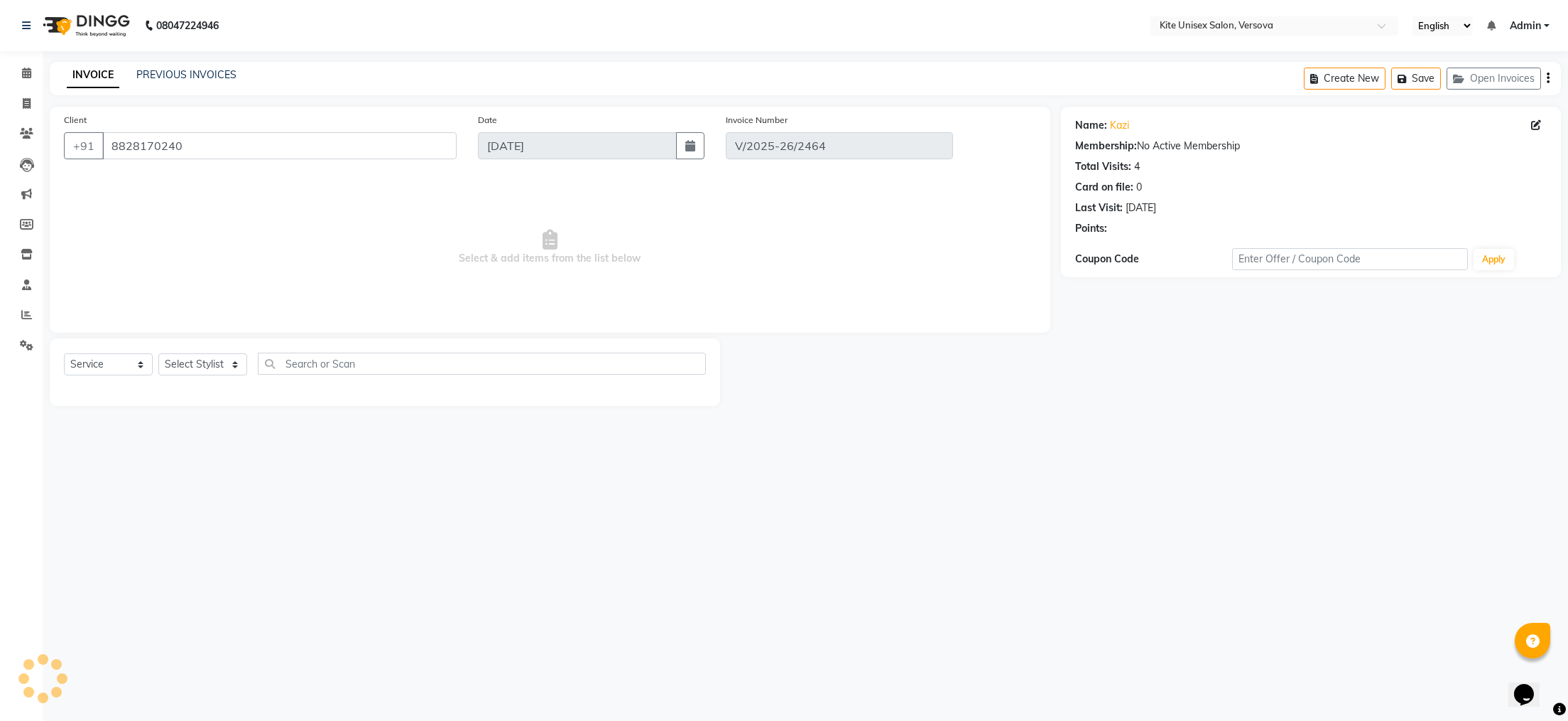
select select "select"
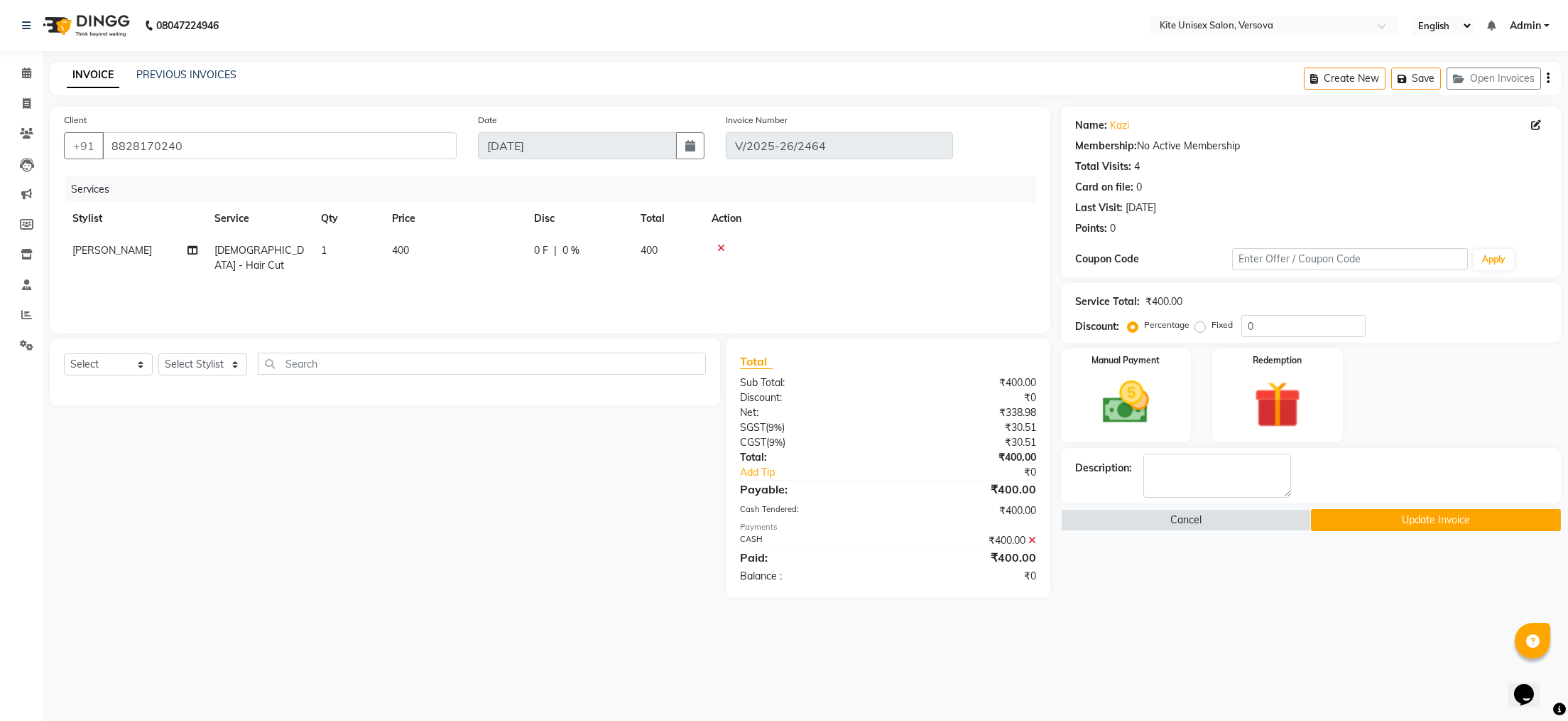
click at [669, 240] on td "400" at bounding box center [667, 258] width 71 height 47
select select "68437"
click at [549, 244] on input "400" at bounding box center [521, 254] width 125 height 22
type input "4"
type input "500"
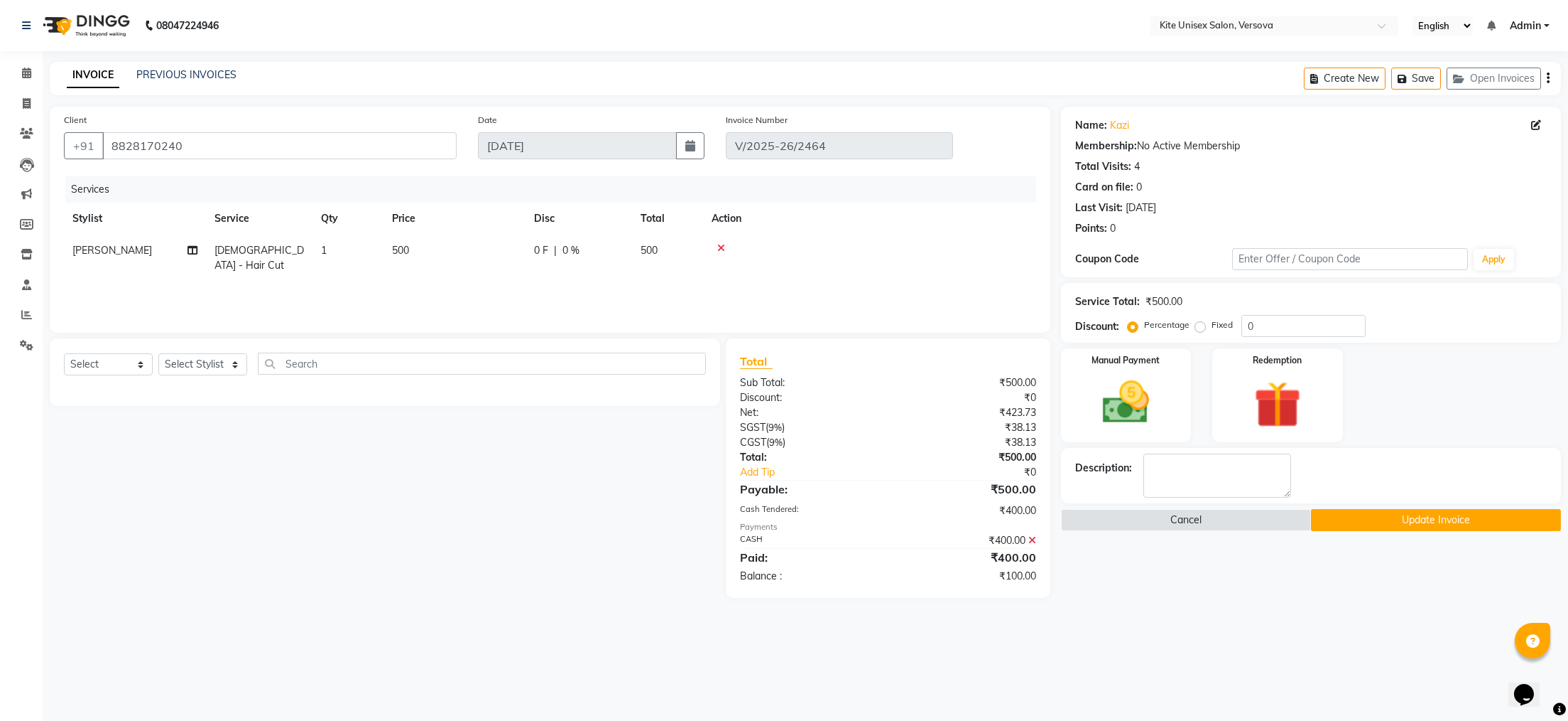
click at [963, 627] on div "08047224946 Select Location × Kite Unisex Salon, Versova English ENGLISH Españo…" at bounding box center [784, 360] width 1568 height 721
click at [1369, 519] on button "Update Invoice" at bounding box center [1437, 520] width 250 height 22
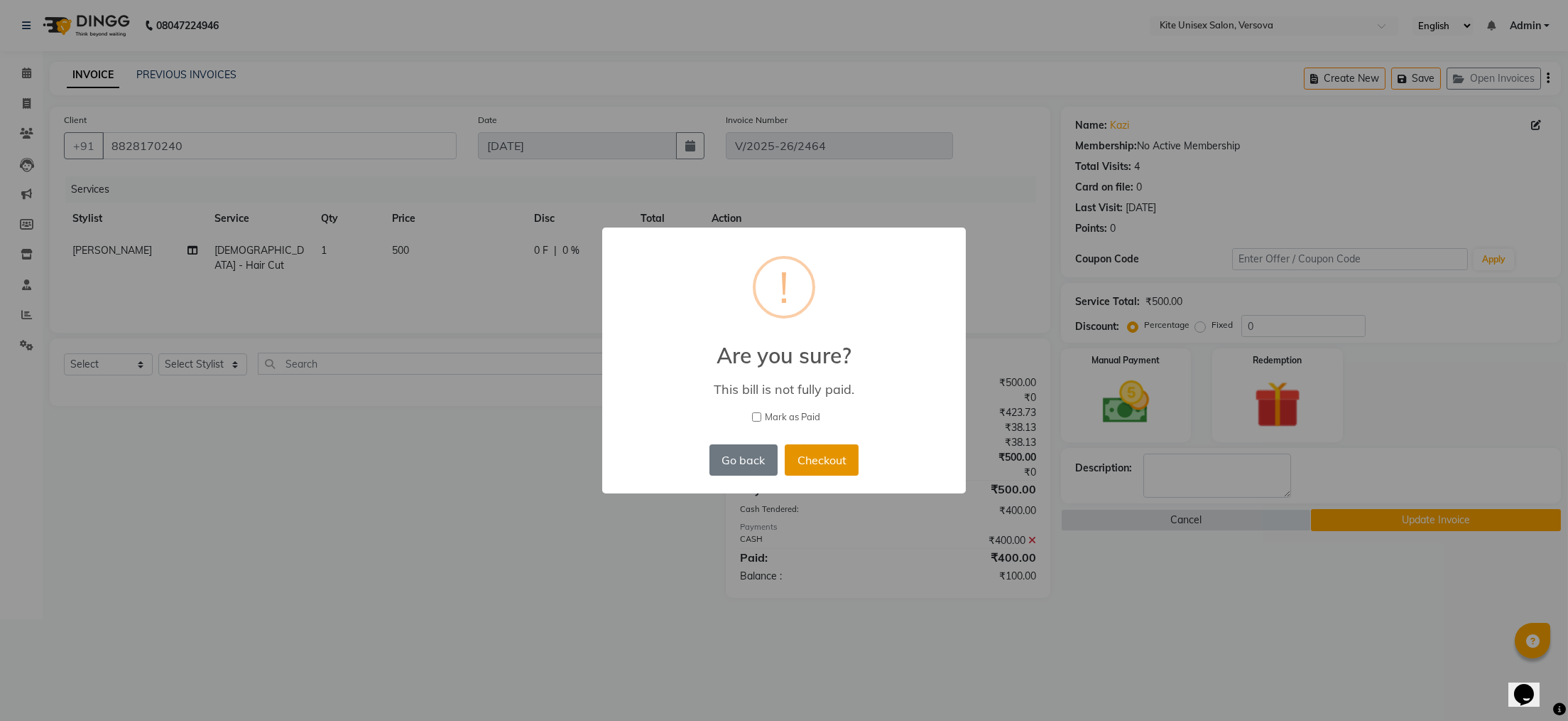
click at [805, 454] on button "Checkout" at bounding box center [821, 460] width 74 height 32
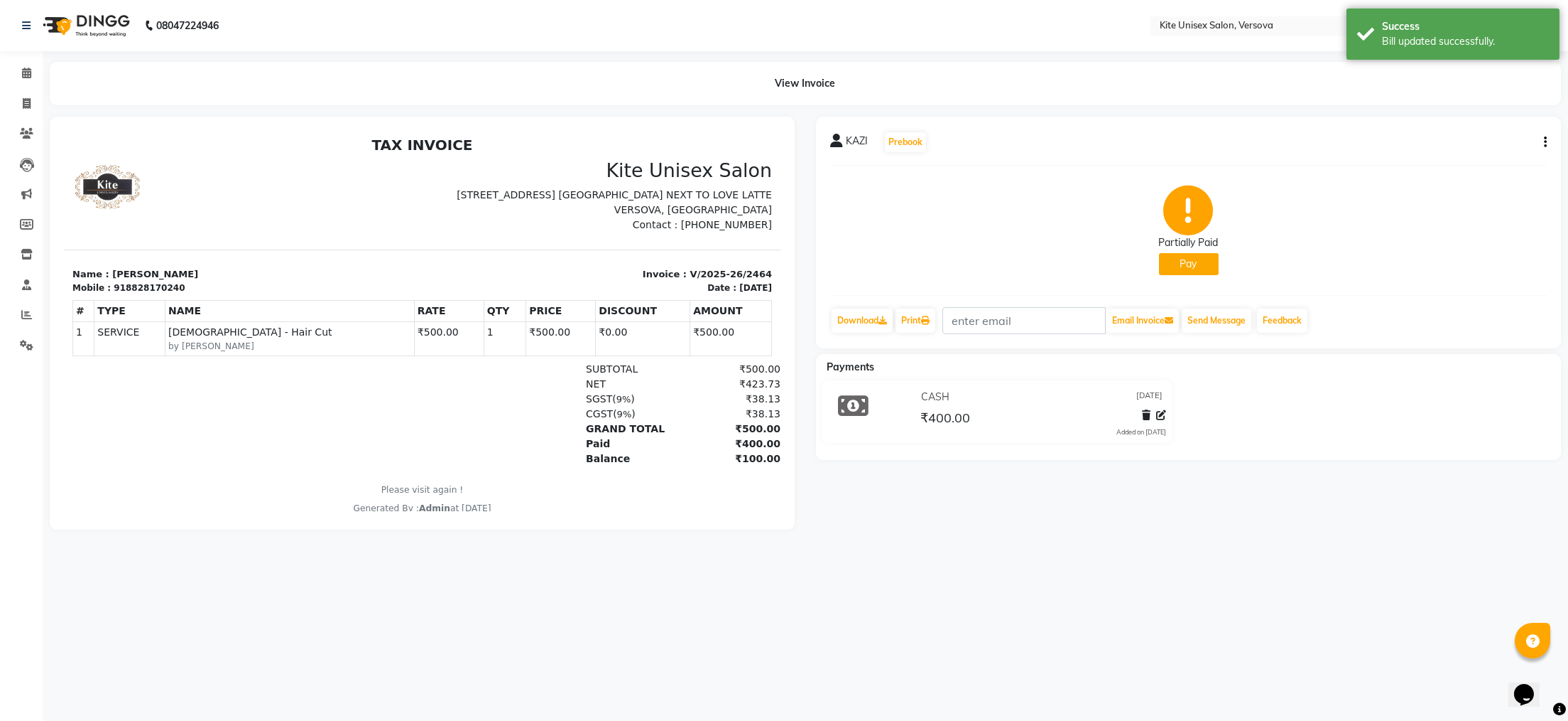
select select "service"
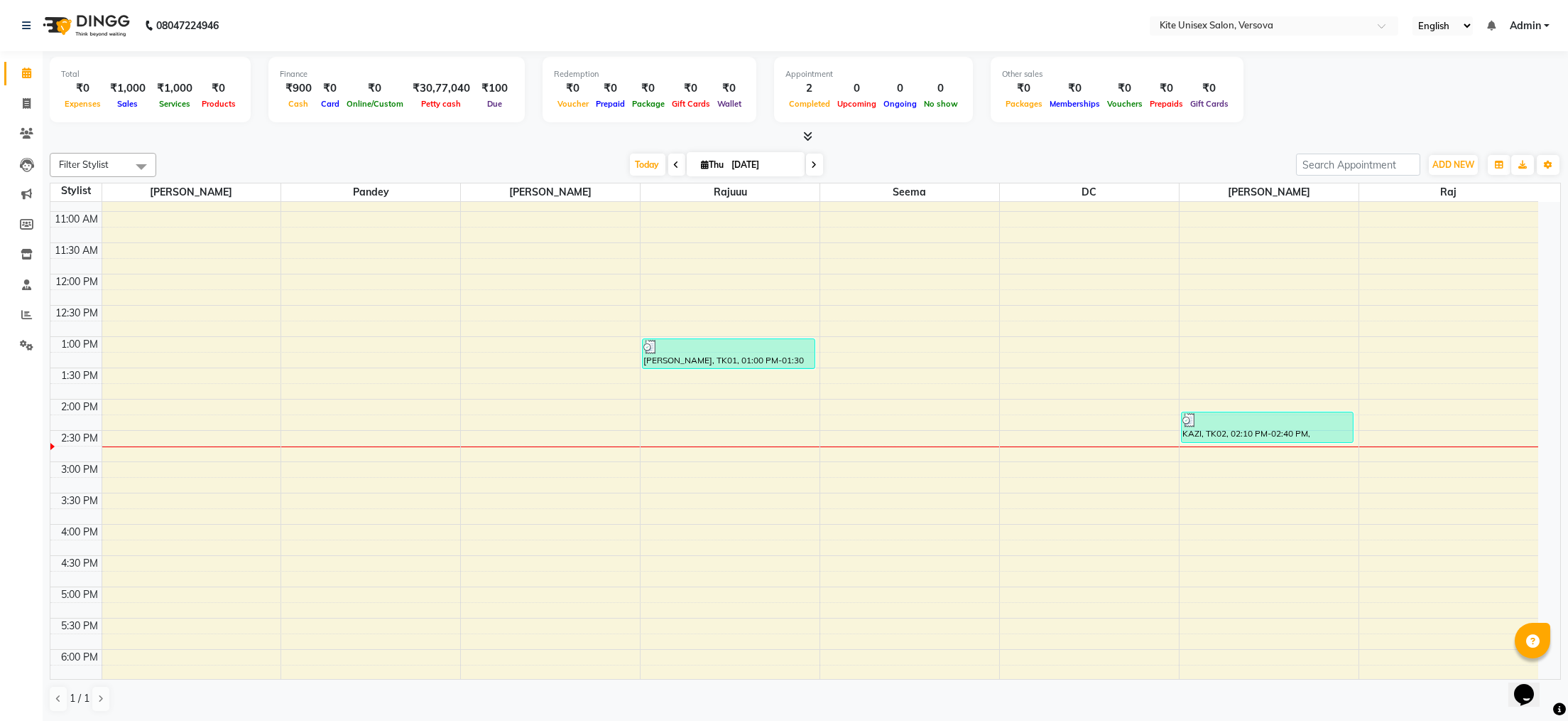
scroll to position [173, 0]
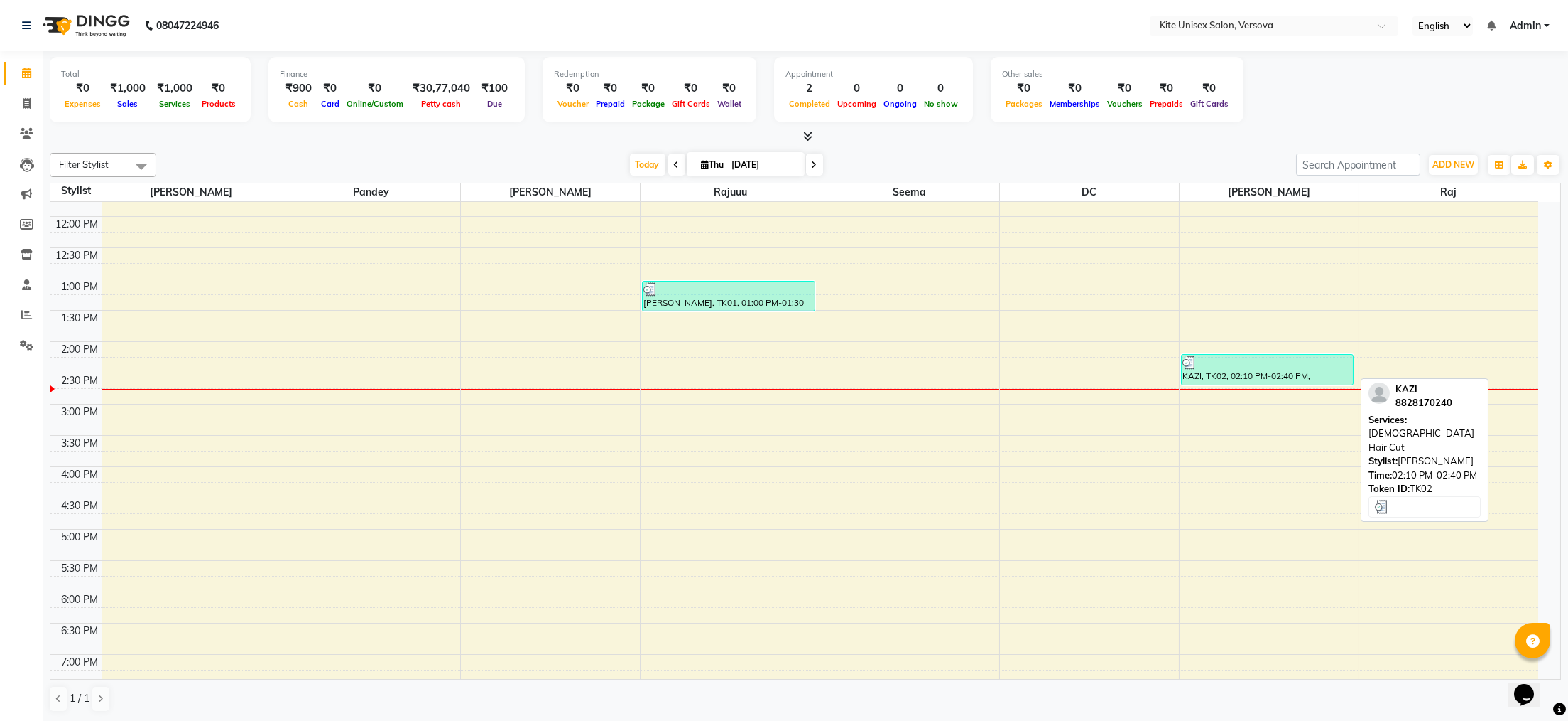
click at [1202, 371] on div "KAZI, TK02, 02:10 PM-02:40 PM, [DEMOGRAPHIC_DATA] - Hair Cut" at bounding box center [1267, 370] width 172 height 30
select select "3"
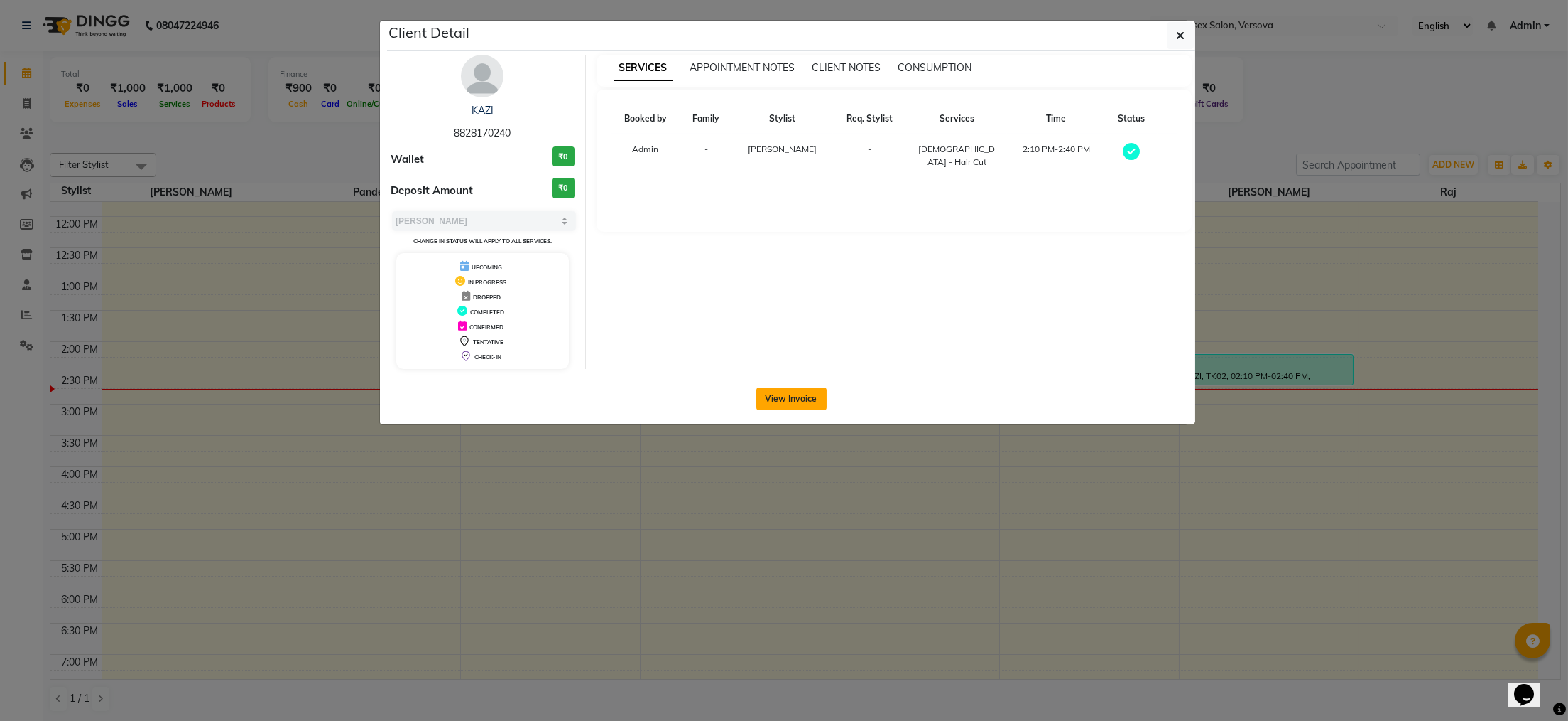
click at [800, 392] on button "View Invoice" at bounding box center [792, 398] width 70 height 23
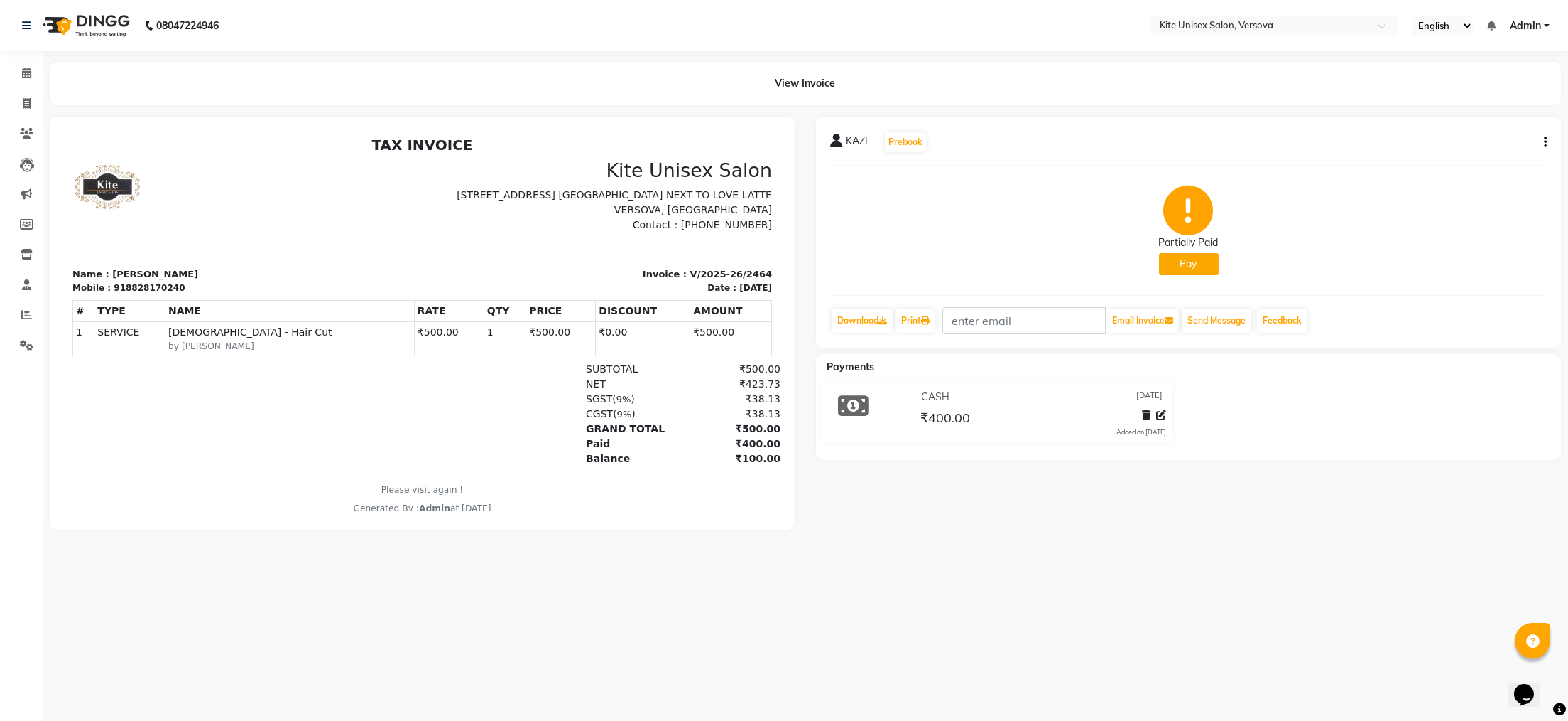
click at [1544, 142] on icon "button" at bounding box center [1545, 142] width 3 height 1
click at [1464, 106] on div "Cancel Invoice" at bounding box center [1474, 107] width 97 height 18
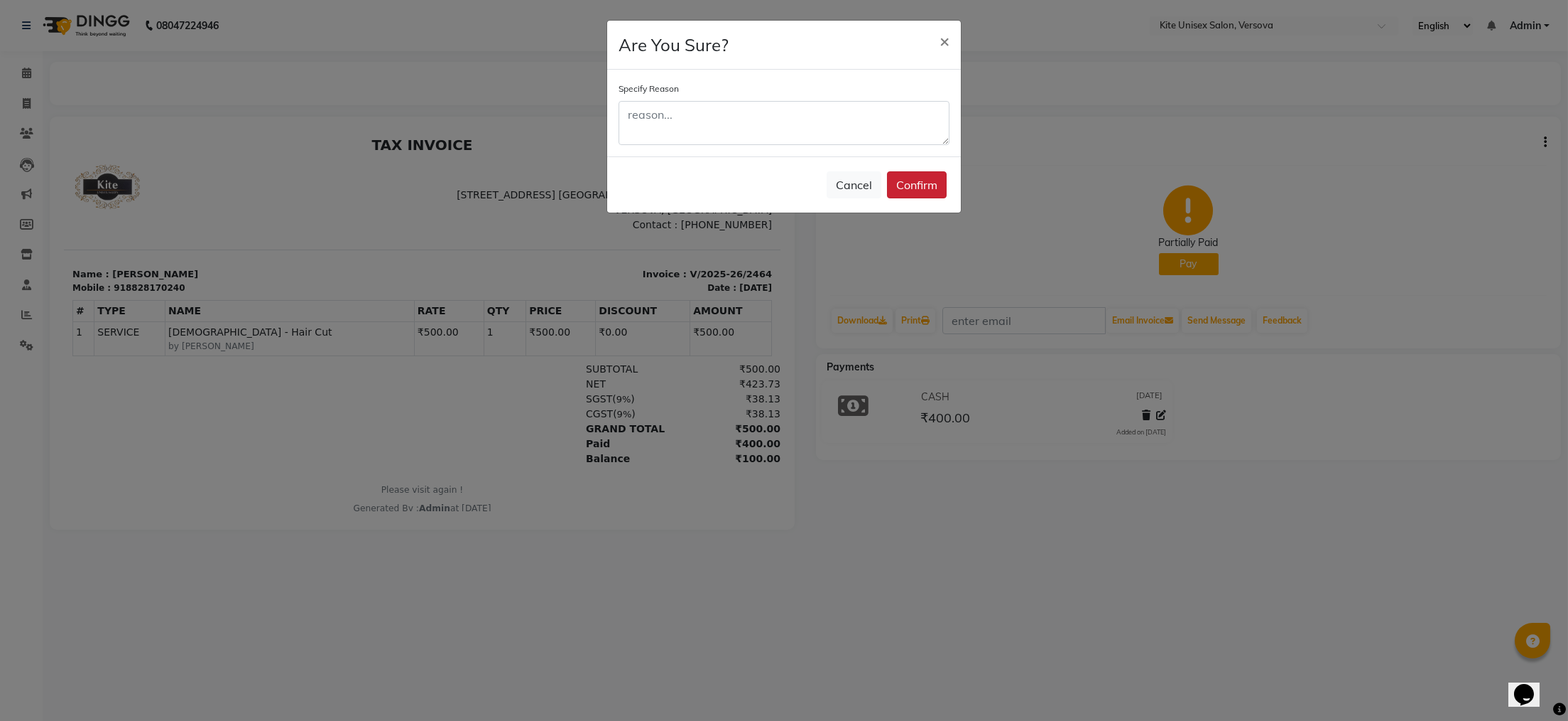
click at [932, 186] on button "Confirm" at bounding box center [917, 185] width 59 height 27
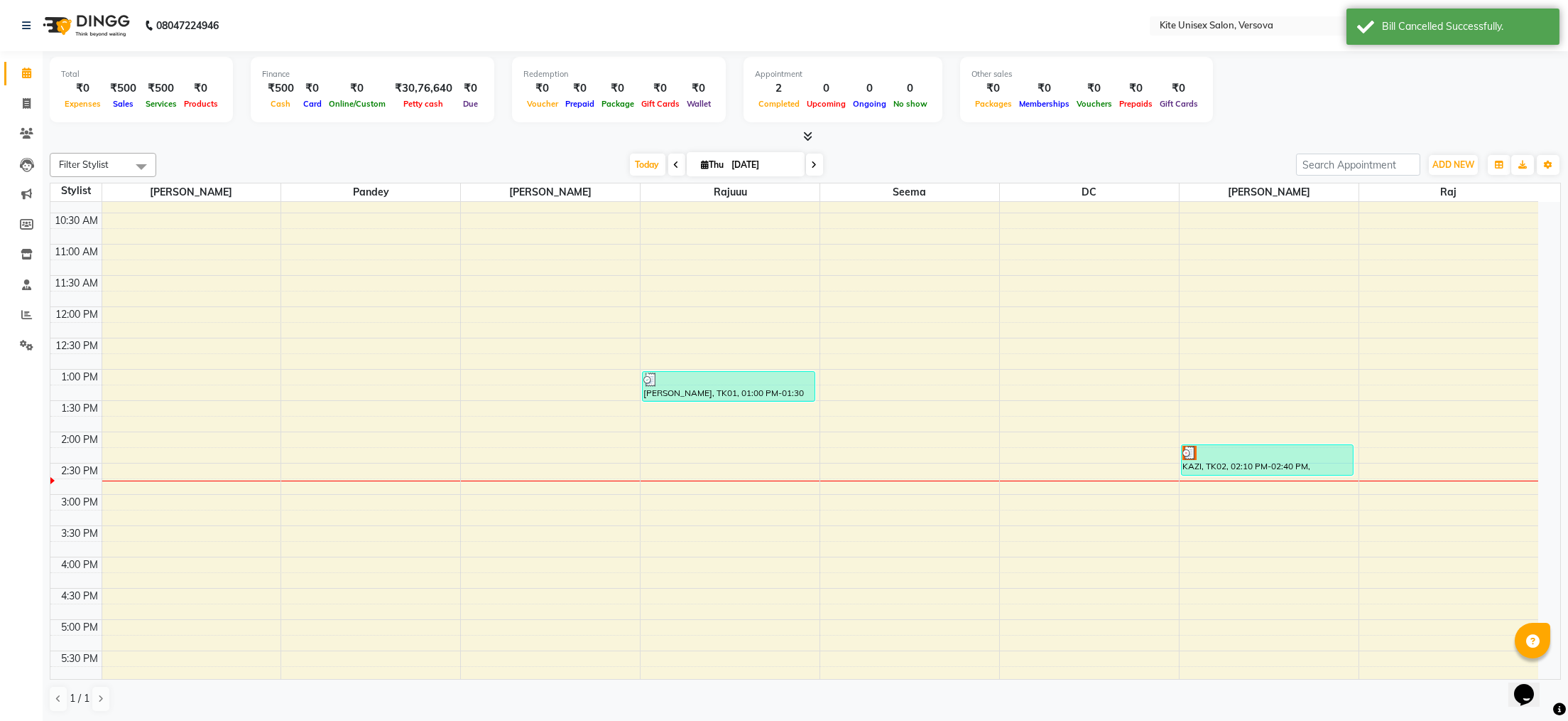
scroll to position [142, 0]
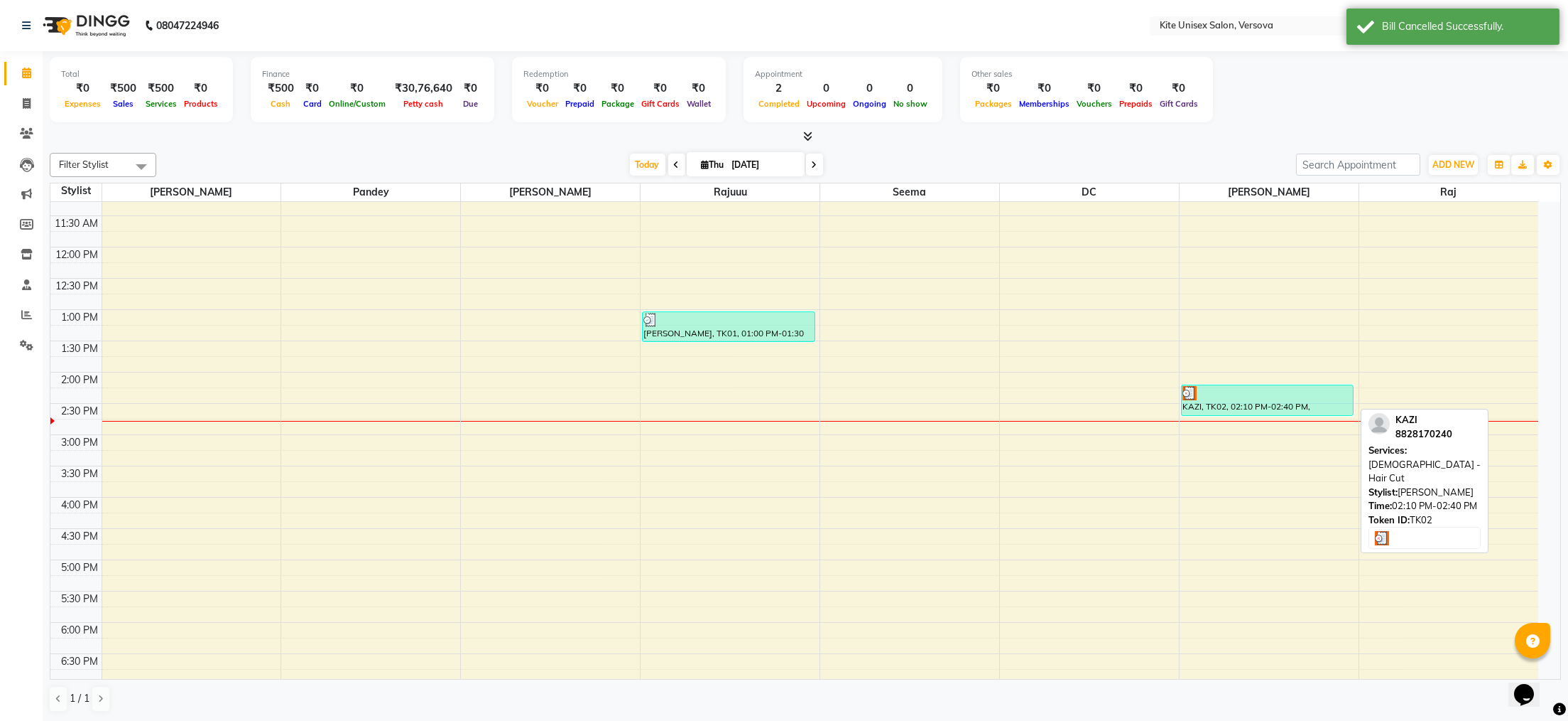
click at [1225, 393] on div at bounding box center [1267, 393] width 170 height 14
select select "3"
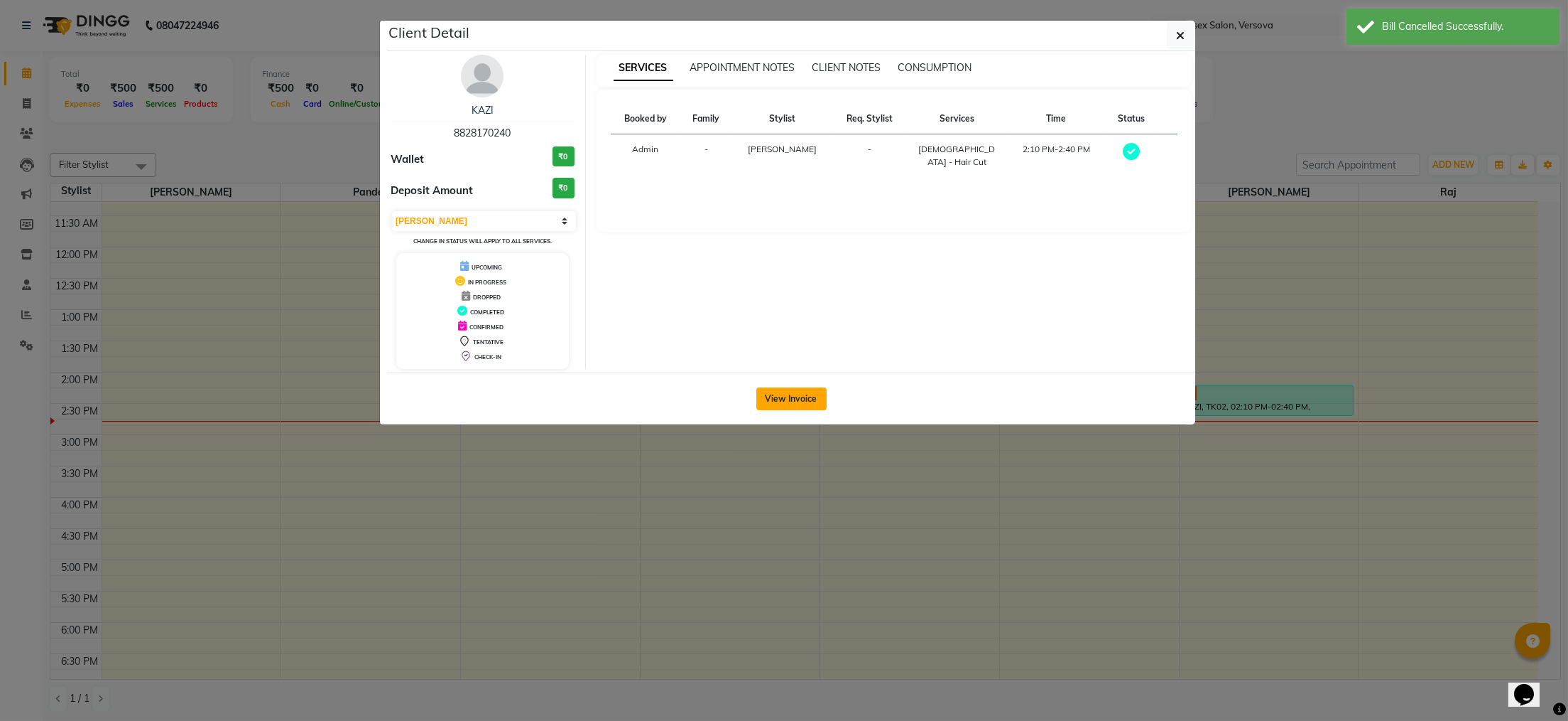
click at [783, 402] on button "View Invoice" at bounding box center [792, 398] width 70 height 23
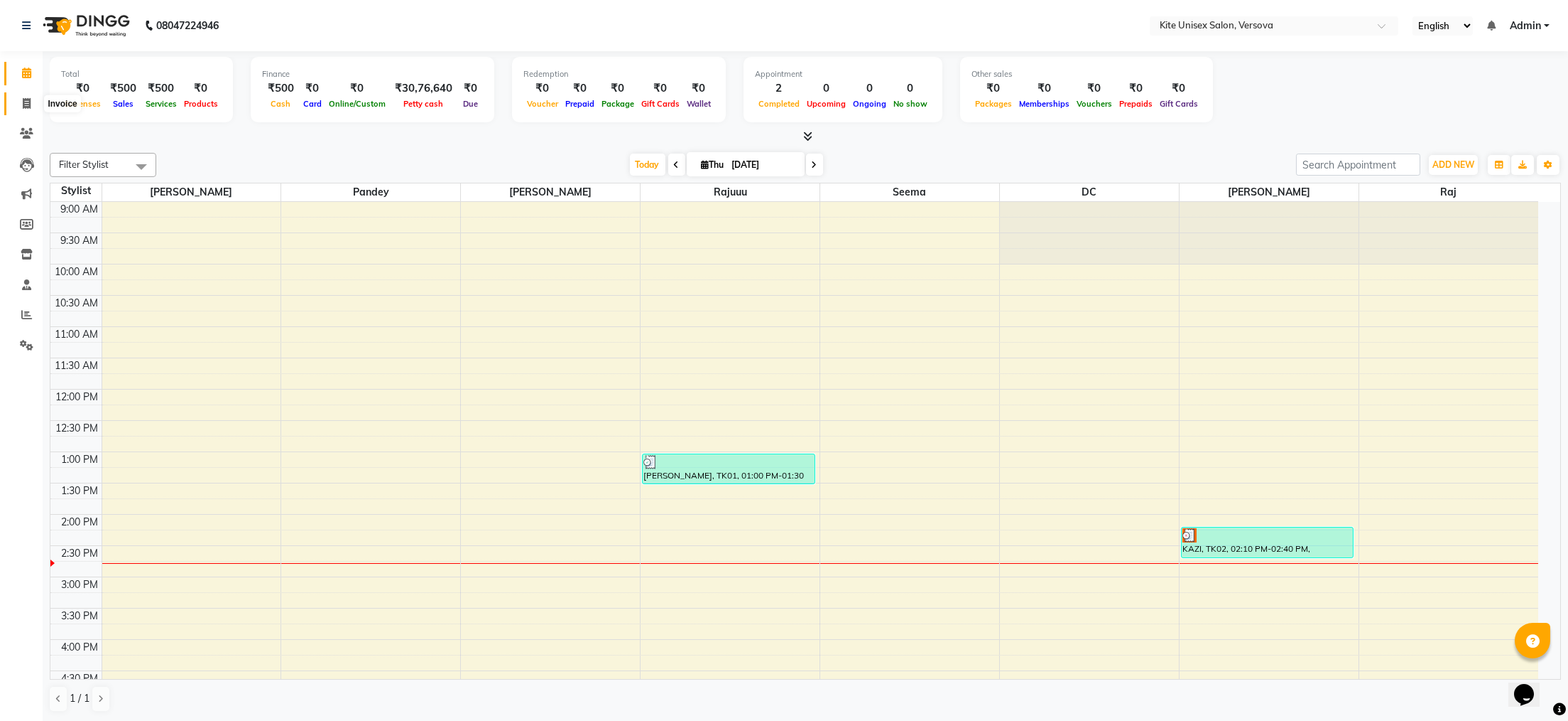
drag, startPoint x: 26, startPoint y: 99, endPoint x: 35, endPoint y: 99, distance: 9.0
click at [26, 99] on icon at bounding box center [26, 104] width 8 height 11
select select "6093"
select select "service"
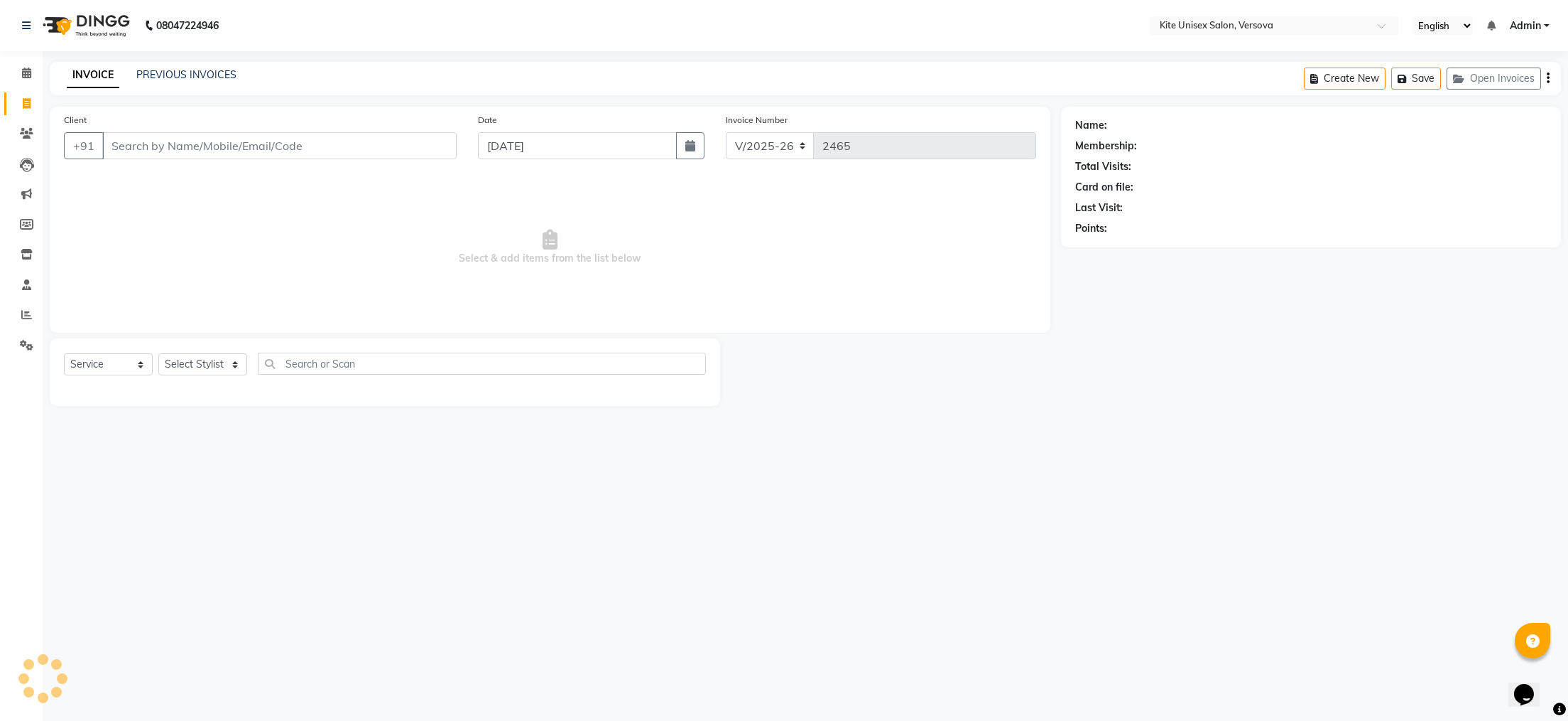
drag, startPoint x: 137, startPoint y: 144, endPoint x: 150, endPoint y: 145, distance: 13.0
click at [142, 144] on input "Client" at bounding box center [280, 146] width 355 height 27
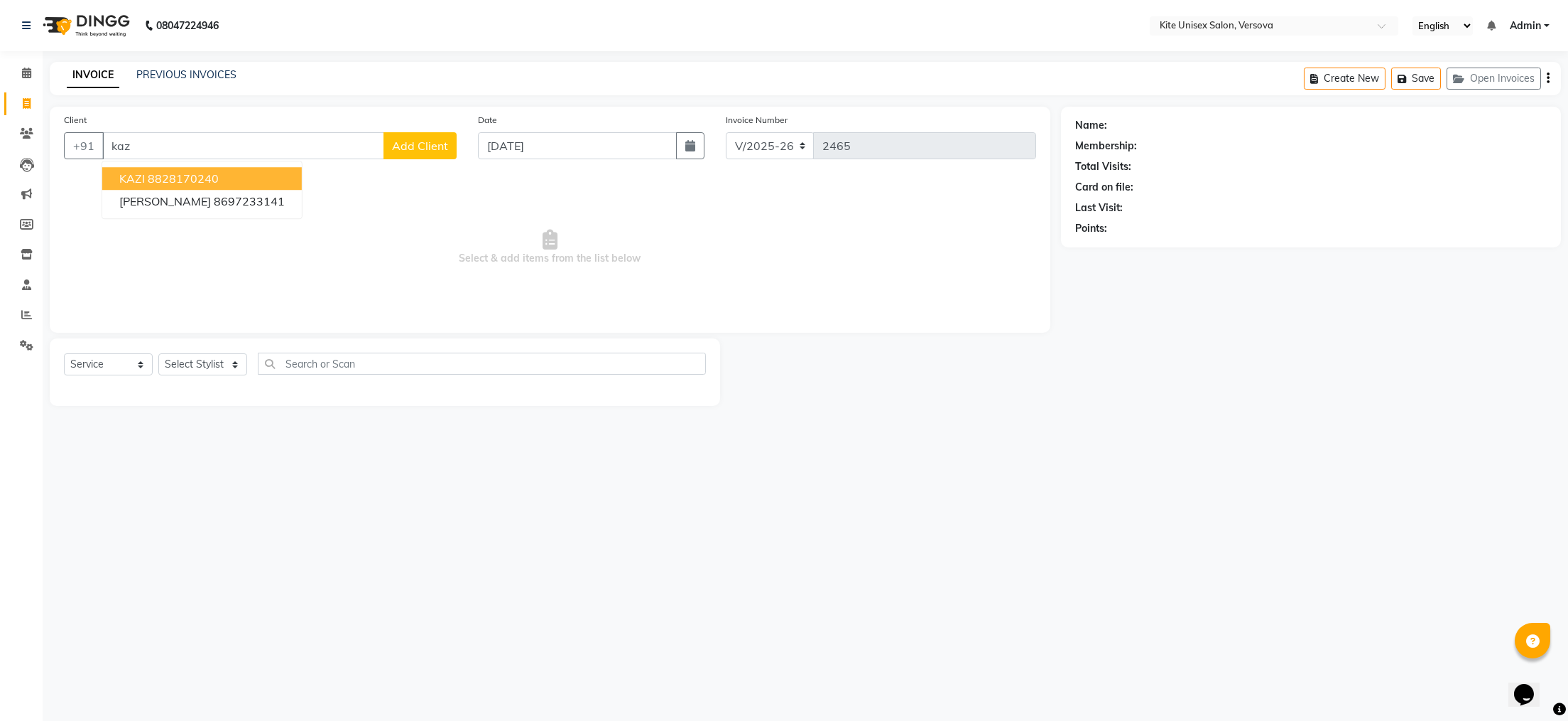
click at [168, 178] on ngb-highlight "8828170240" at bounding box center [183, 178] width 71 height 14
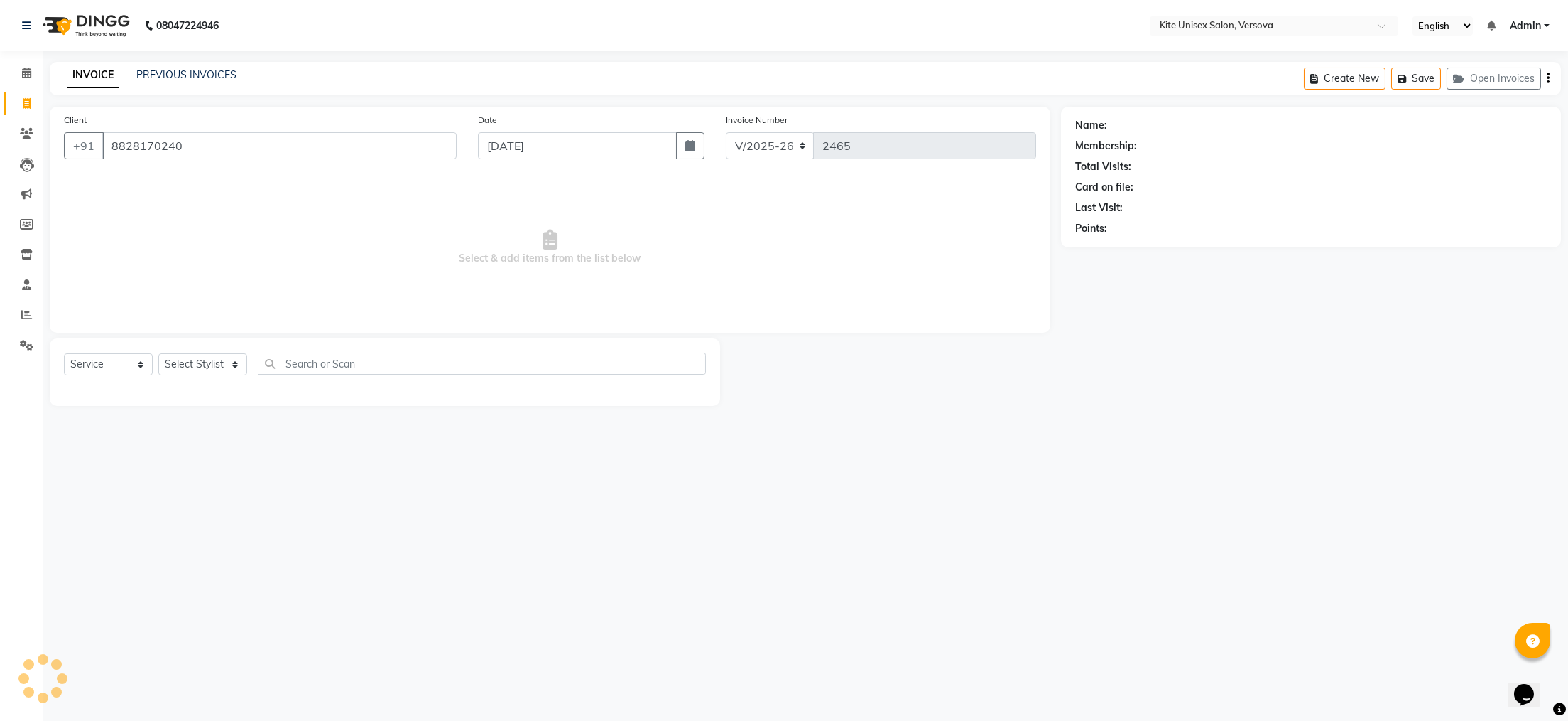
type input "8828170240"
click at [231, 361] on select "Select Stylist [PERSON_NAME] DC [PERSON_NAME] [PERSON_NAME] Rajuuu [PERSON_NAME]" at bounding box center [203, 364] width 89 height 22
select select "68437"
click at [159, 354] on select "Select Stylist [PERSON_NAME] DC [PERSON_NAME] [PERSON_NAME] Rajuuu [PERSON_NAME]" at bounding box center [203, 364] width 89 height 22
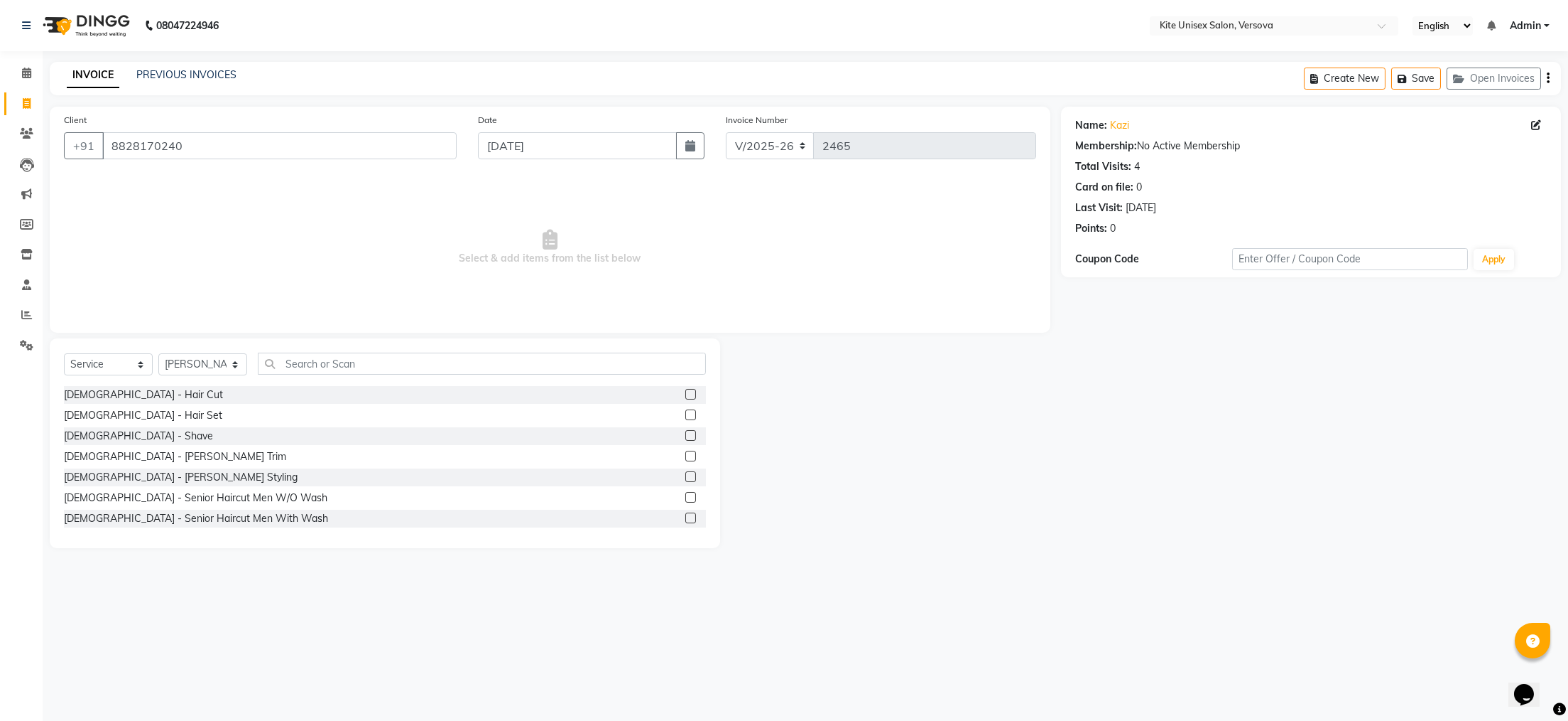
drag, startPoint x: 669, startPoint y: 392, endPoint x: 653, endPoint y: 394, distance: 16.1
click at [685, 392] on label at bounding box center [691, 394] width 11 height 11
click at [685, 392] on input "checkbox" at bounding box center [690, 395] width 9 height 9
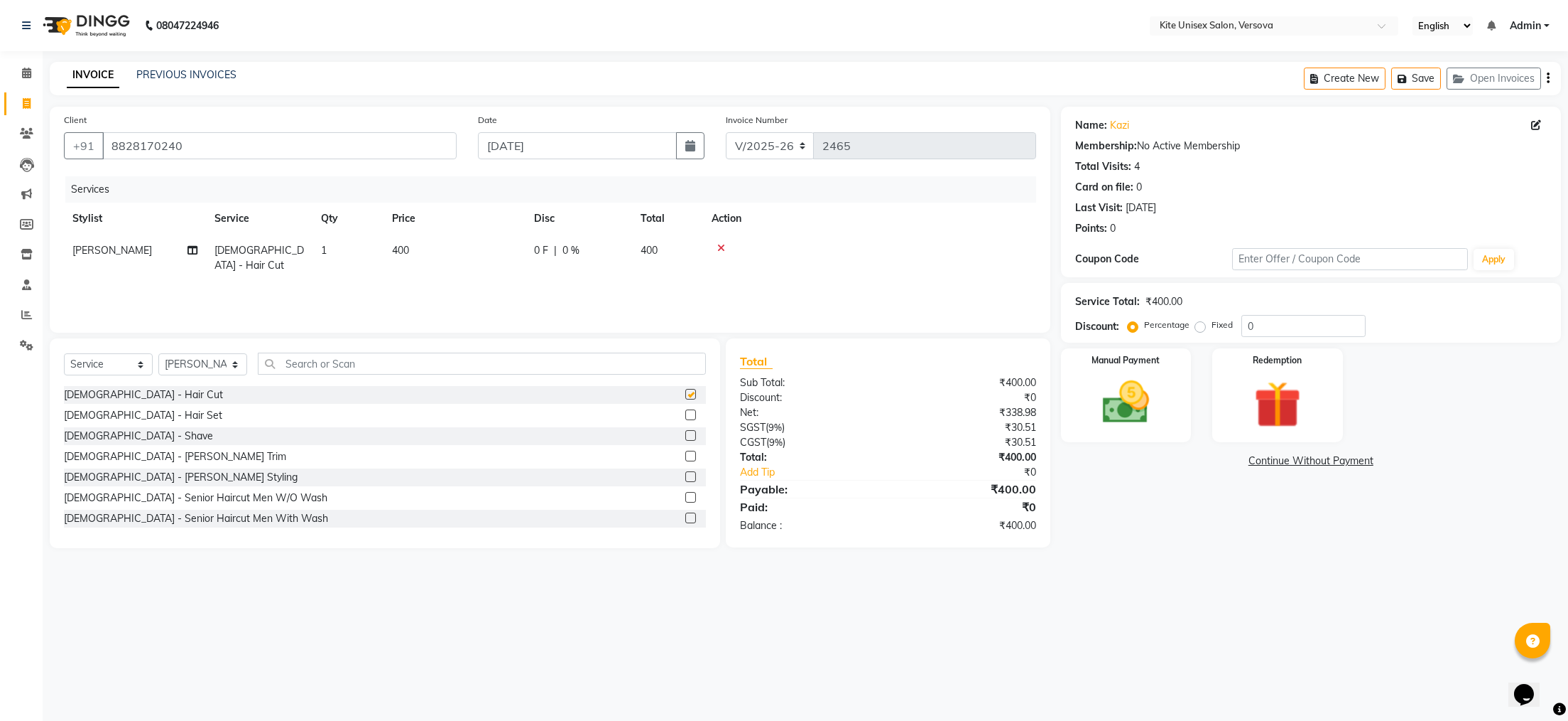
checkbox input "false"
click at [660, 251] on td "400" at bounding box center [667, 258] width 71 height 47
select select "68437"
click at [564, 251] on input "400" at bounding box center [521, 254] width 125 height 22
type input "4"
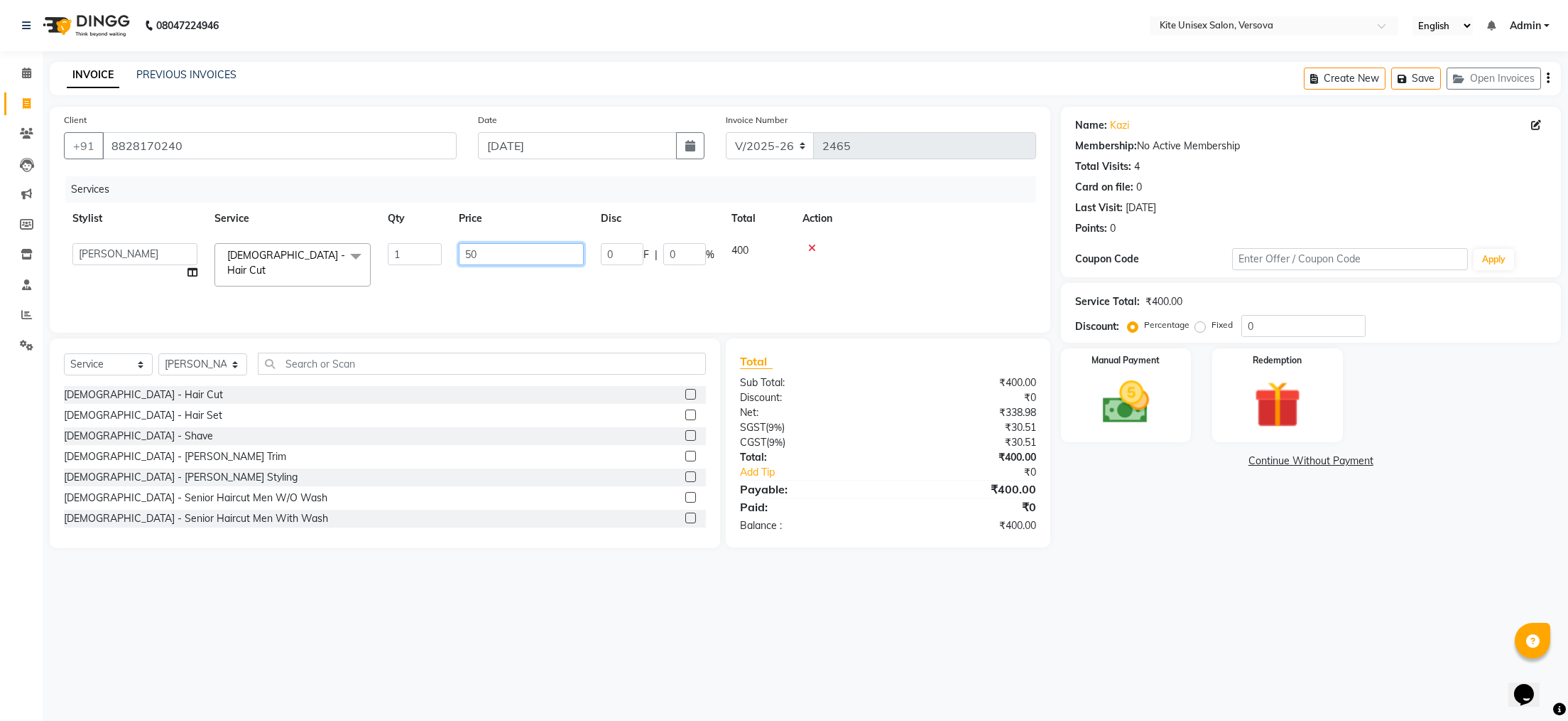
type input "500"
click at [851, 634] on div "08047224946 Select Location × Kite Unisex Salon, Versova English ENGLISH Españo…" at bounding box center [784, 360] width 1568 height 721
click at [1144, 409] on img at bounding box center [1126, 403] width 79 height 56
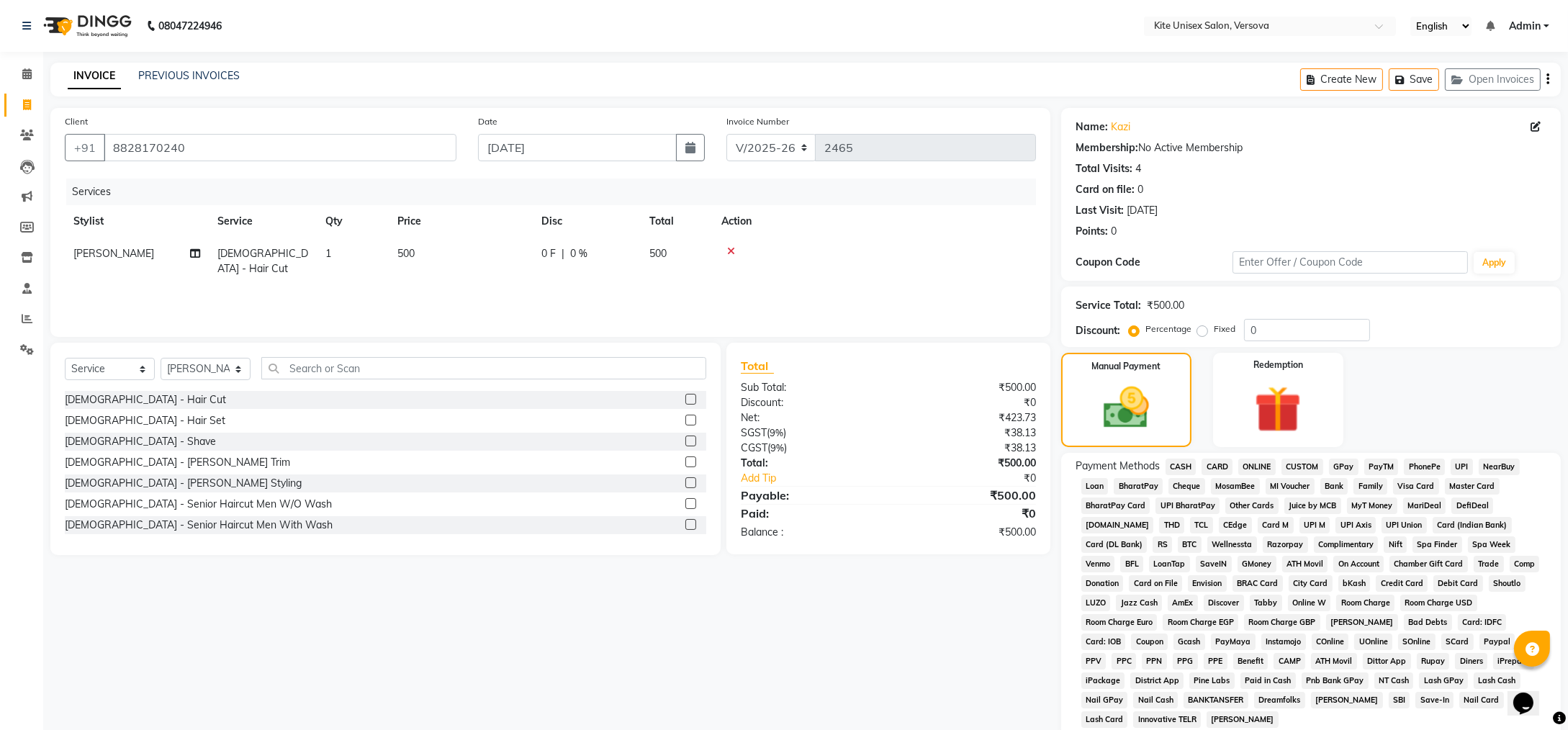
click at [1183, 466] on span "CASH" at bounding box center [1181, 466] width 31 height 16
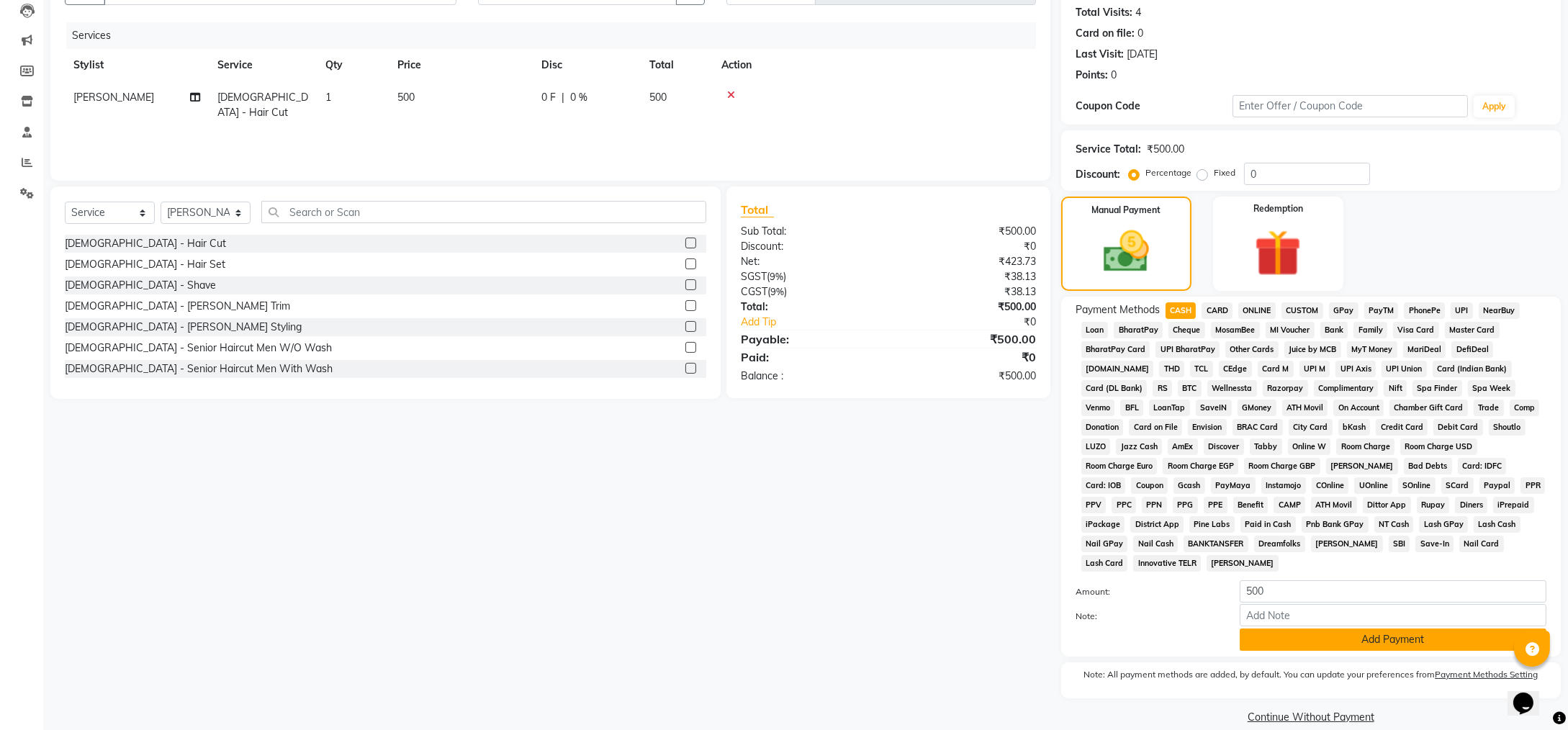
click at [1271, 628] on button "Add Payment" at bounding box center [1393, 639] width 307 height 22
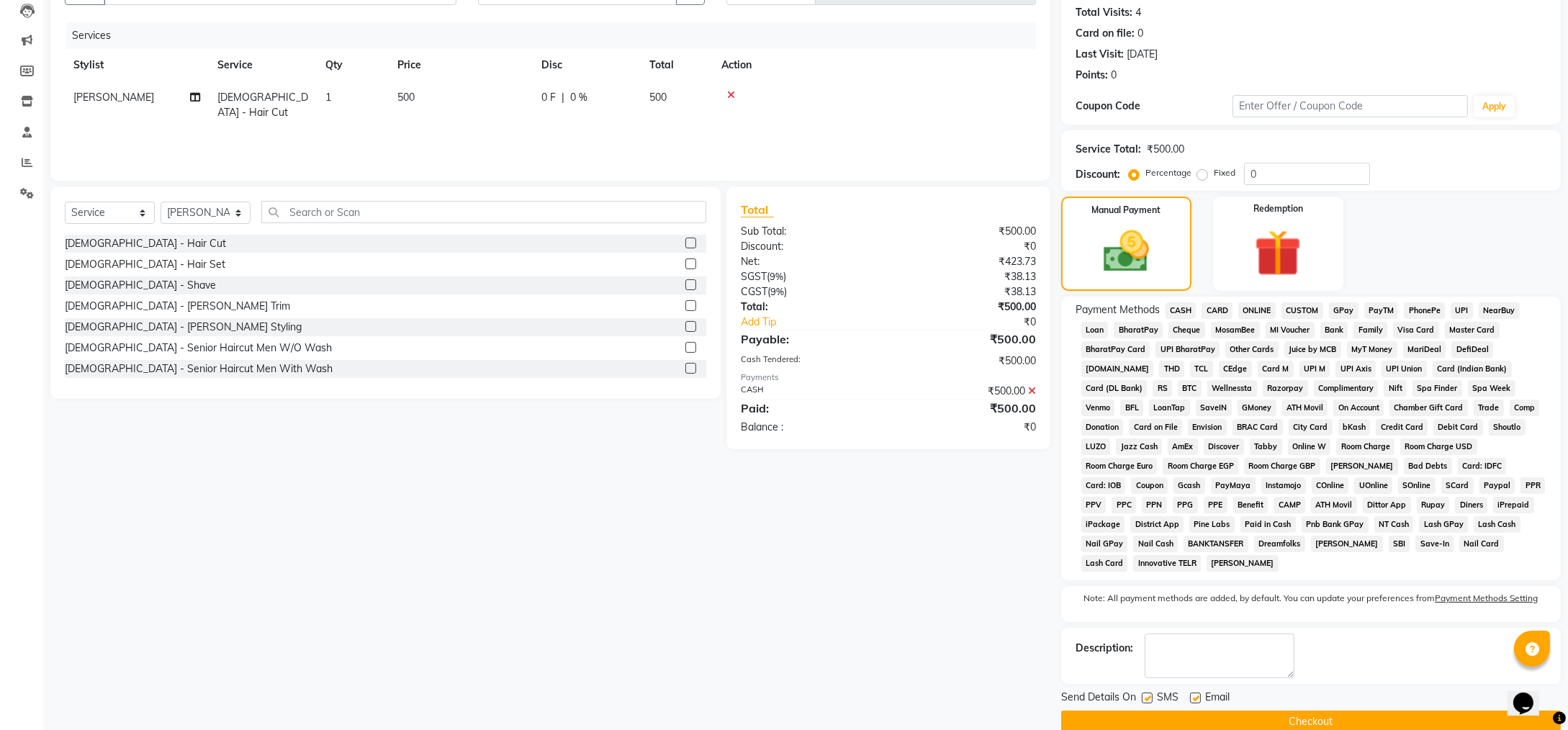
click at [1204, 710] on button "Checkout" at bounding box center [1310, 721] width 499 height 22
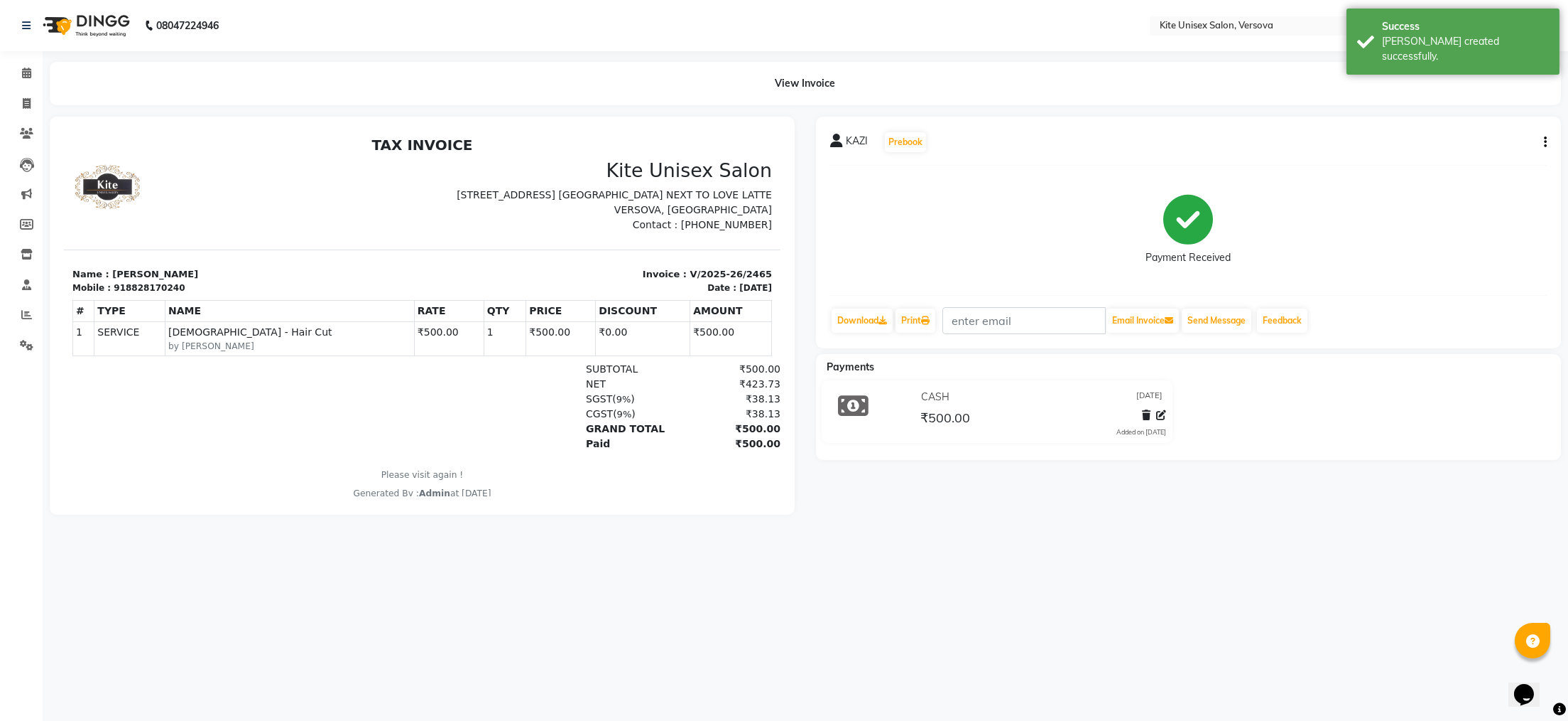
select select "service"
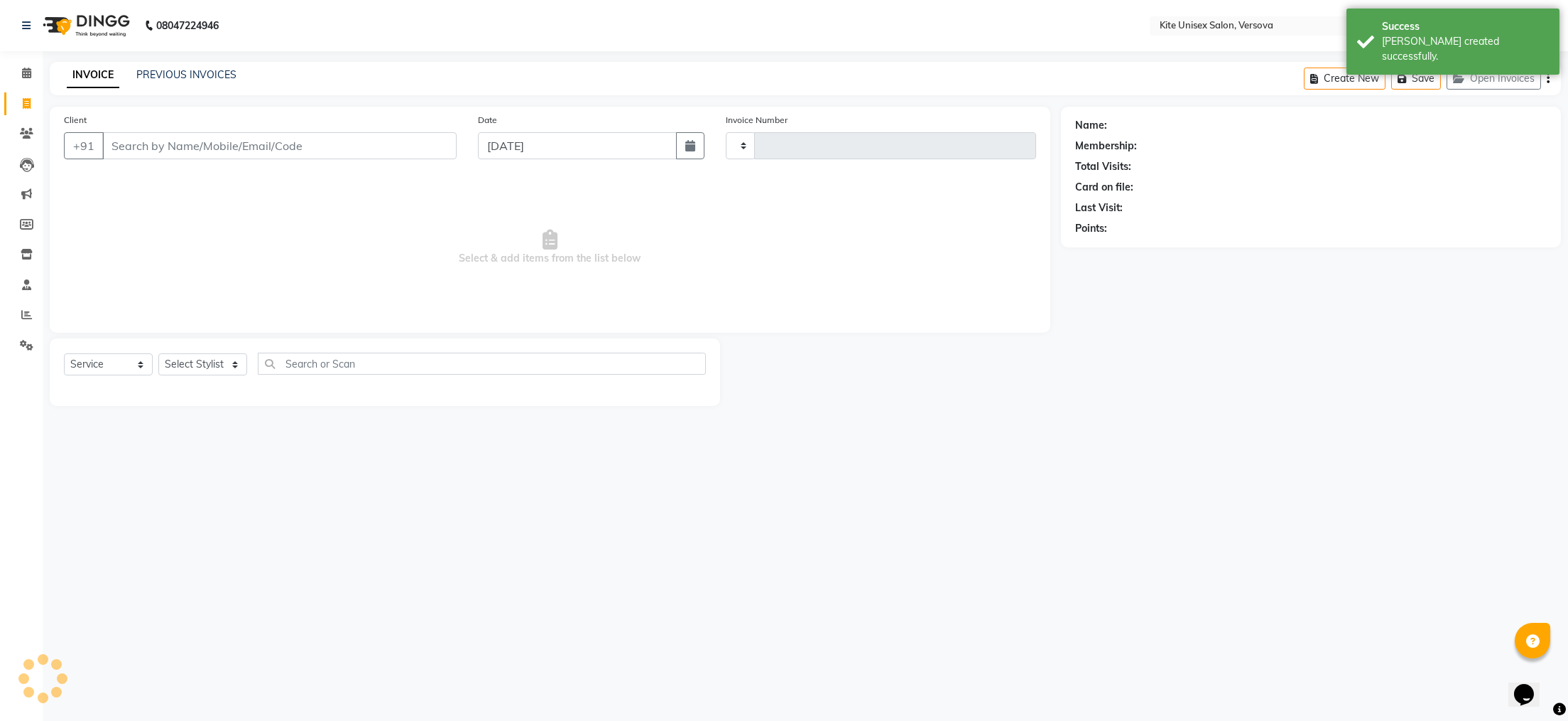
type input "2466"
select select "6093"
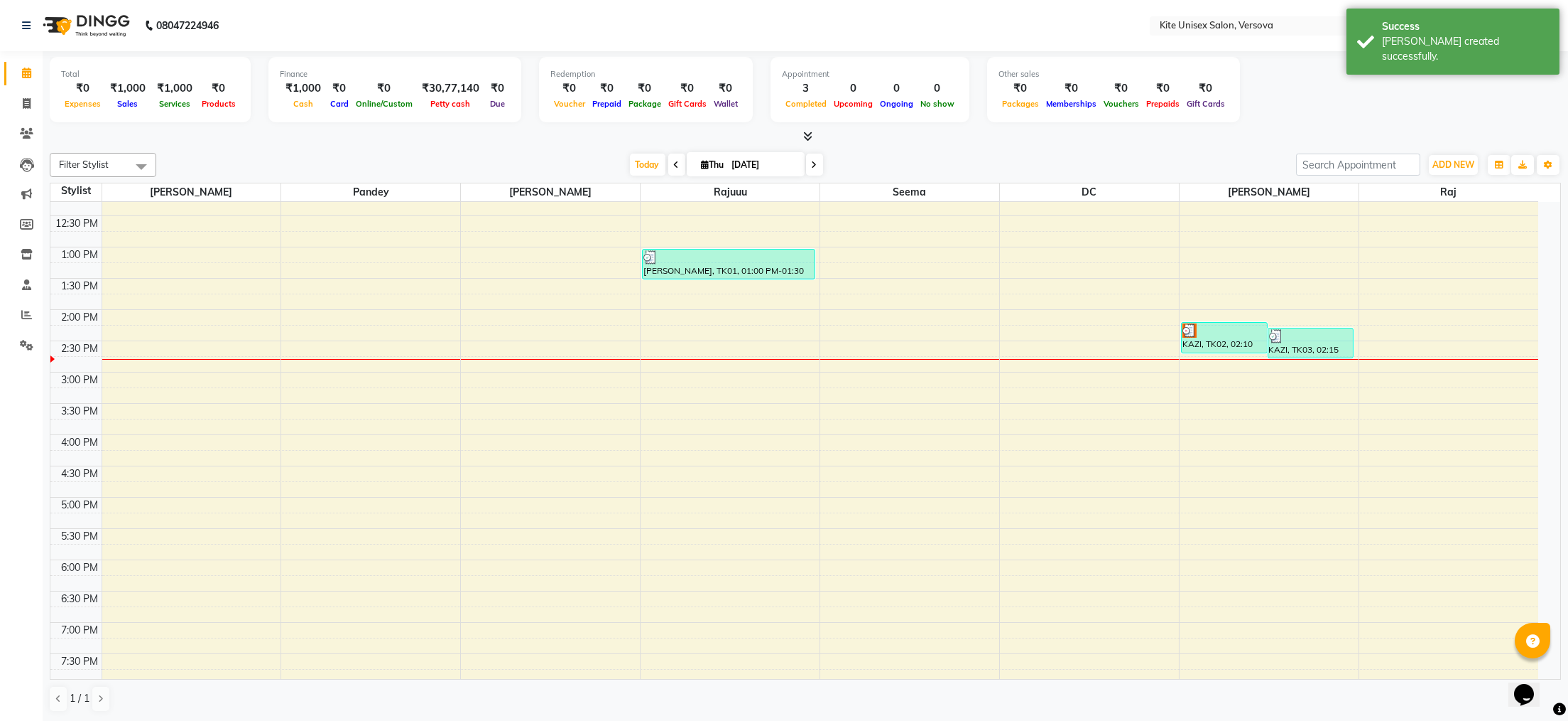
scroll to position [284, 0]
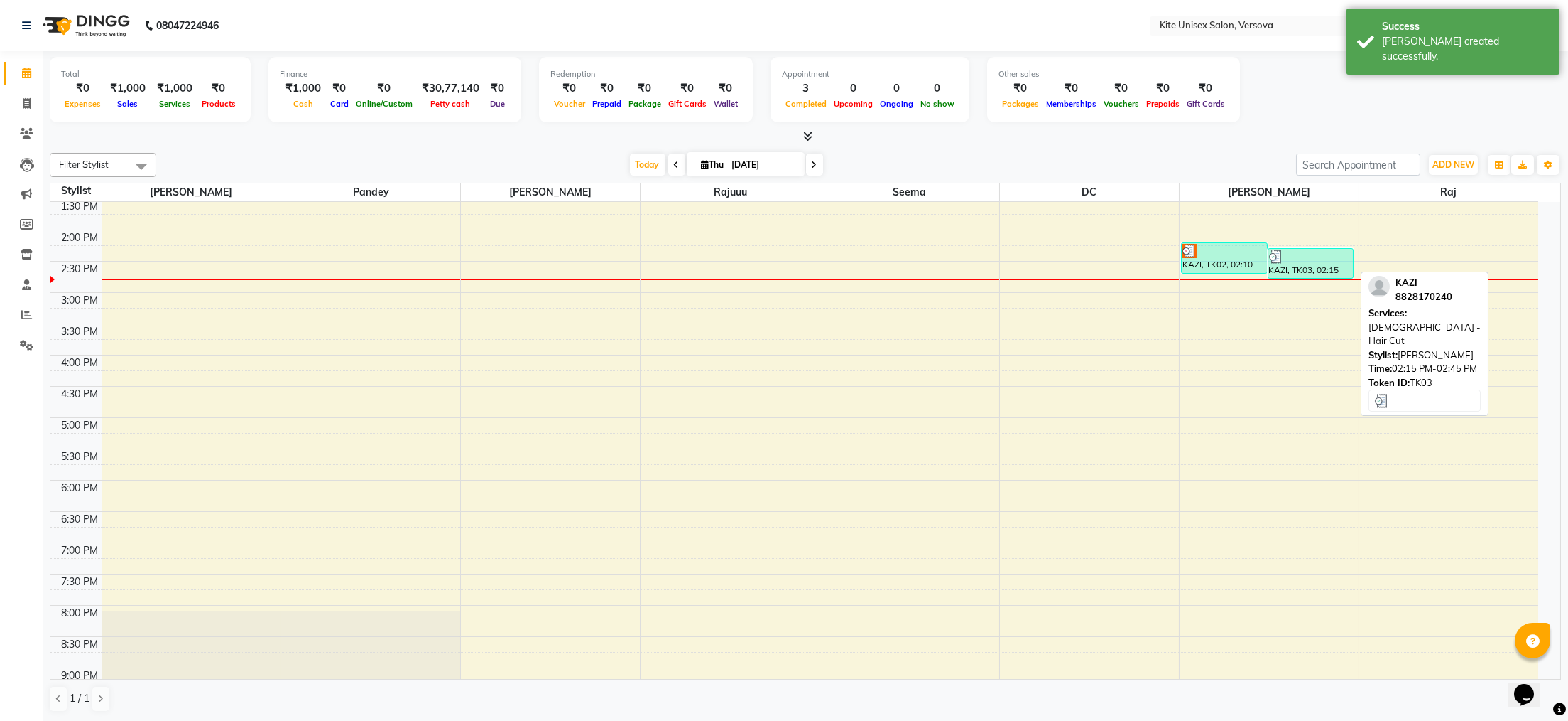
click at [1318, 266] on div "KAZI, TK03, 02:15 PM-02:45 PM, [DEMOGRAPHIC_DATA] - Hair Cut" at bounding box center [1310, 263] width 86 height 29
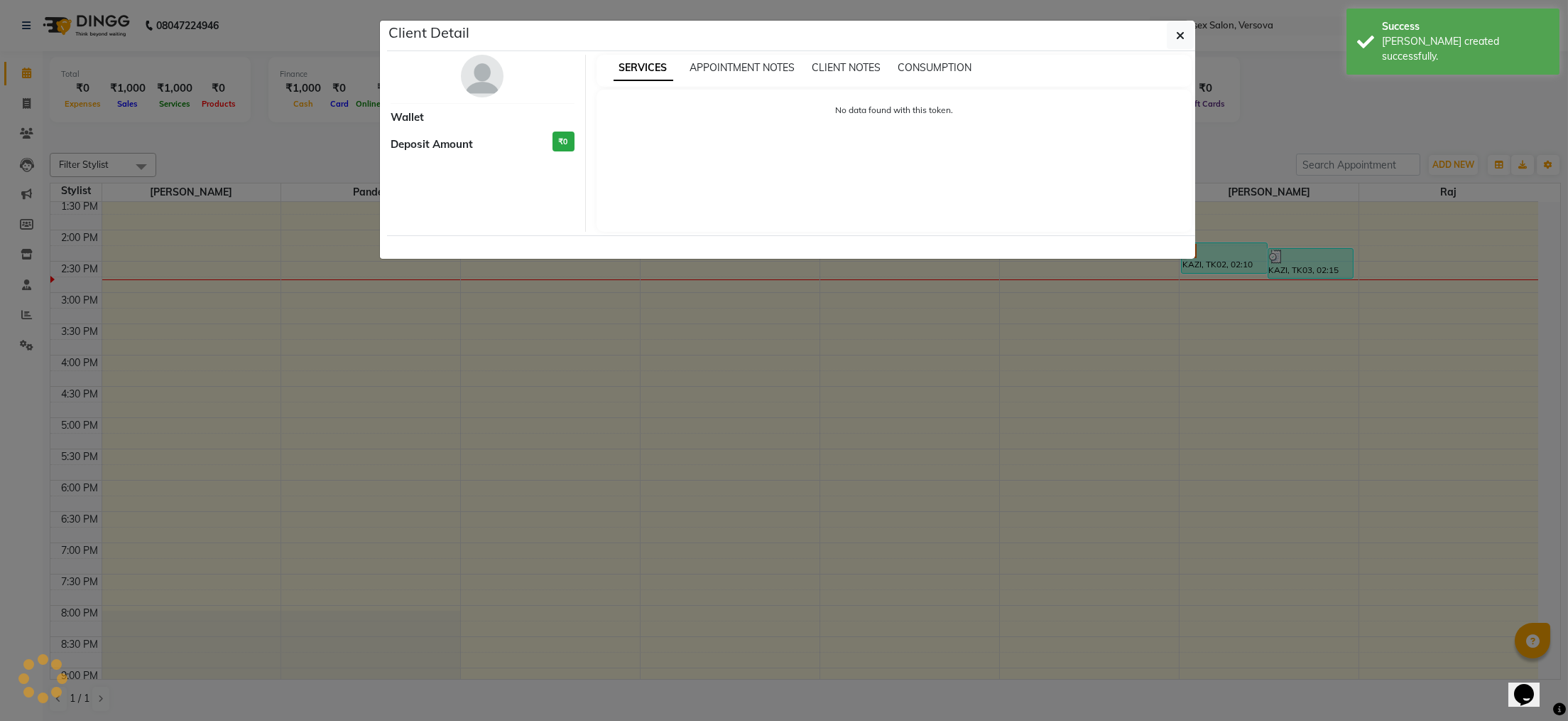
select select "3"
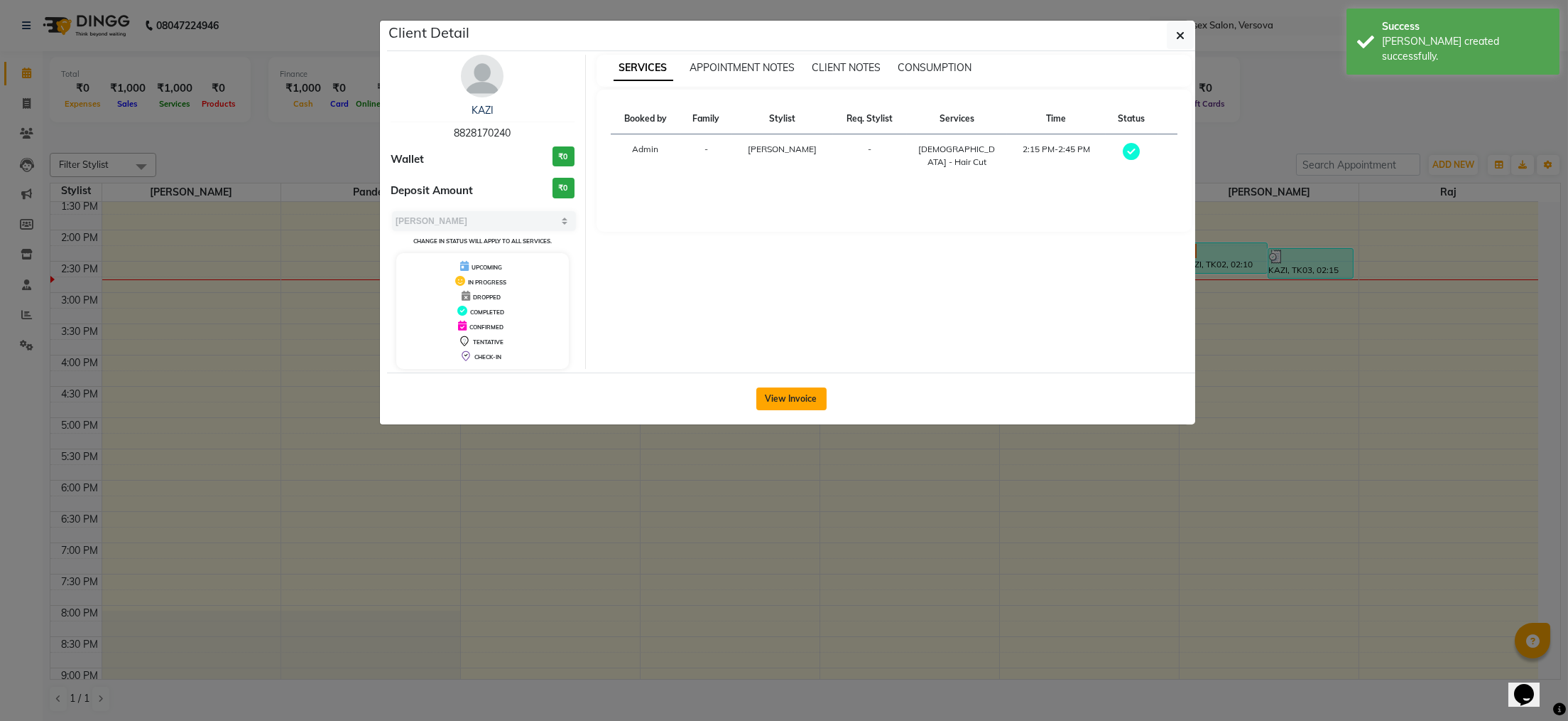
click at [820, 395] on button "View Invoice" at bounding box center [792, 398] width 70 height 23
